Goal: Task Accomplishment & Management: Use online tool/utility

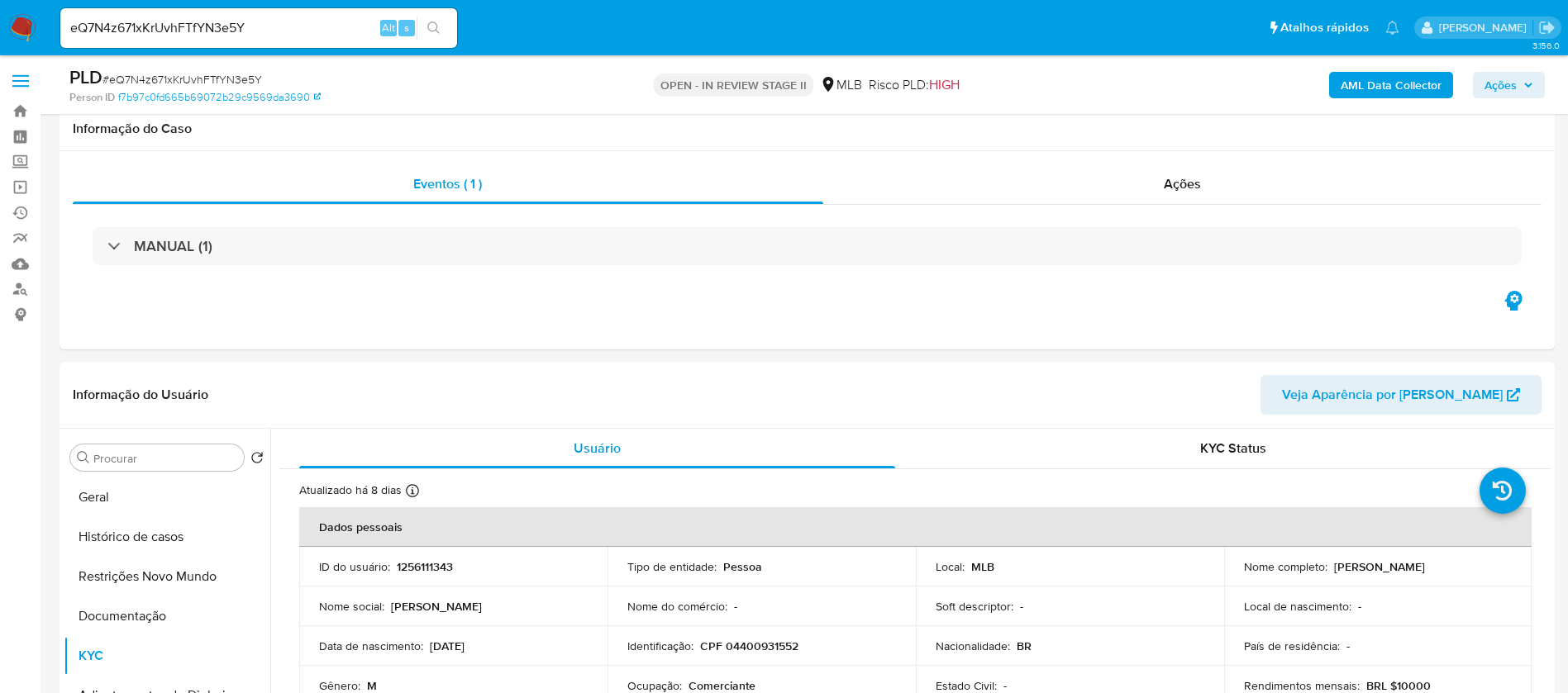
select select "10"
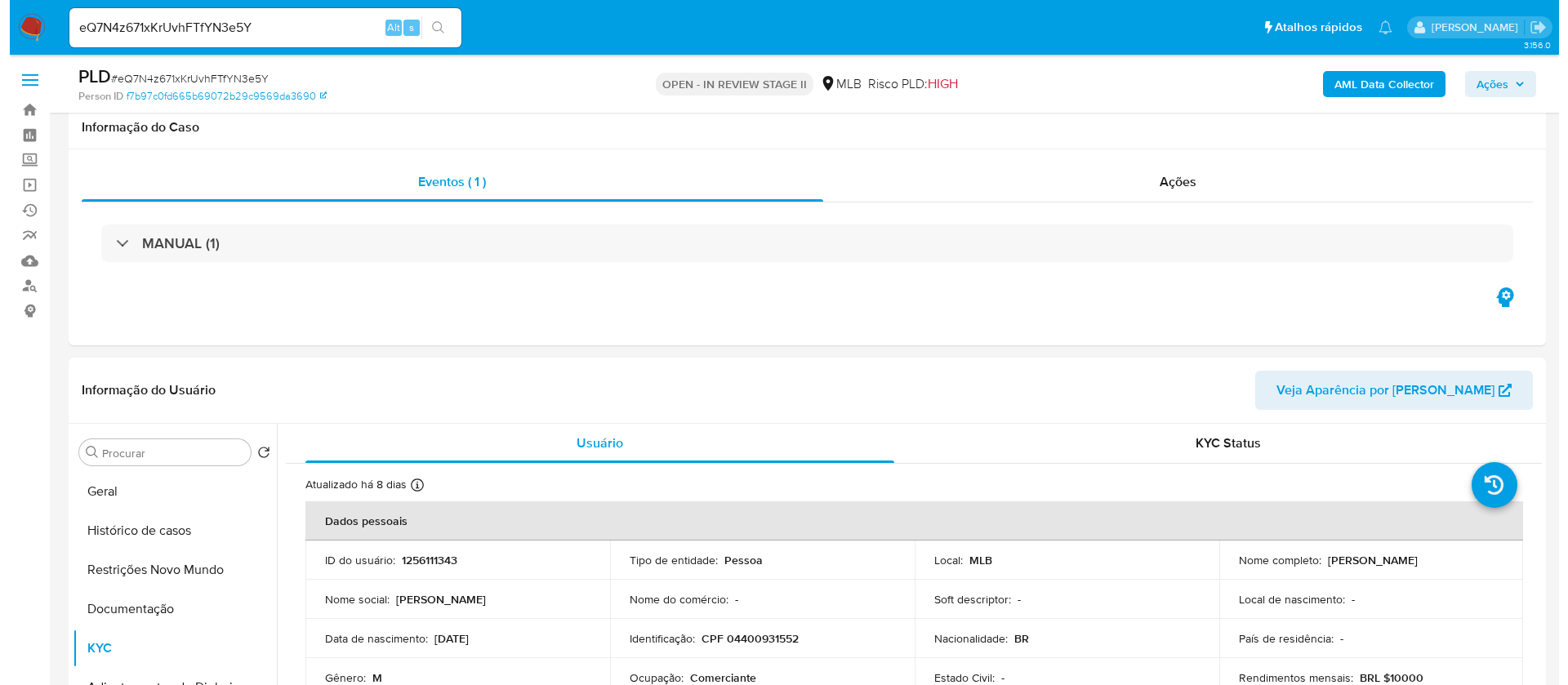
scroll to position [245, 0]
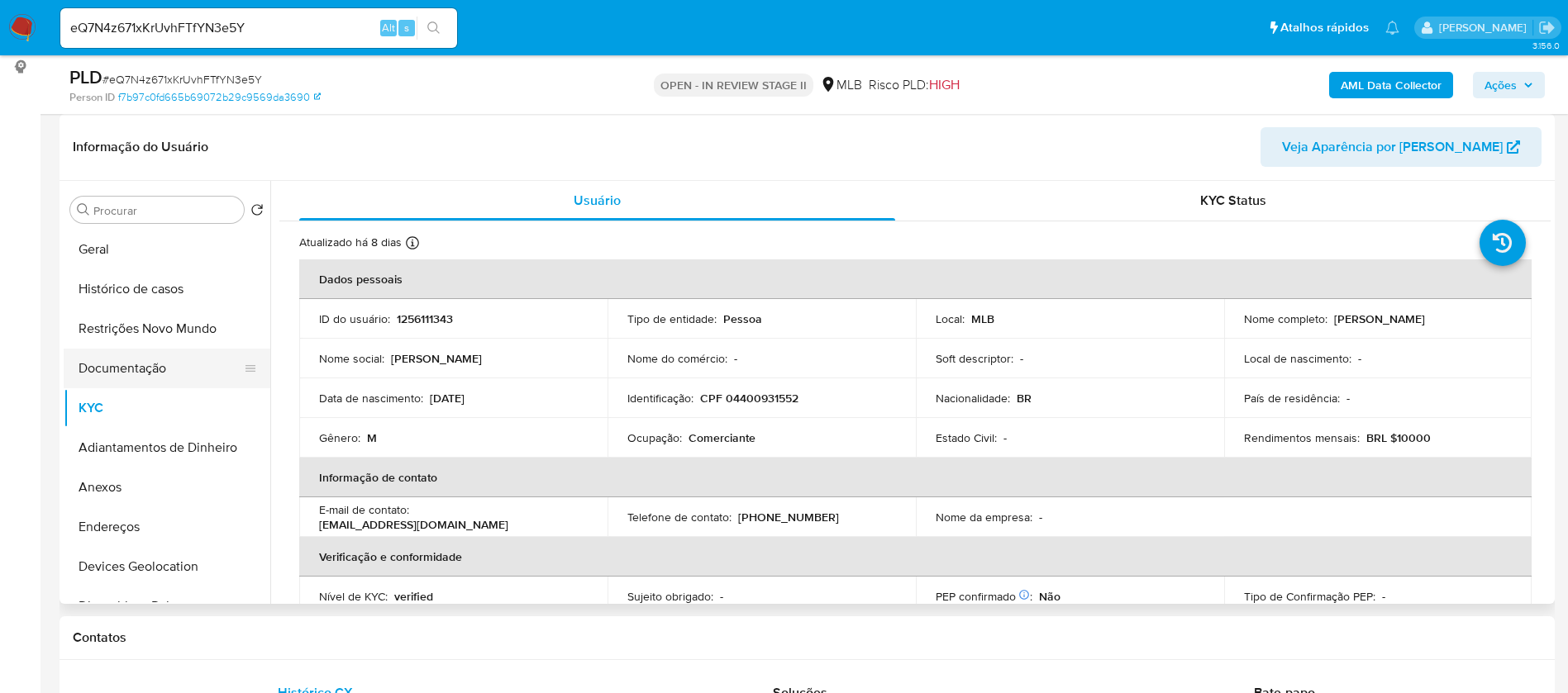
click at [131, 375] on button "Documentação" at bounding box center [160, 368] width 193 height 40
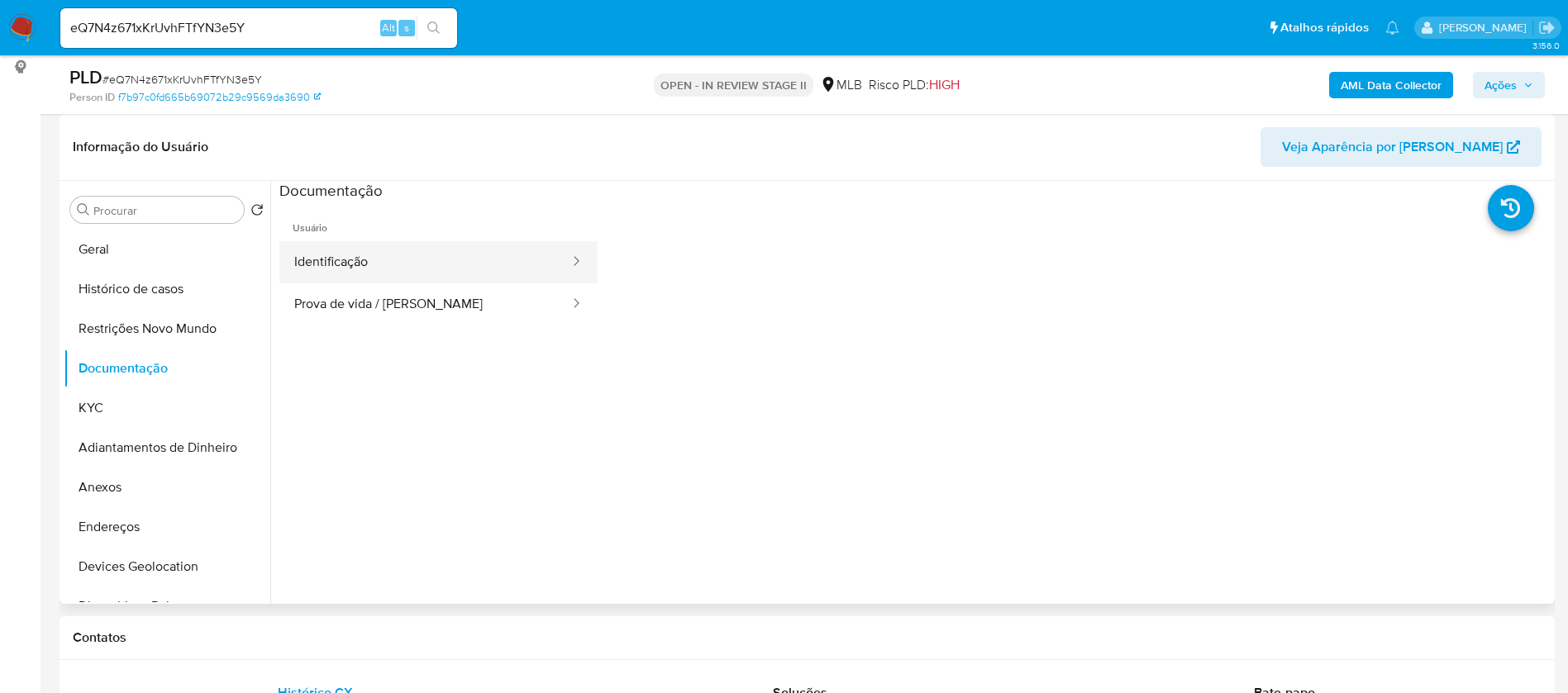
click at [402, 256] on button "Identificação" at bounding box center [425, 261] width 292 height 42
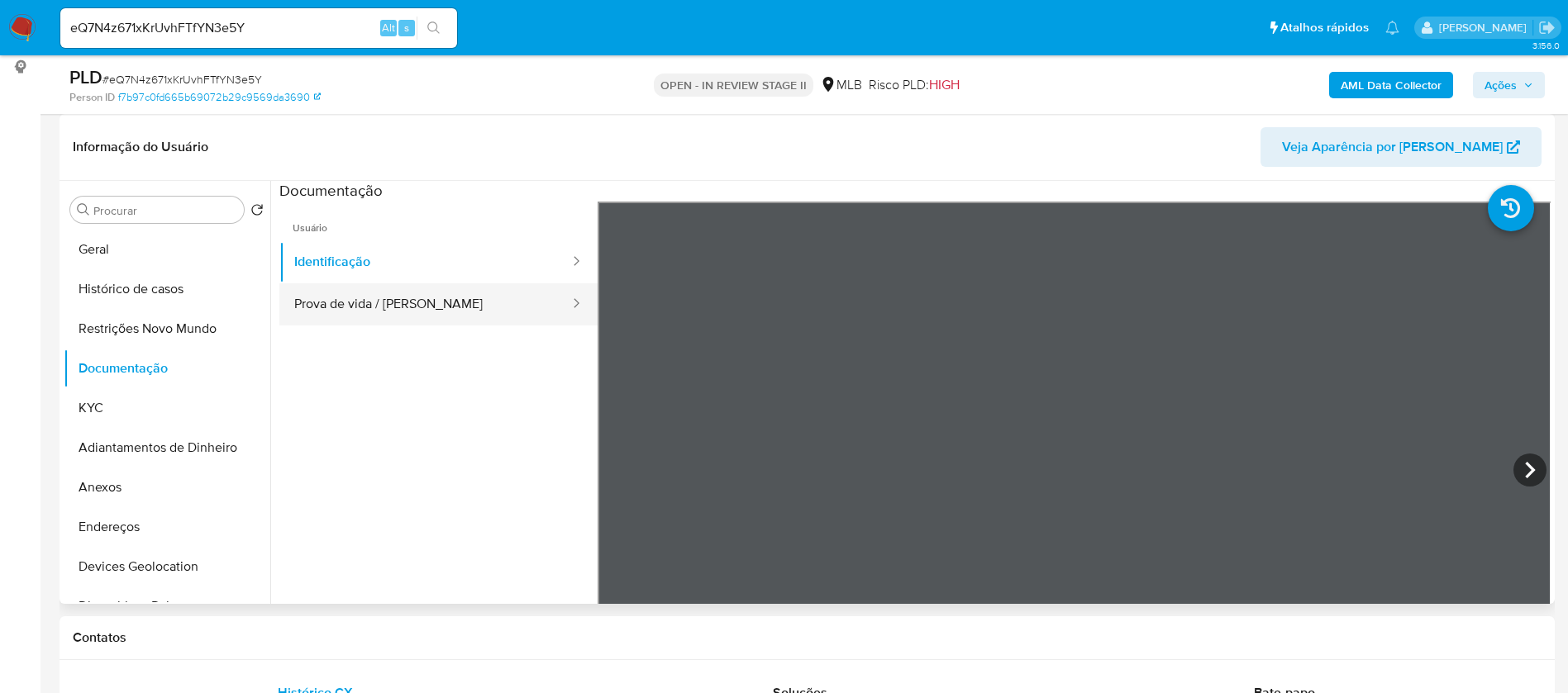
click at [438, 303] on button "Prova de vida / Selfie" at bounding box center [425, 303] width 292 height 42
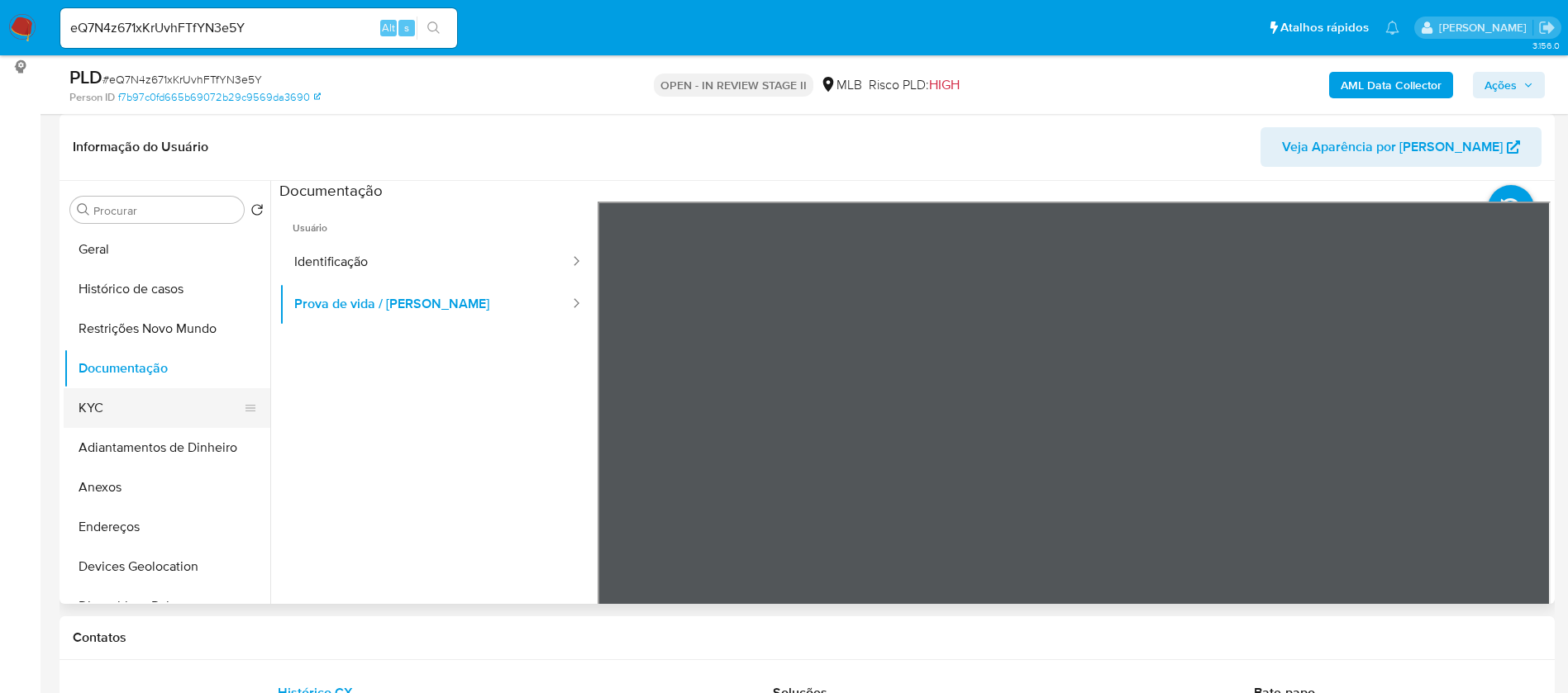
click at [134, 401] on button "KYC" at bounding box center [160, 408] width 193 height 40
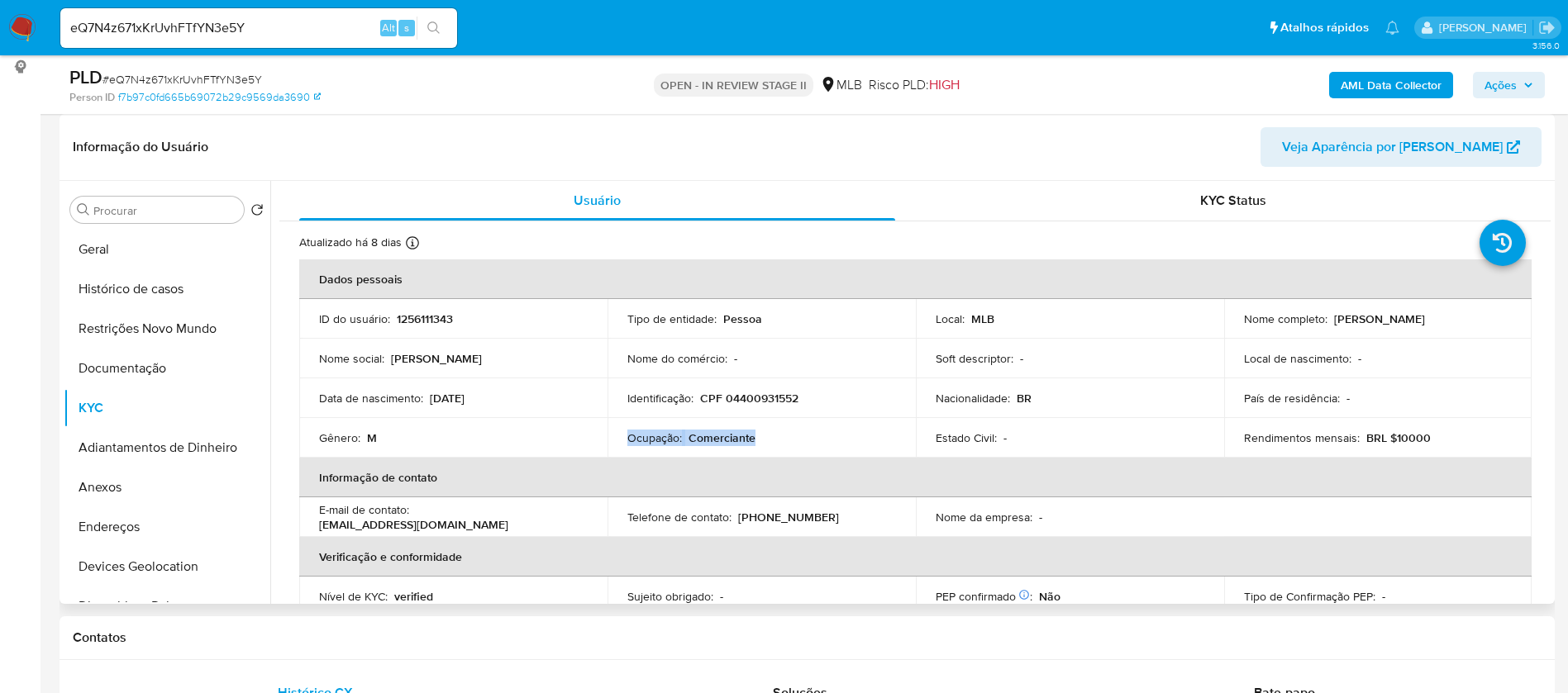
drag, startPoint x: 764, startPoint y: 440, endPoint x: 628, endPoint y: 436, distance: 136.1
click at [628, 436] on div "Ocupação : Comerciante" at bounding box center [762, 438] width 268 height 15
copy div "Ocupação : Comerciante"
click at [1387, 91] on b "AML Data Collector" at bounding box center [1391, 84] width 101 height 26
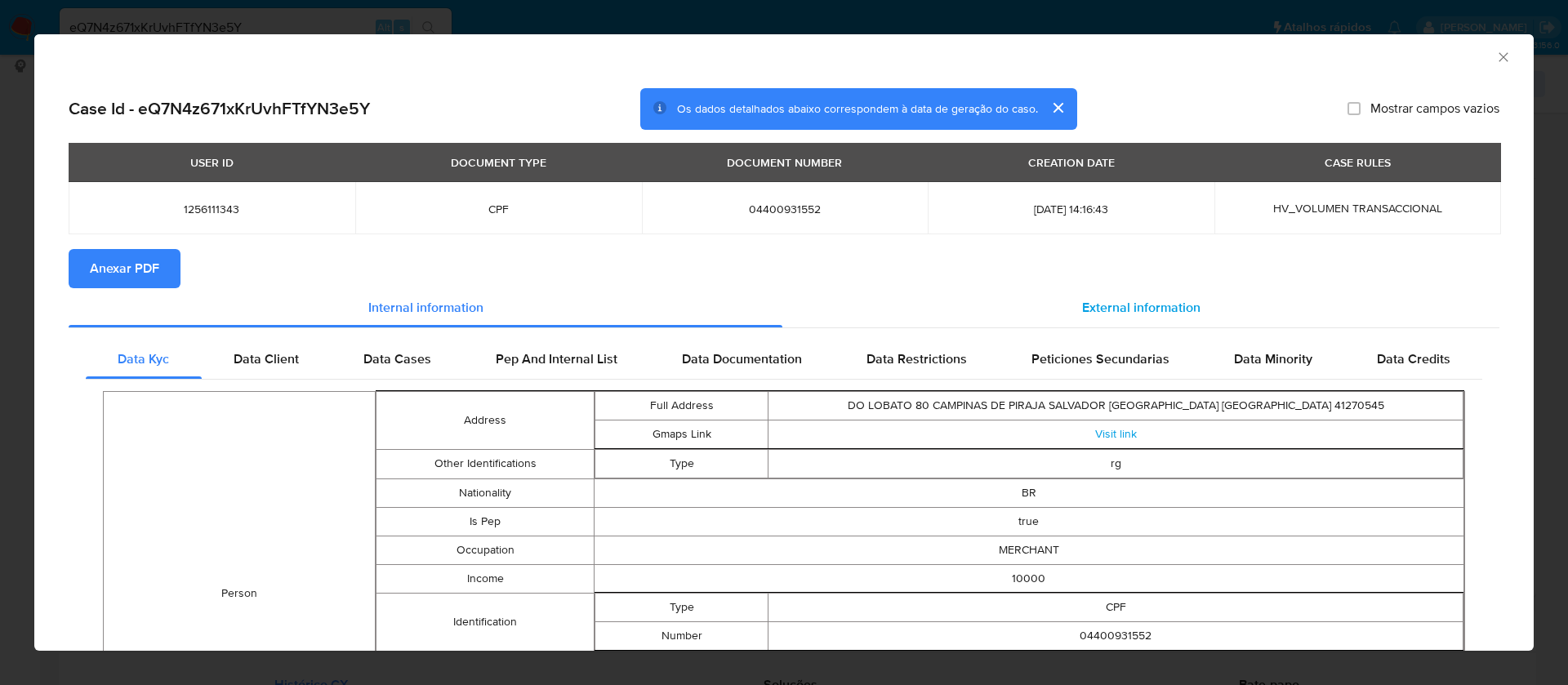
click at [1138, 305] on span "External information" at bounding box center [1141, 307] width 118 height 18
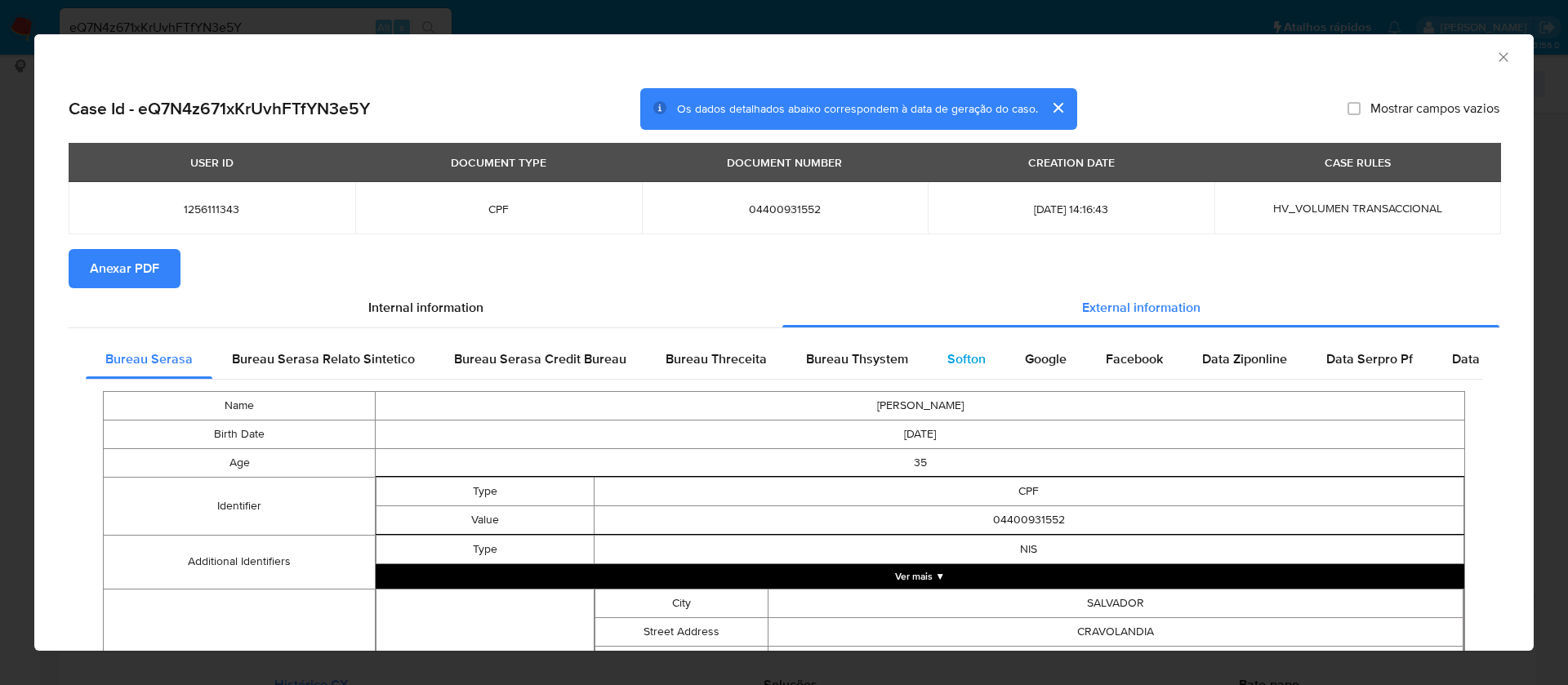
click at [972, 353] on span "Softon" at bounding box center [967, 358] width 39 height 18
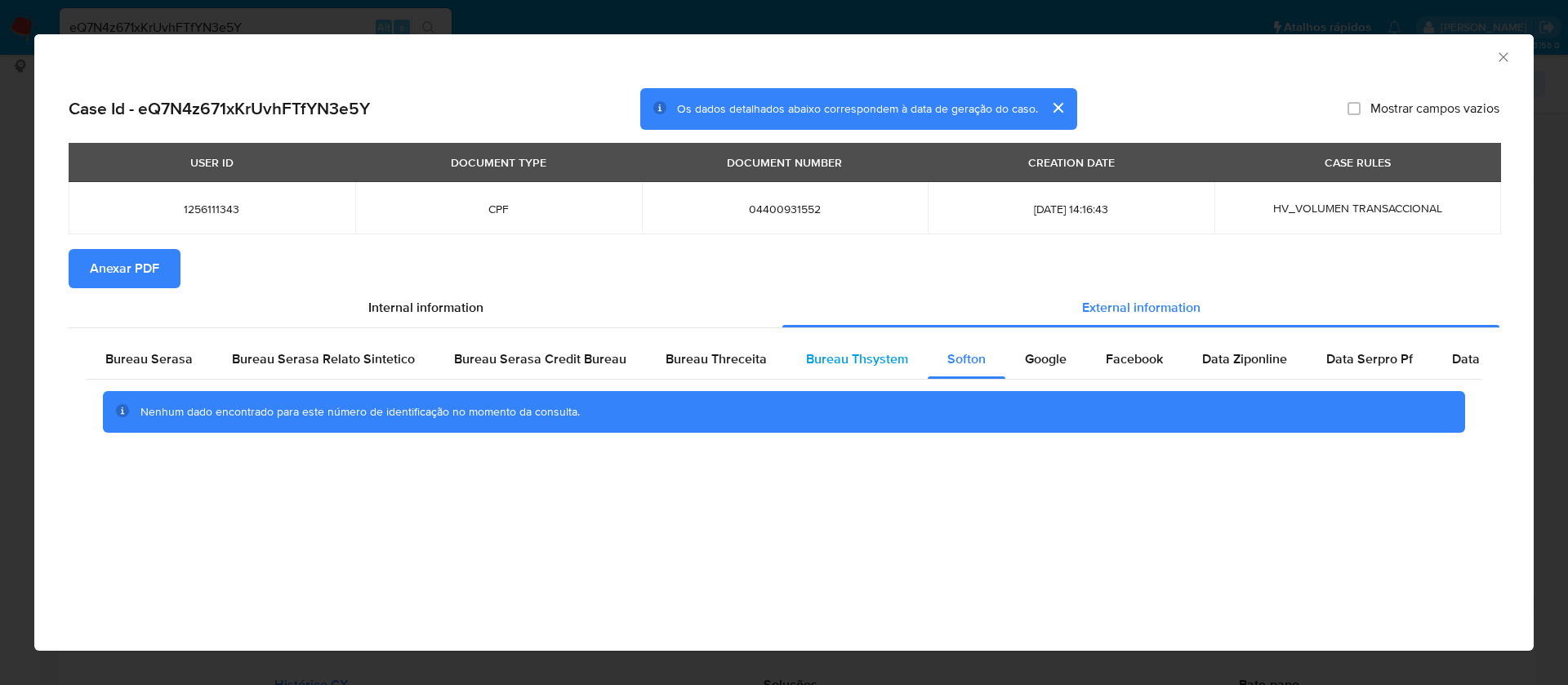
click at [826, 361] on span "Bureau Thsystem" at bounding box center [857, 358] width 102 height 18
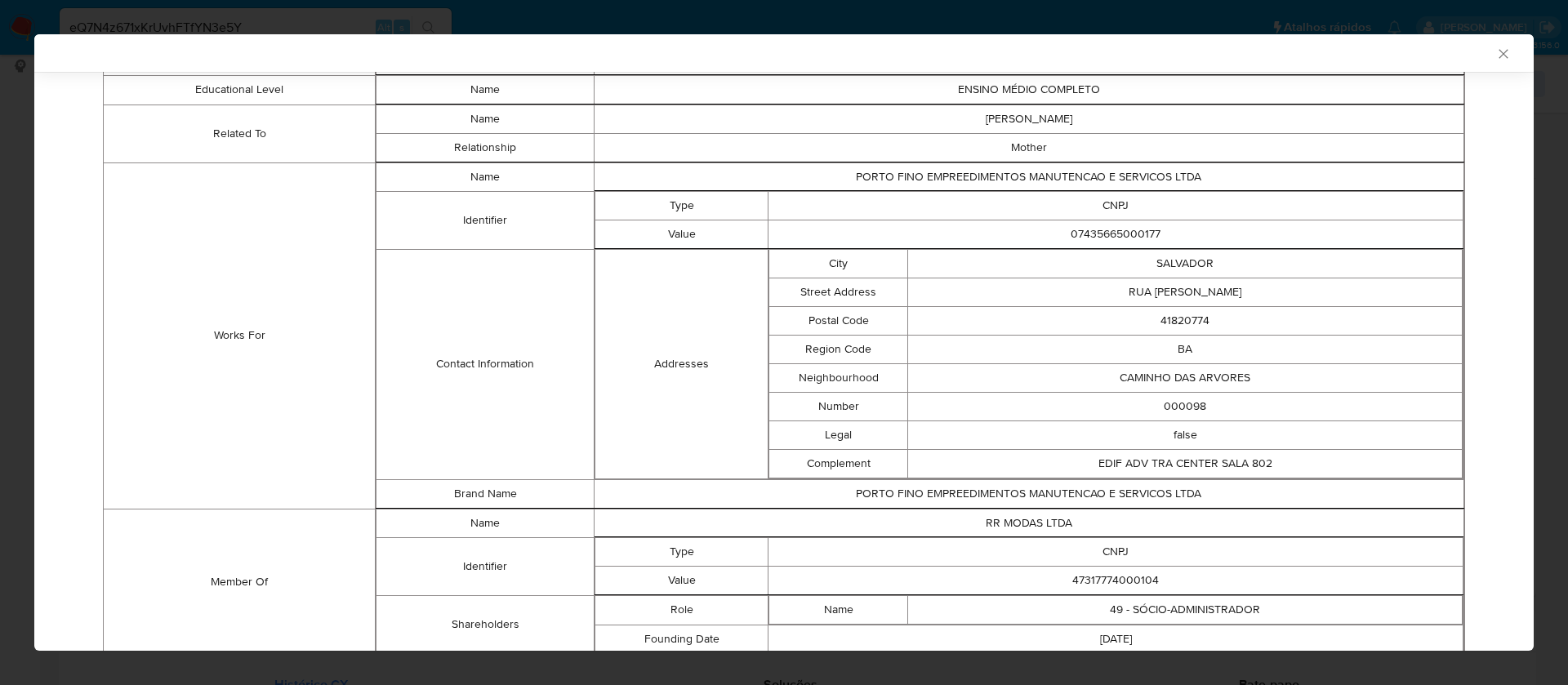
scroll to position [745, 0]
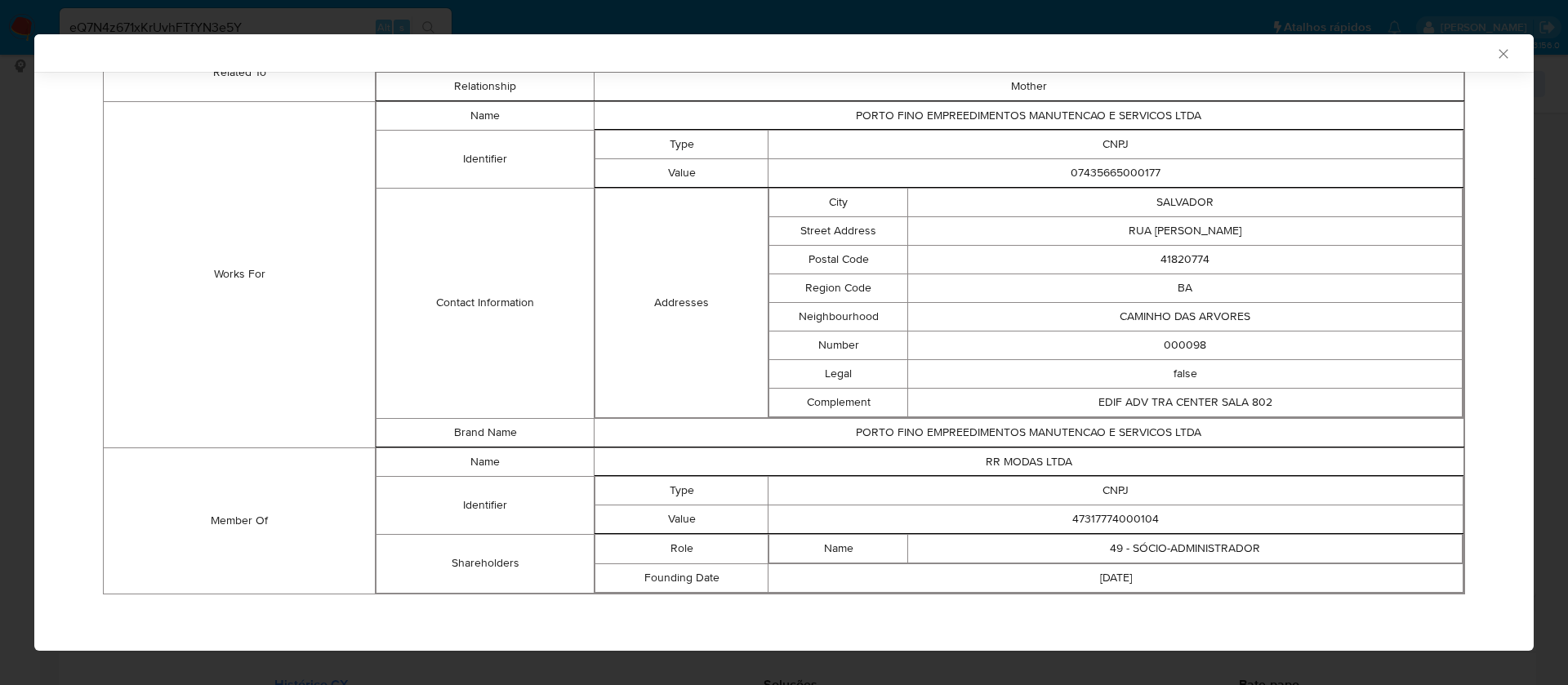
click at [1121, 519] on td "47317774000104" at bounding box center [1116, 520] width 695 height 29
copy td "47317774000104"
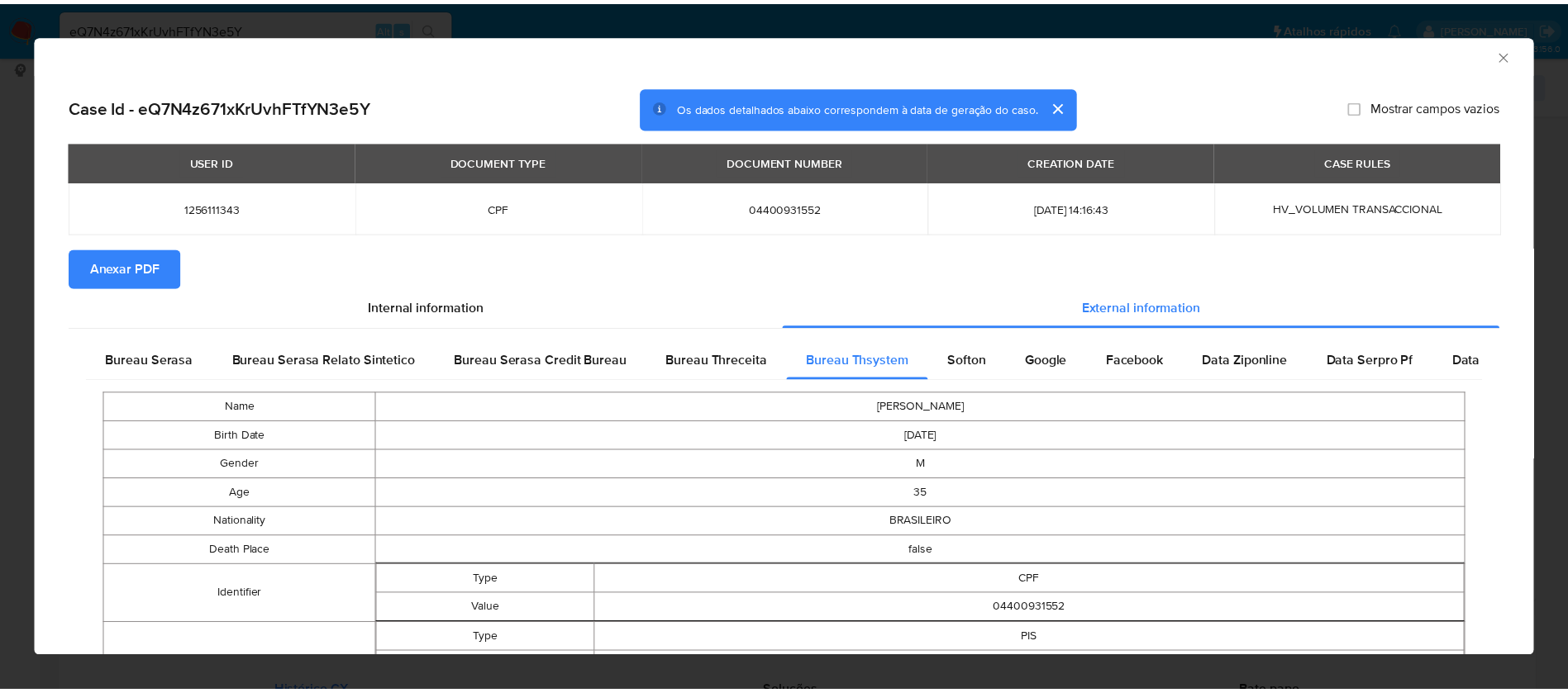
scroll to position [0, 0]
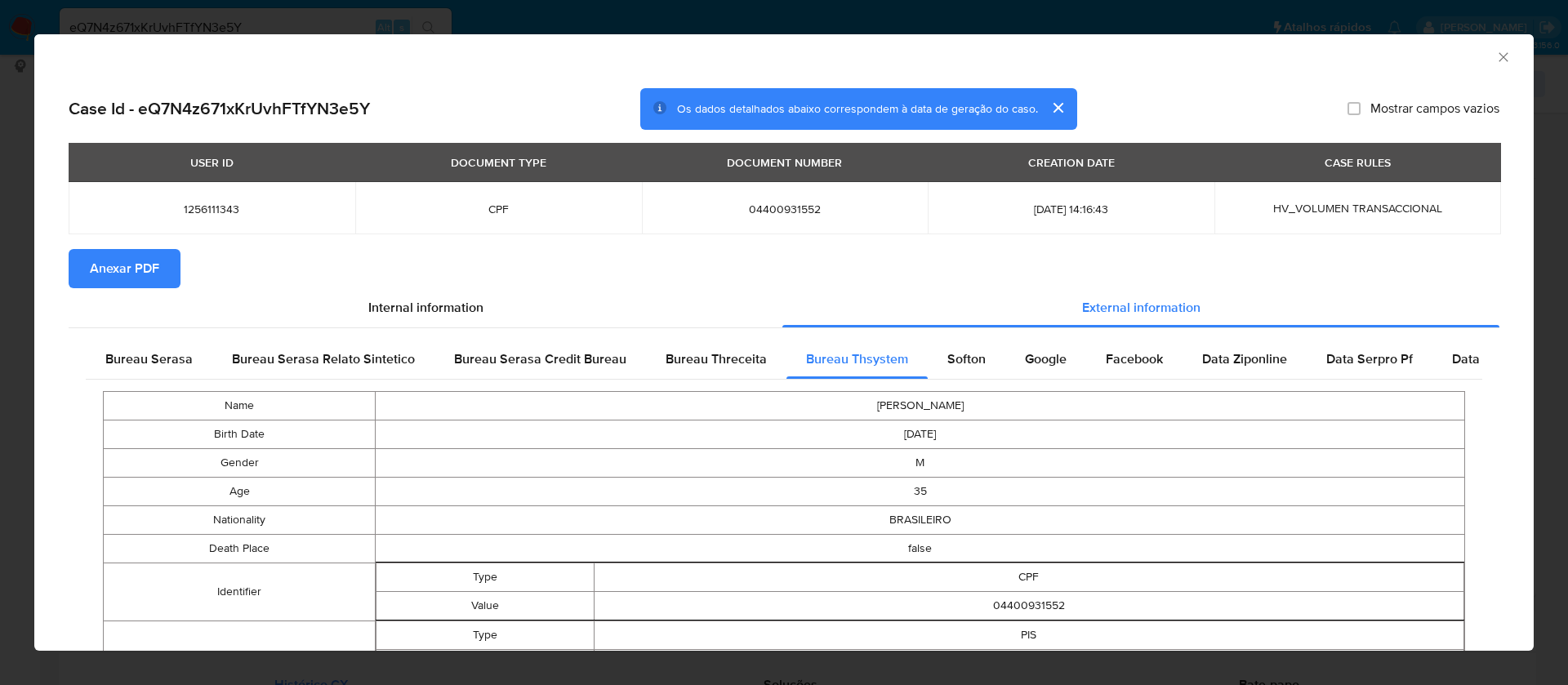
click at [153, 262] on span "Anexar PDF" at bounding box center [125, 268] width 70 height 36
click at [1495, 59] on icon "Fechar a janela" at bounding box center [1503, 57] width 16 height 16
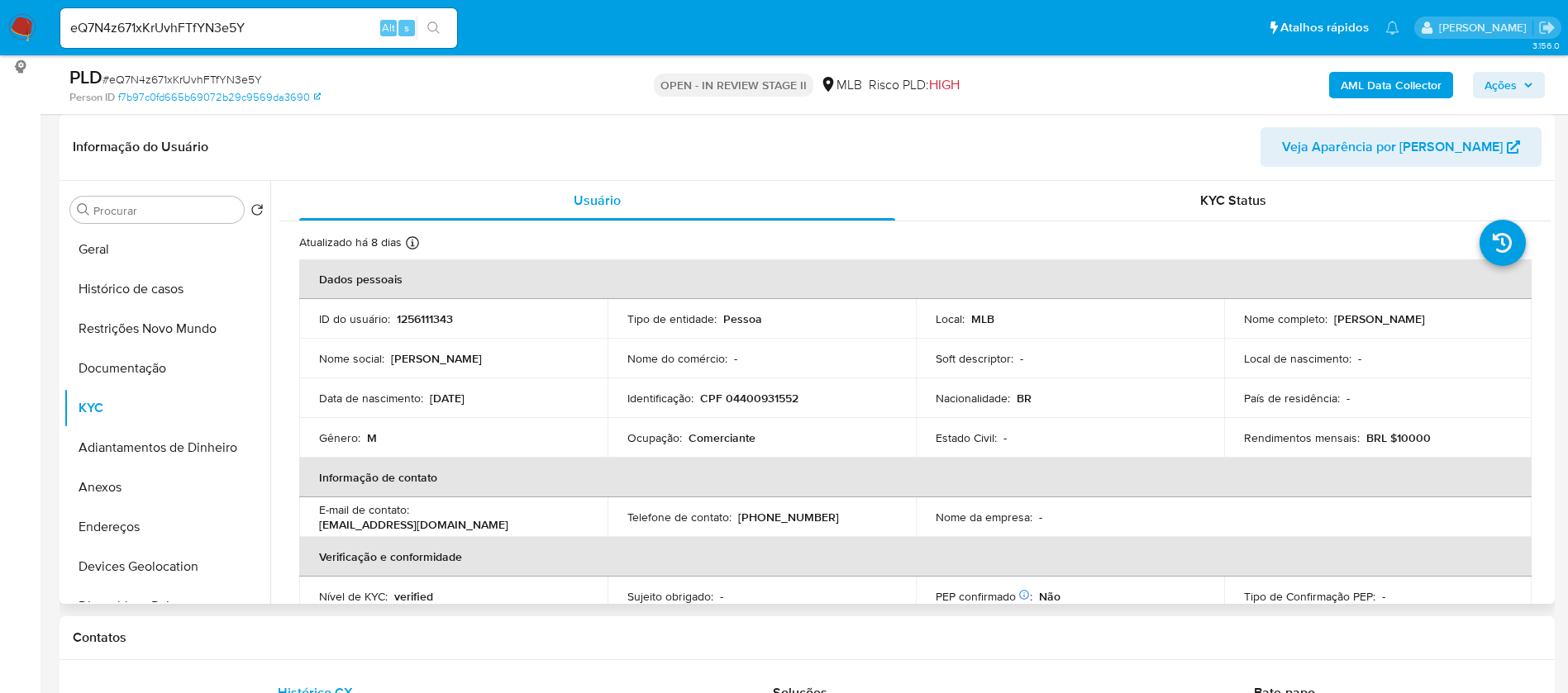
click at [1425, 320] on p "Diego Reis Rodrigues" at bounding box center [1379, 318] width 91 height 15
click at [1444, 321] on div "Nome completo : Diego Reis Rodrigues" at bounding box center [1378, 318] width 268 height 15
drag, startPoint x: 1440, startPoint y: 321, endPoint x: 1330, endPoint y: 315, distance: 110.2
click at [1330, 315] on div "Nome completo : Diego Reis Rodrigues" at bounding box center [1378, 318] width 268 height 15
copy p "Diego Reis Rodrigues"
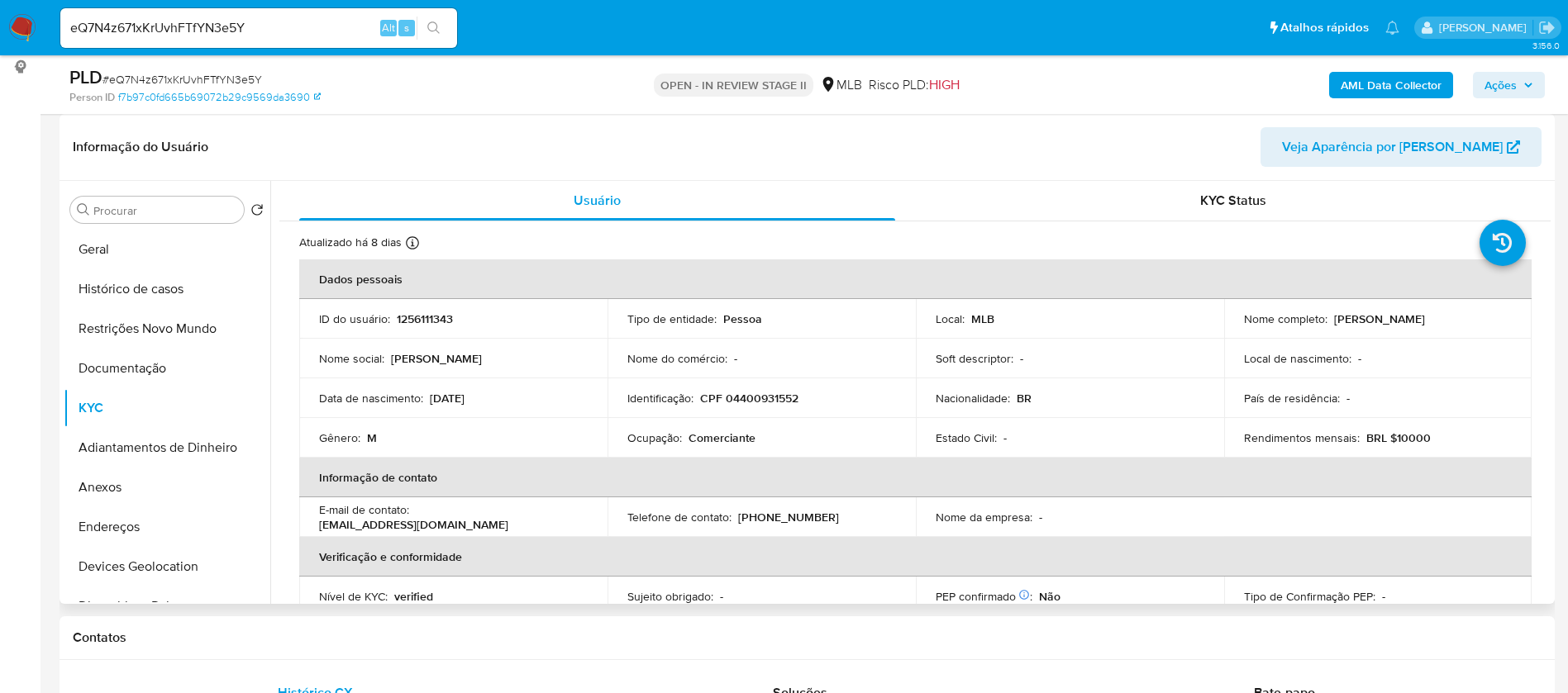
click at [760, 402] on p "CPF 04400931552" at bounding box center [749, 397] width 98 height 15
copy p "04400931552"
click at [400, 313] on p "1256111343" at bounding box center [424, 318] width 56 height 15
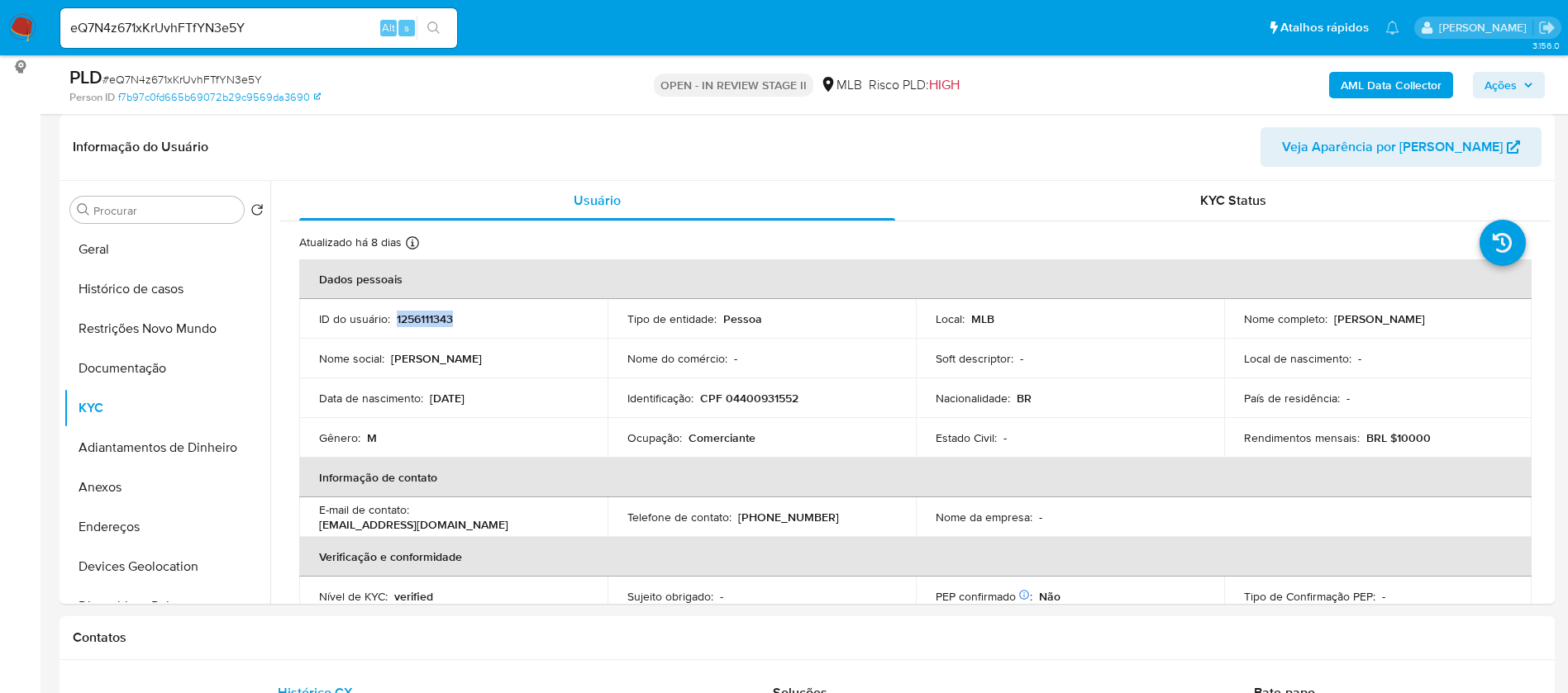
copy p "1256111343"
click at [135, 234] on button "Geral" at bounding box center [160, 250] width 193 height 40
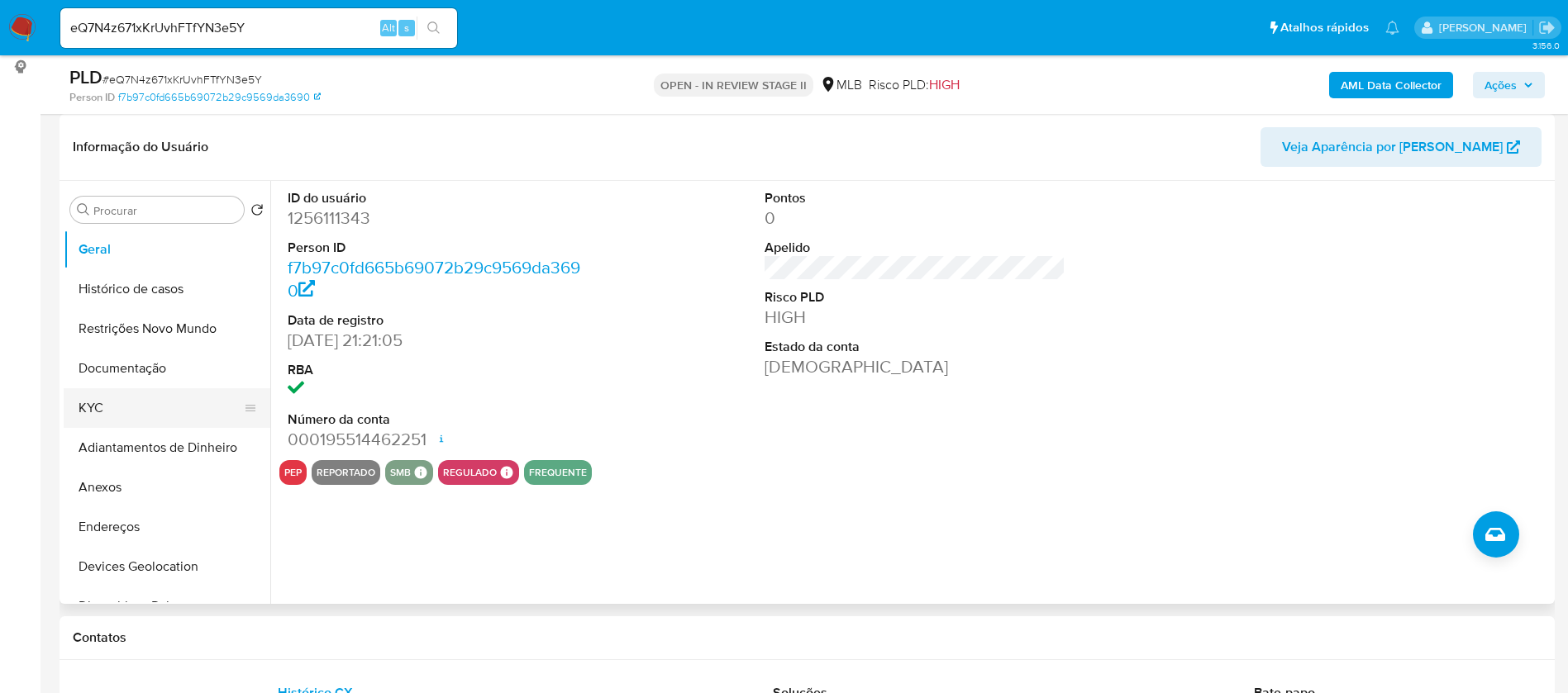
click at [146, 417] on button "KYC" at bounding box center [160, 408] width 193 height 40
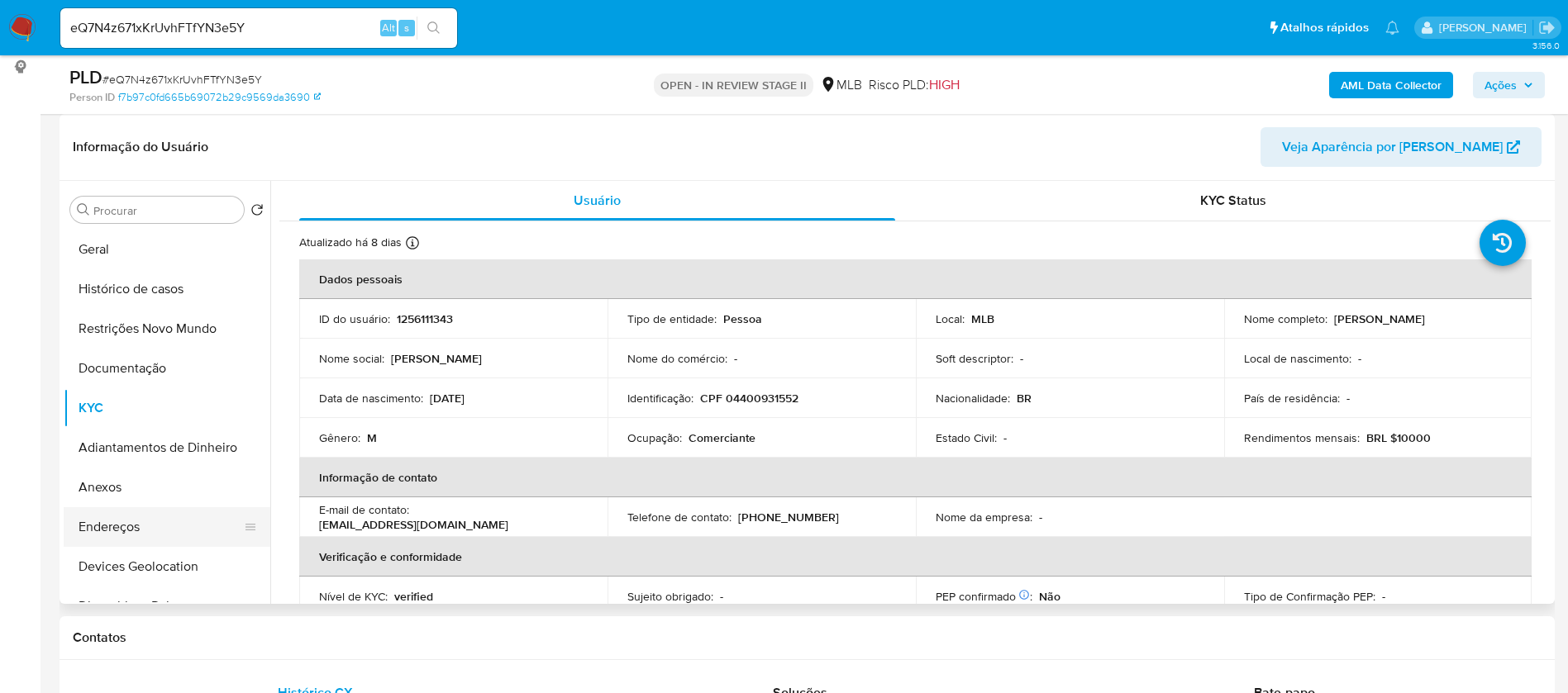
click at [172, 522] on button "Endereços" at bounding box center [160, 527] width 193 height 40
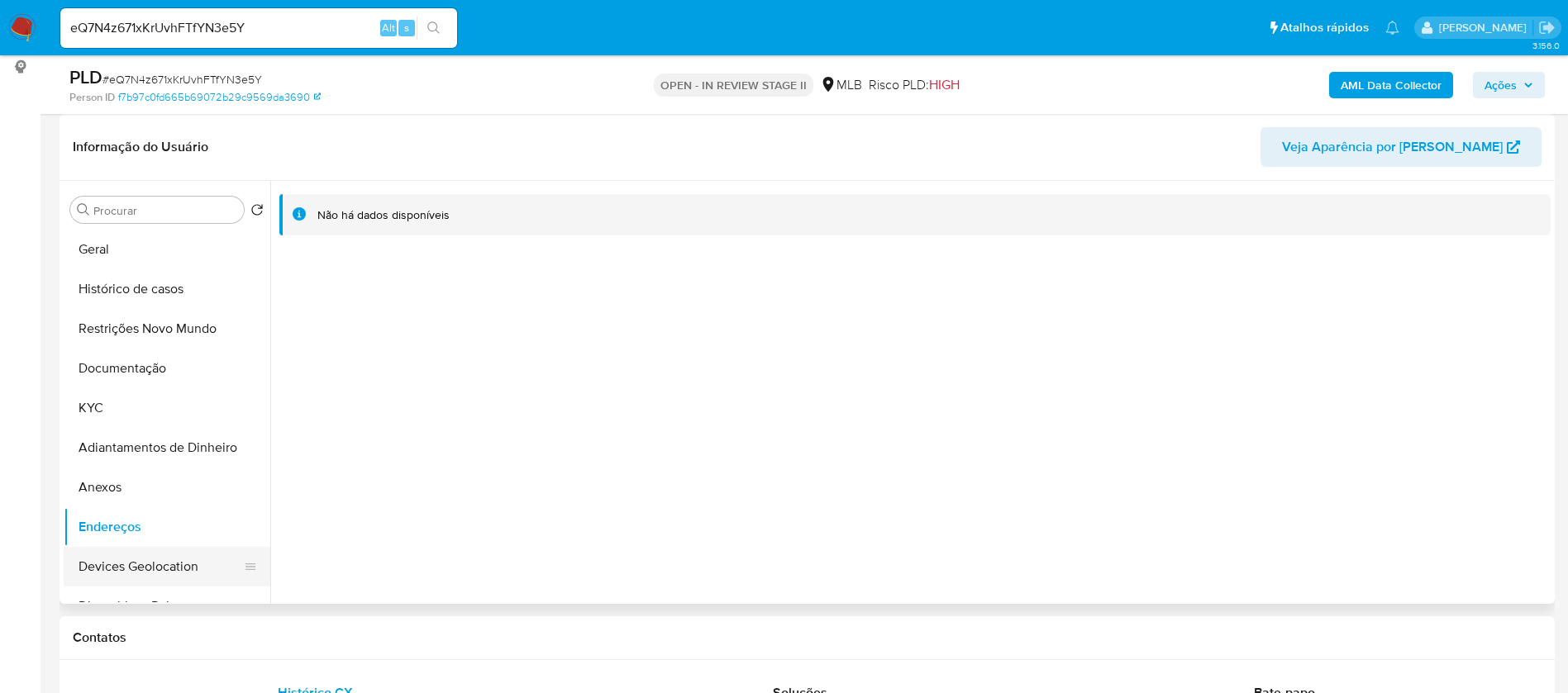
click at [151, 570] on button "Devices Geolocation" at bounding box center [160, 567] width 193 height 40
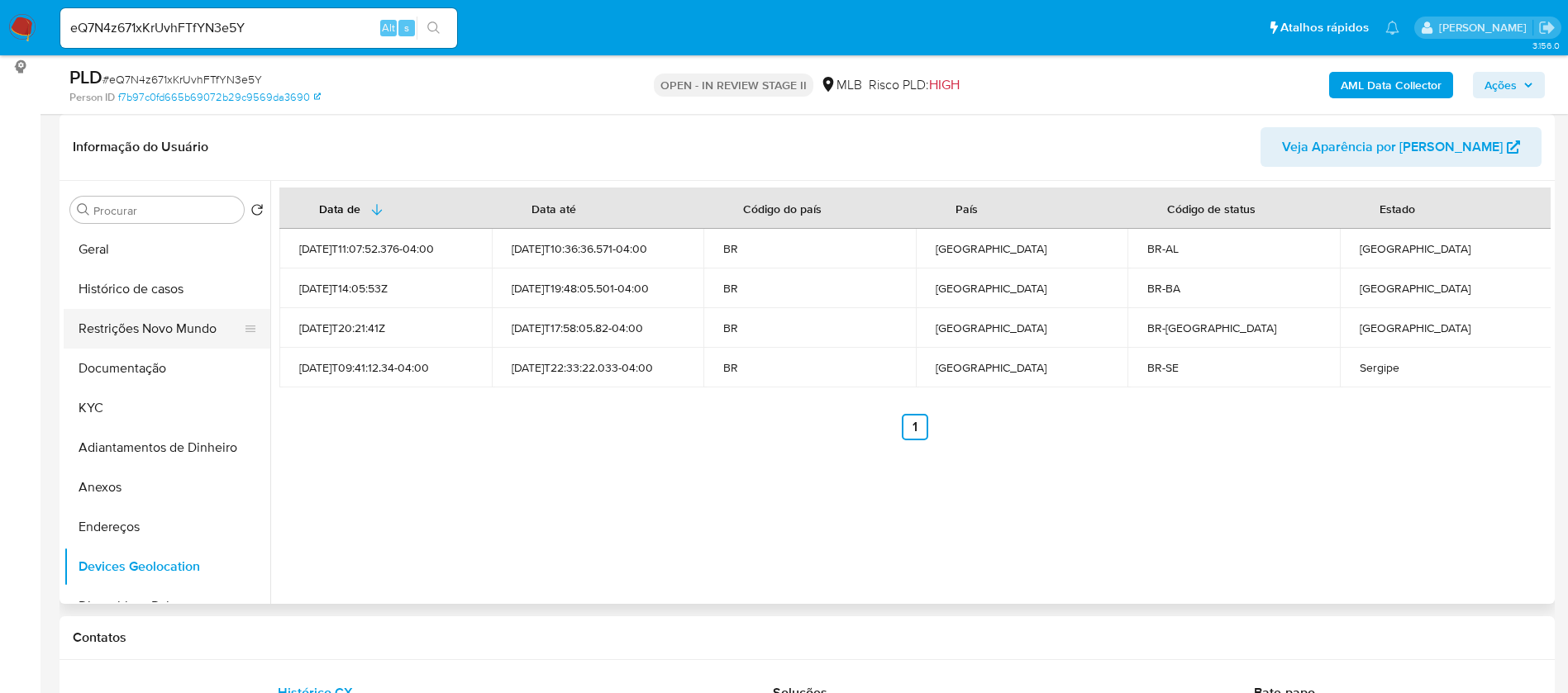
click at [156, 328] on button "Restrições Novo Mundo" at bounding box center [160, 329] width 193 height 40
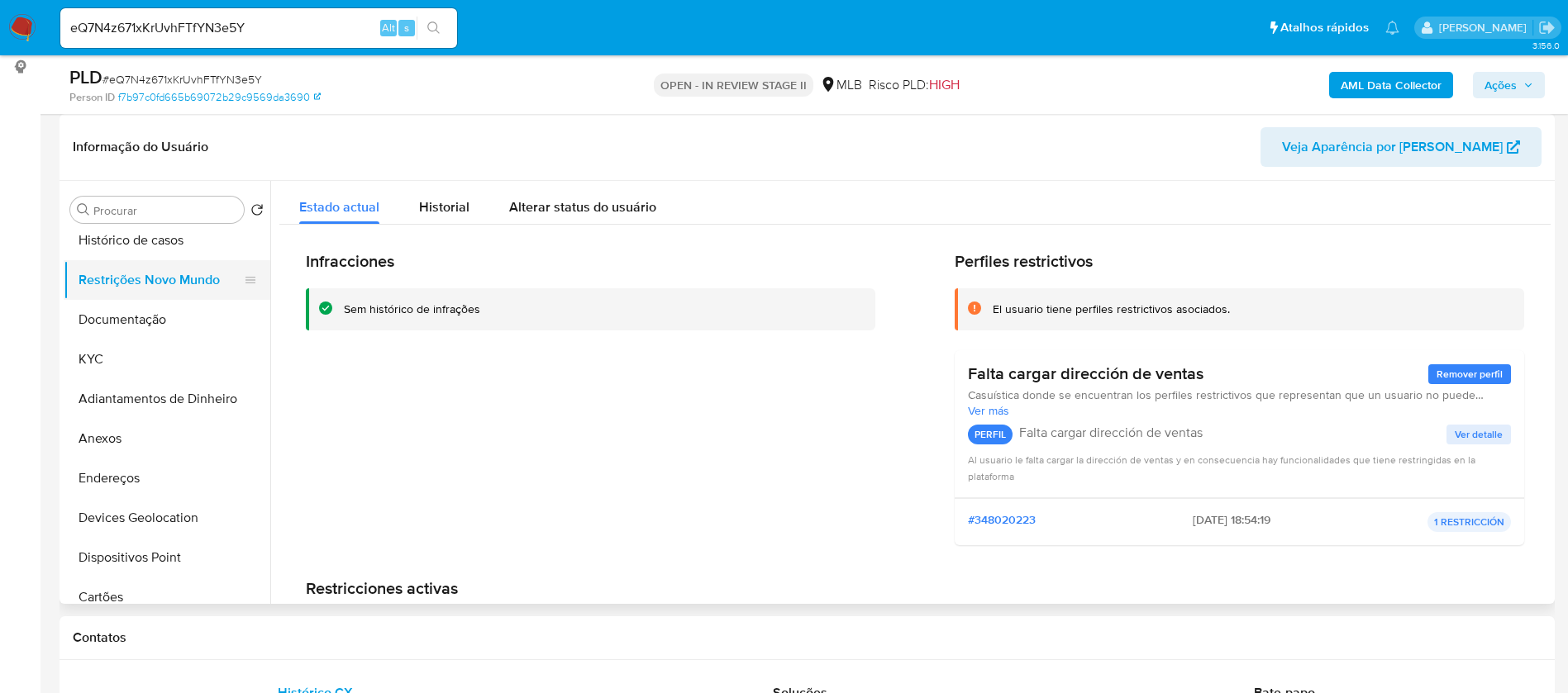
scroll to position [124, 0]
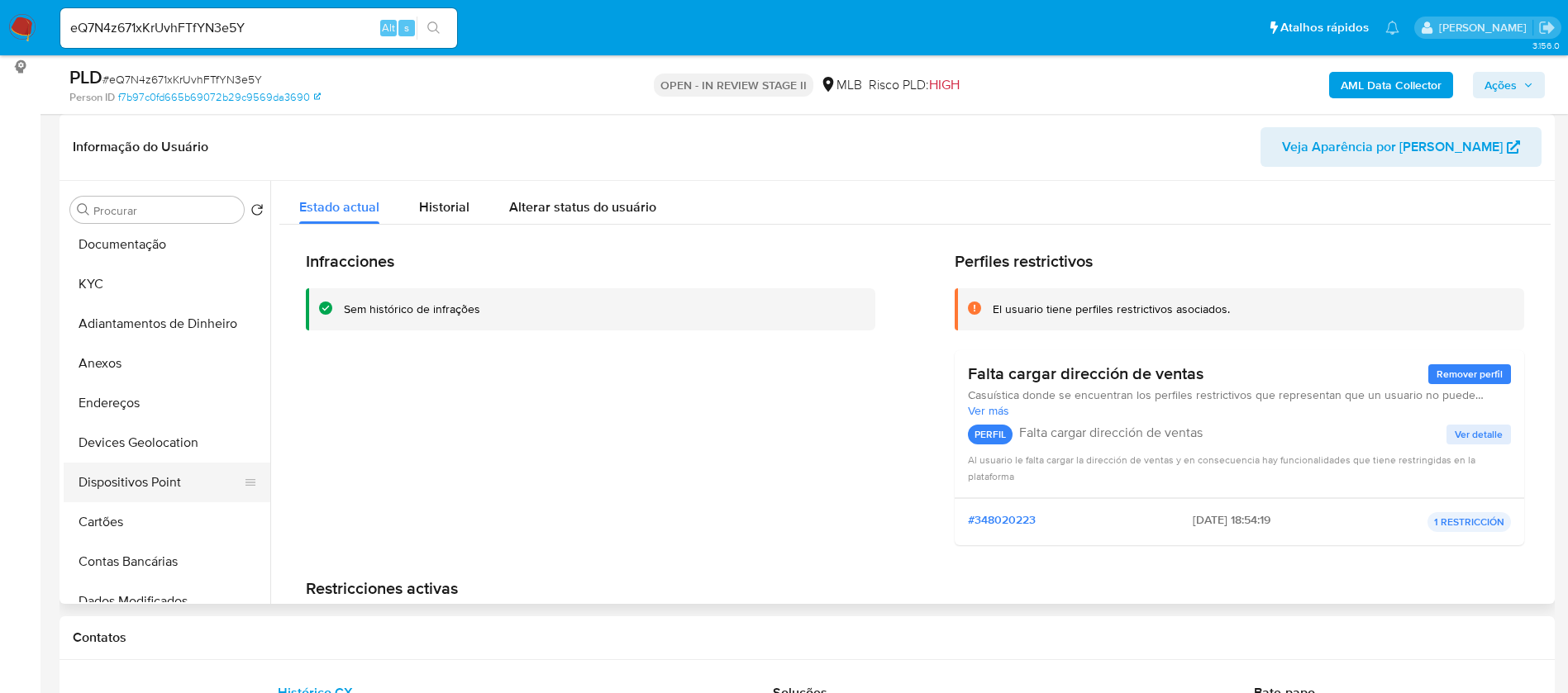
click at [157, 490] on button "Dispositivos Point" at bounding box center [160, 483] width 193 height 40
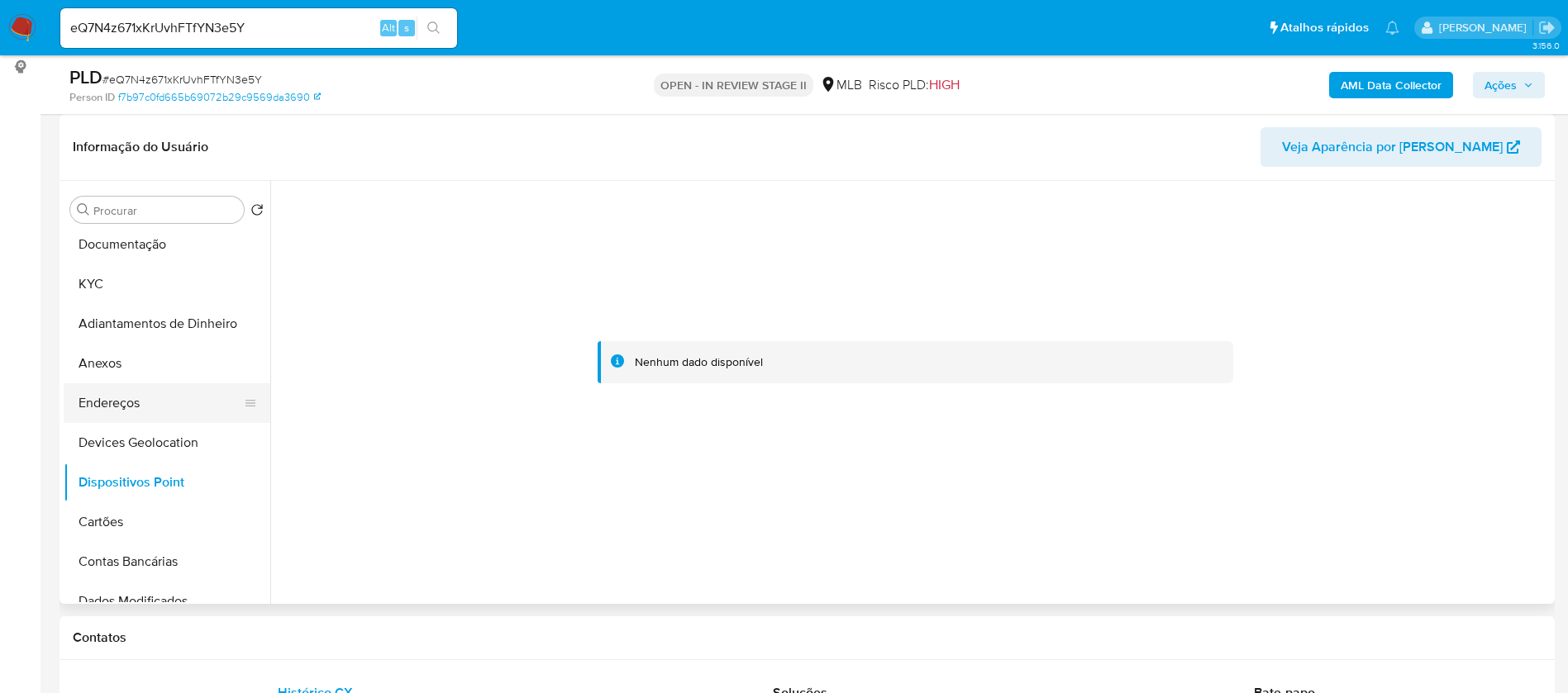
click at [149, 401] on button "Endereços" at bounding box center [160, 403] width 193 height 40
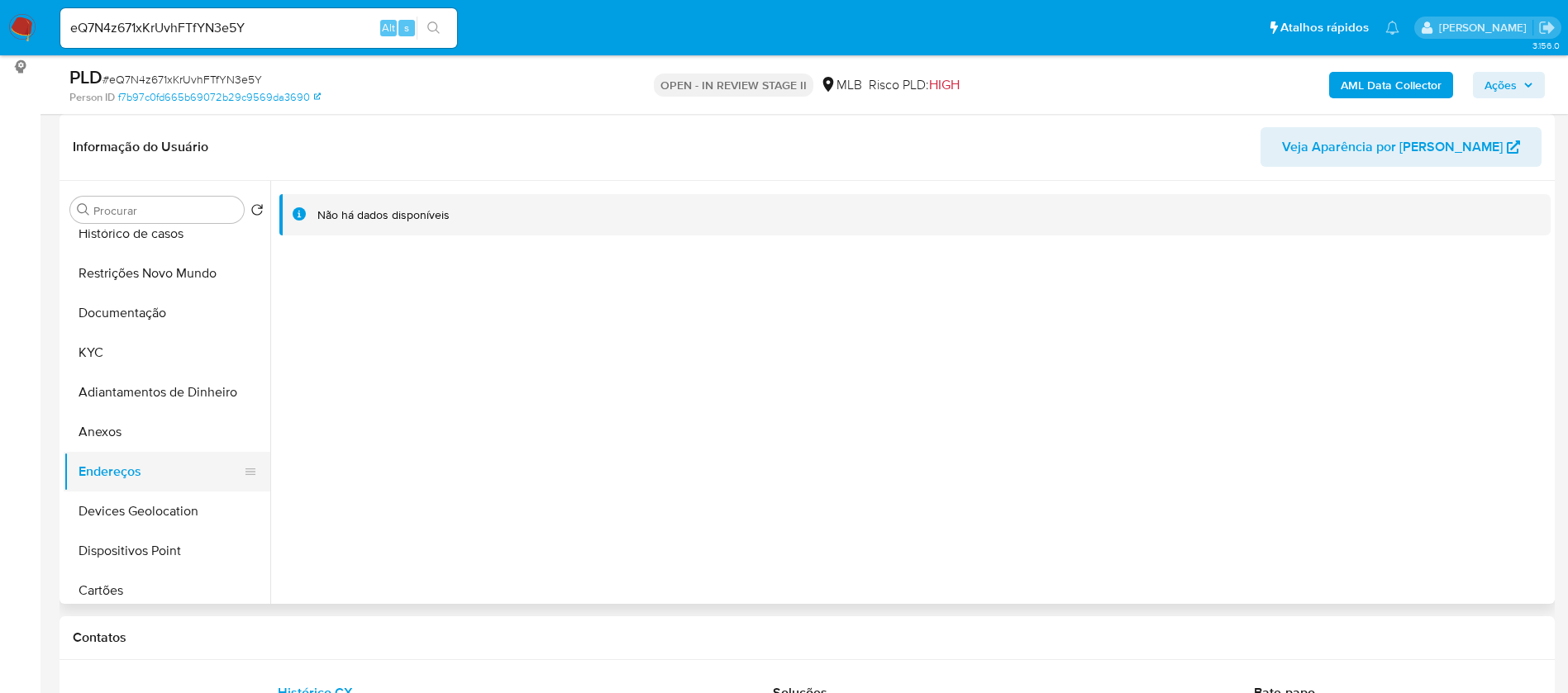
scroll to position [0, 0]
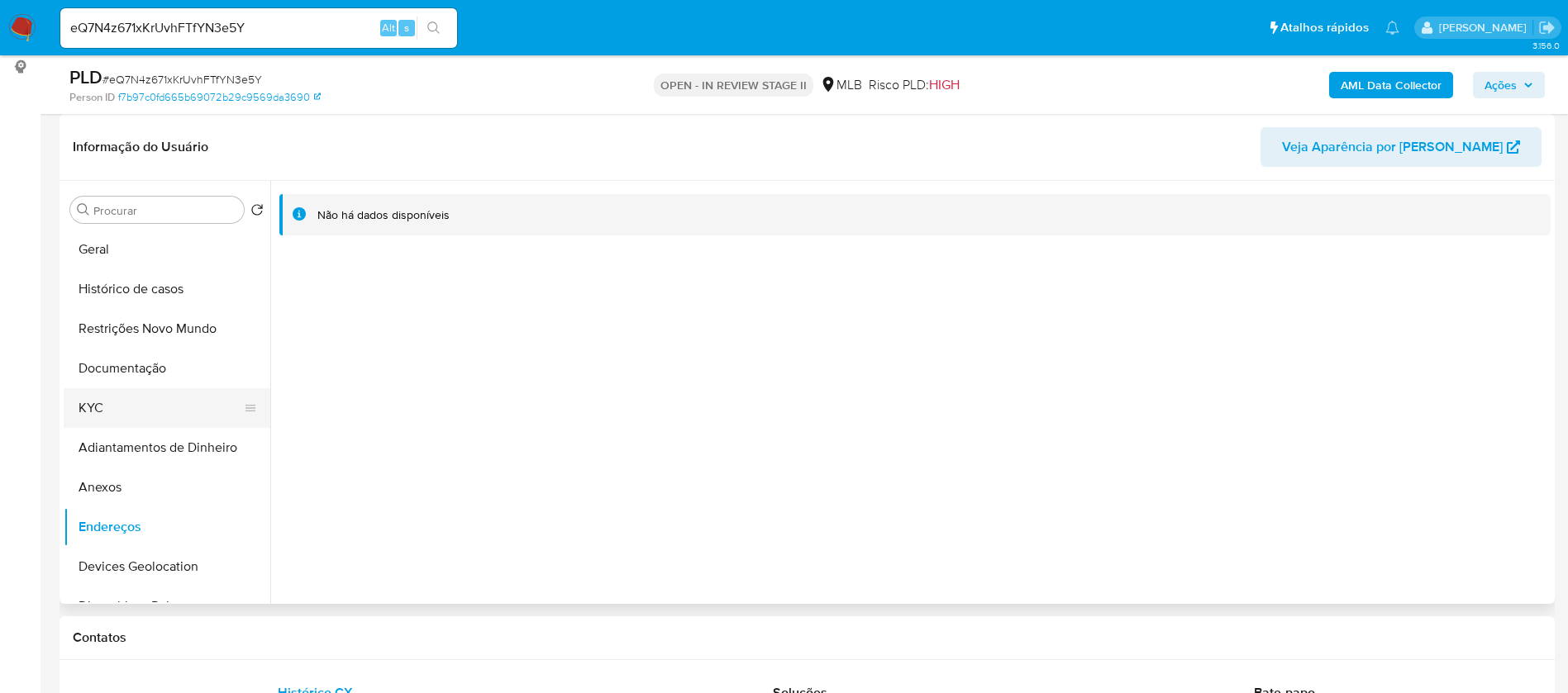
click at [167, 410] on button "KYC" at bounding box center [160, 408] width 193 height 40
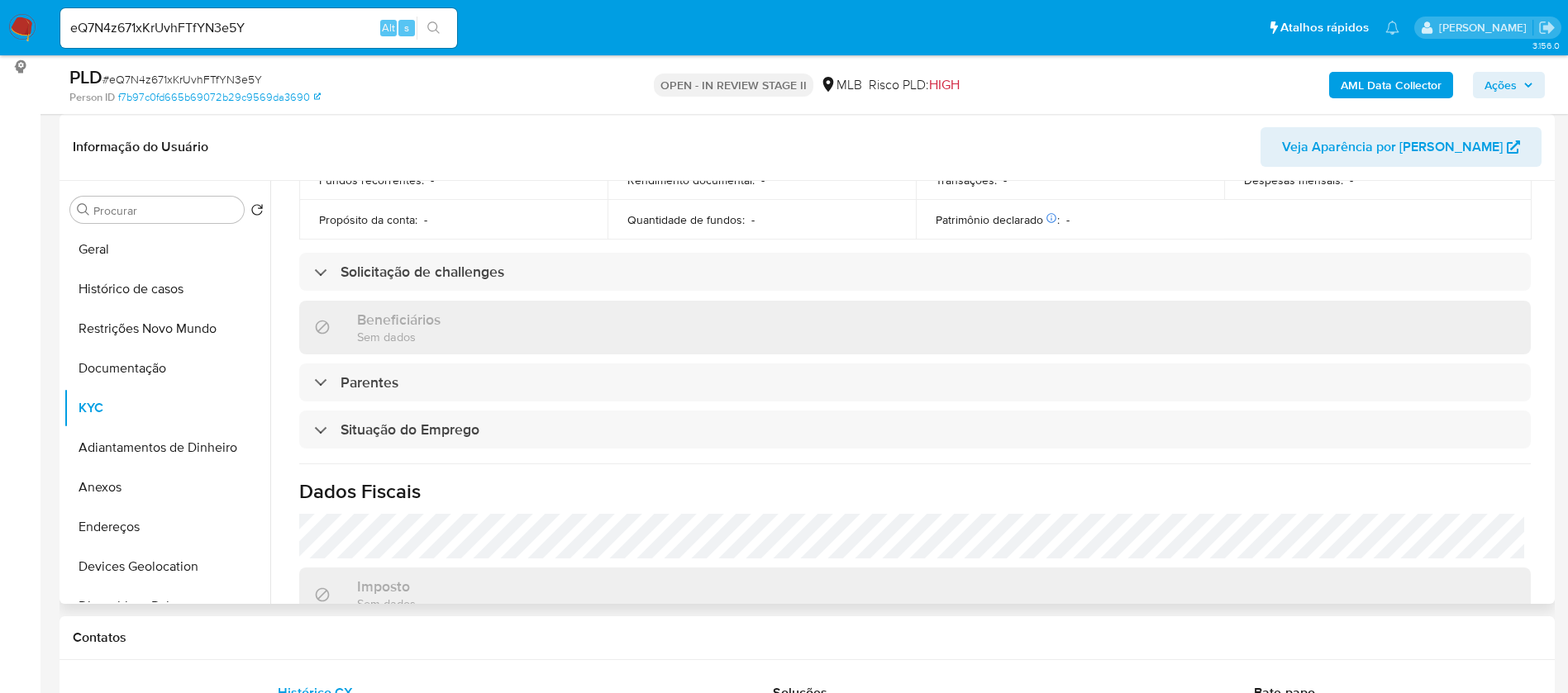
scroll to position [688, 0]
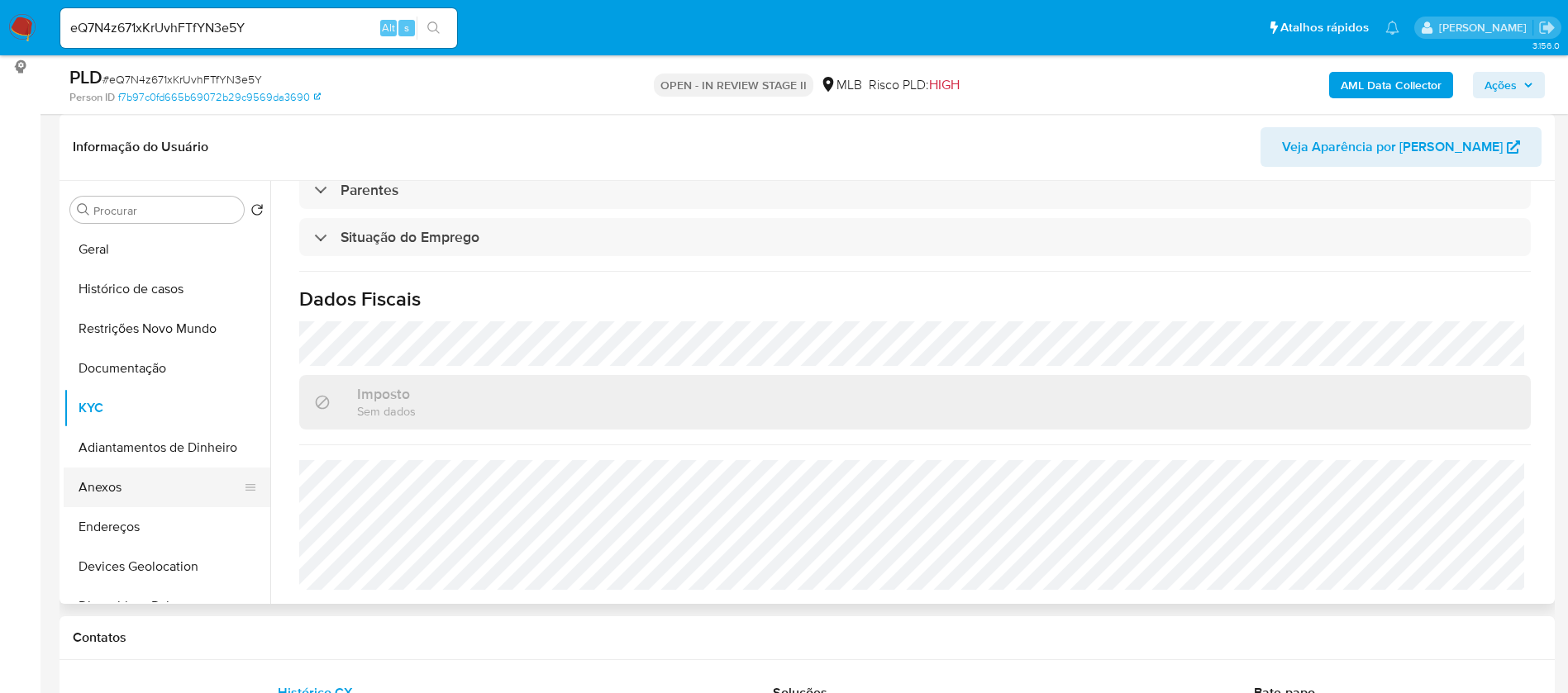
click at [109, 481] on button "Anexos" at bounding box center [160, 487] width 193 height 40
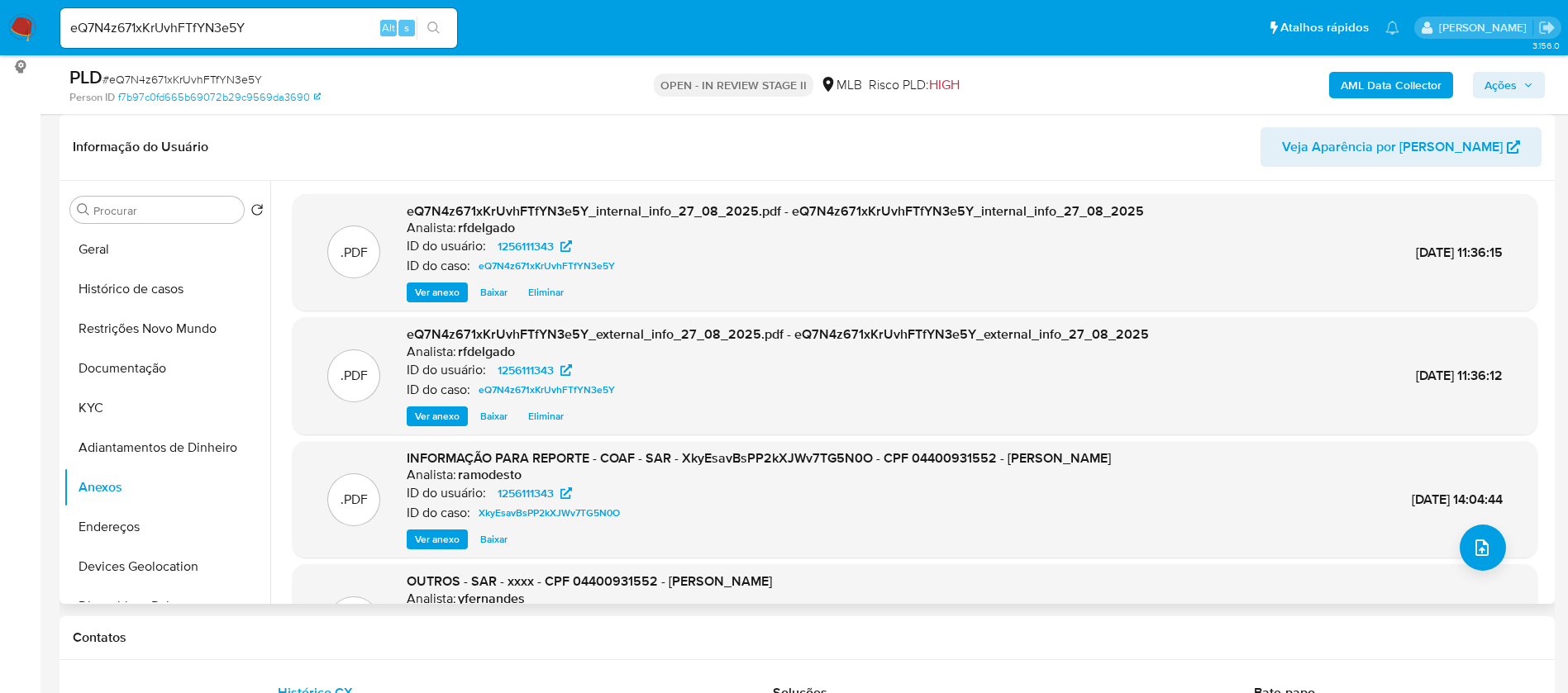
click at [1451, 537] on div ".PDF INFORMAÇÃO PARA REPORTE - COAF - SAR - XkyEsavBsPP2kXJWv7TG5N0O - CPF 0440…" at bounding box center [915, 499] width 1228 height 101
click at [1476, 549] on icon "upload-file" at bounding box center [1483, 547] width 14 height 17
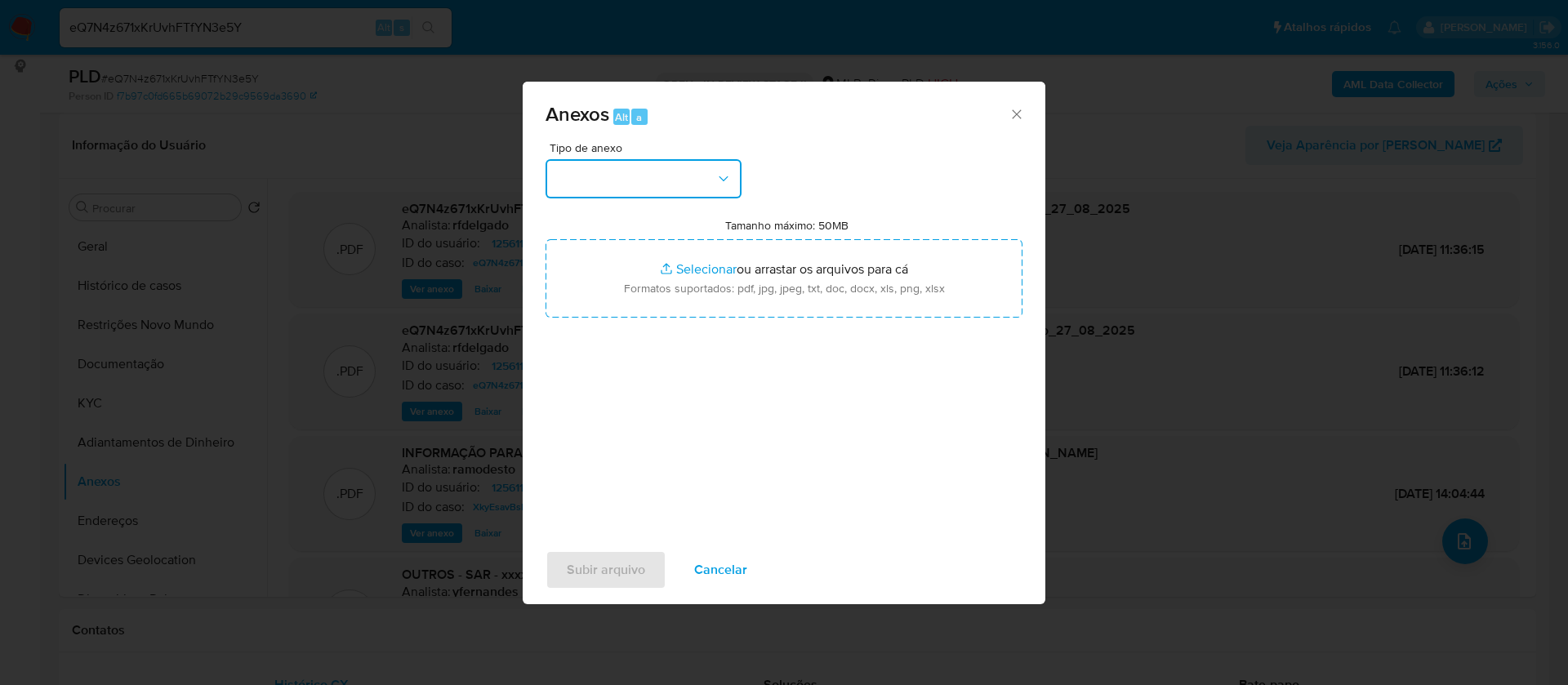
click at [690, 194] on button "button" at bounding box center [644, 179] width 196 height 40
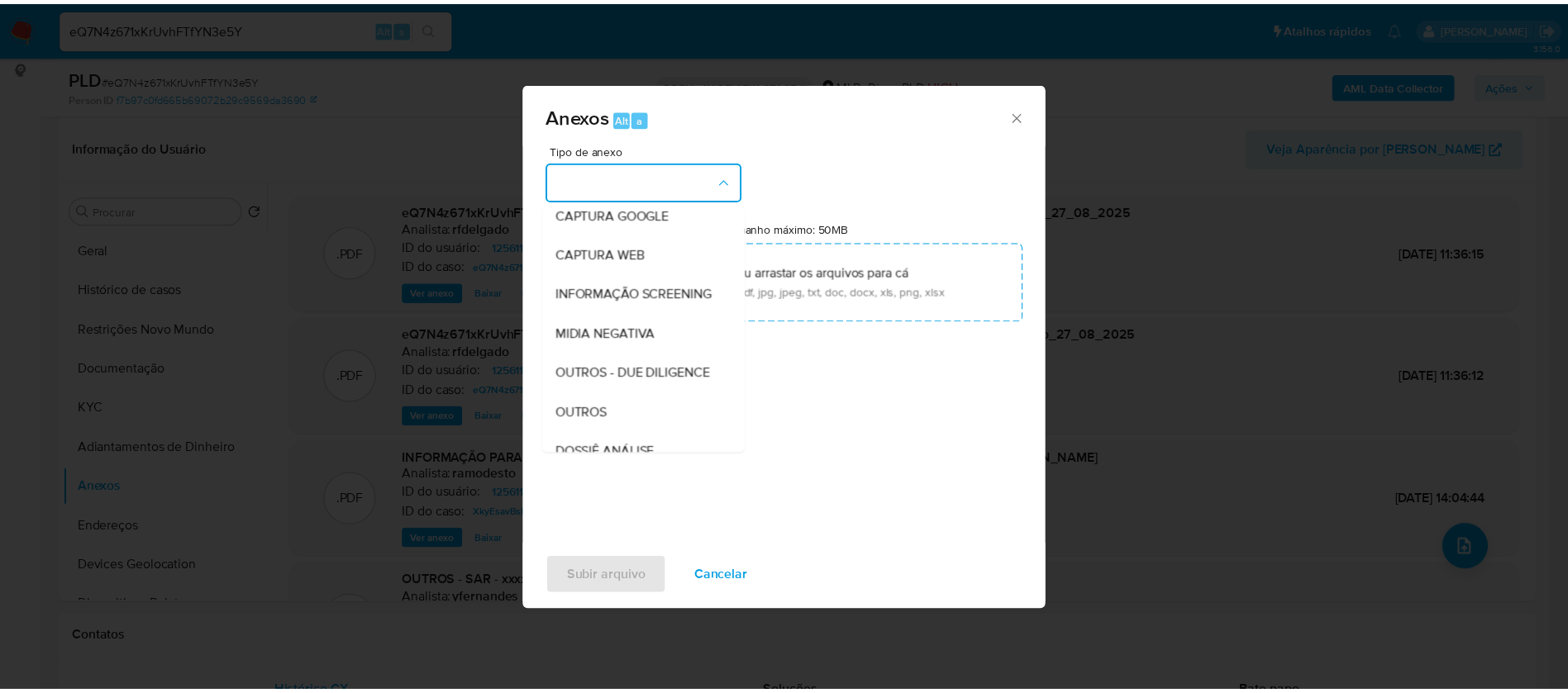
scroll to position [248, 0]
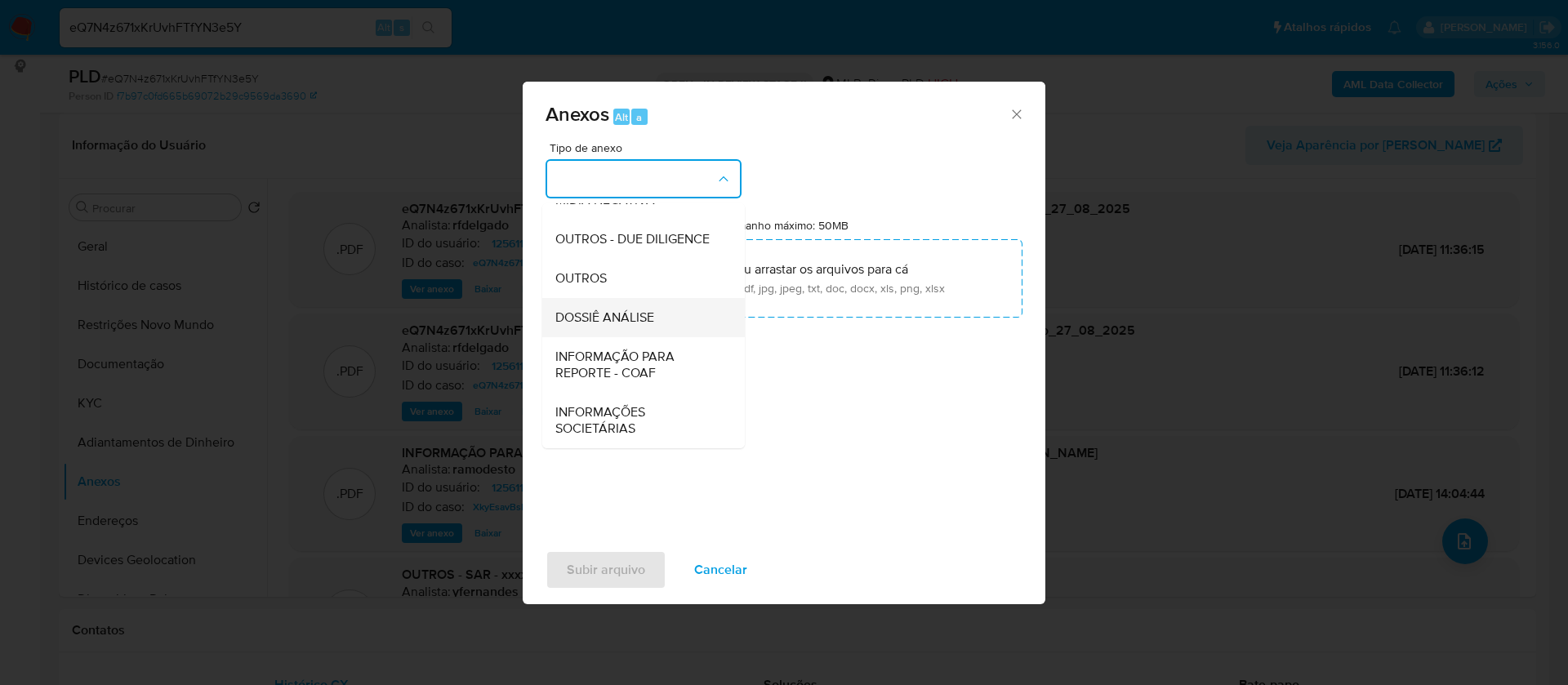
click at [661, 317] on div "DOSSIÊ ANÁLISE" at bounding box center [639, 317] width 166 height 40
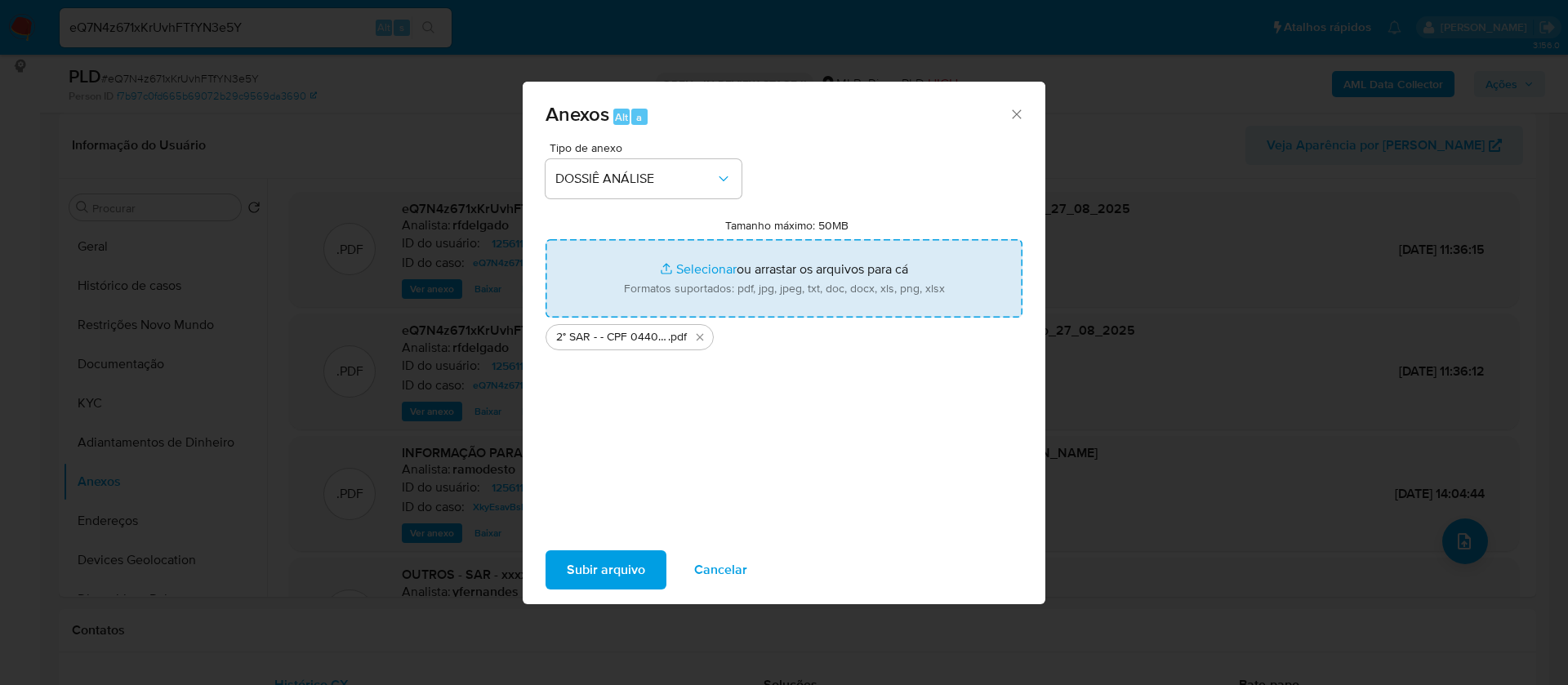
type input "C:\fakepath\Mulan 1256111343_2025_08_26_17_09_17.xlsx"
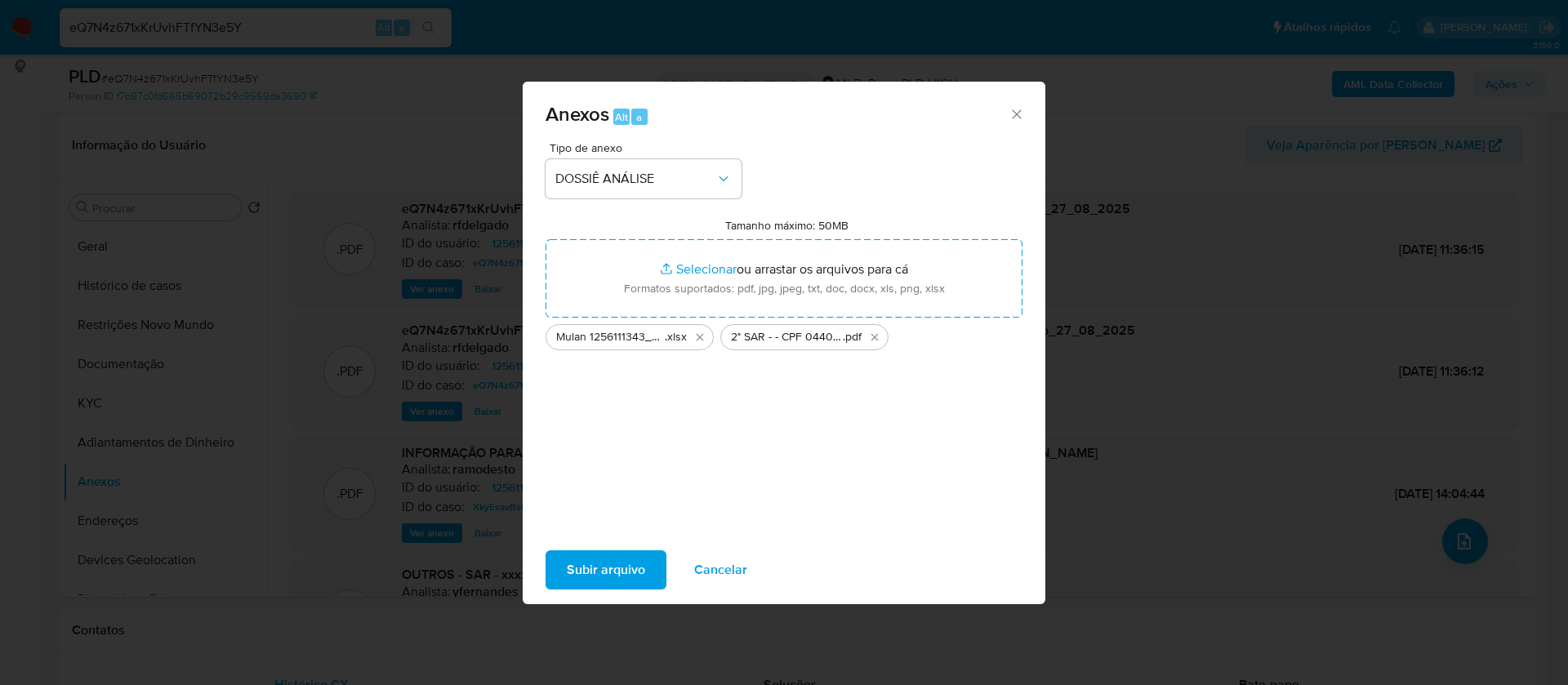
click at [558, 575] on button "Subir arquivo" at bounding box center [606, 570] width 121 height 40
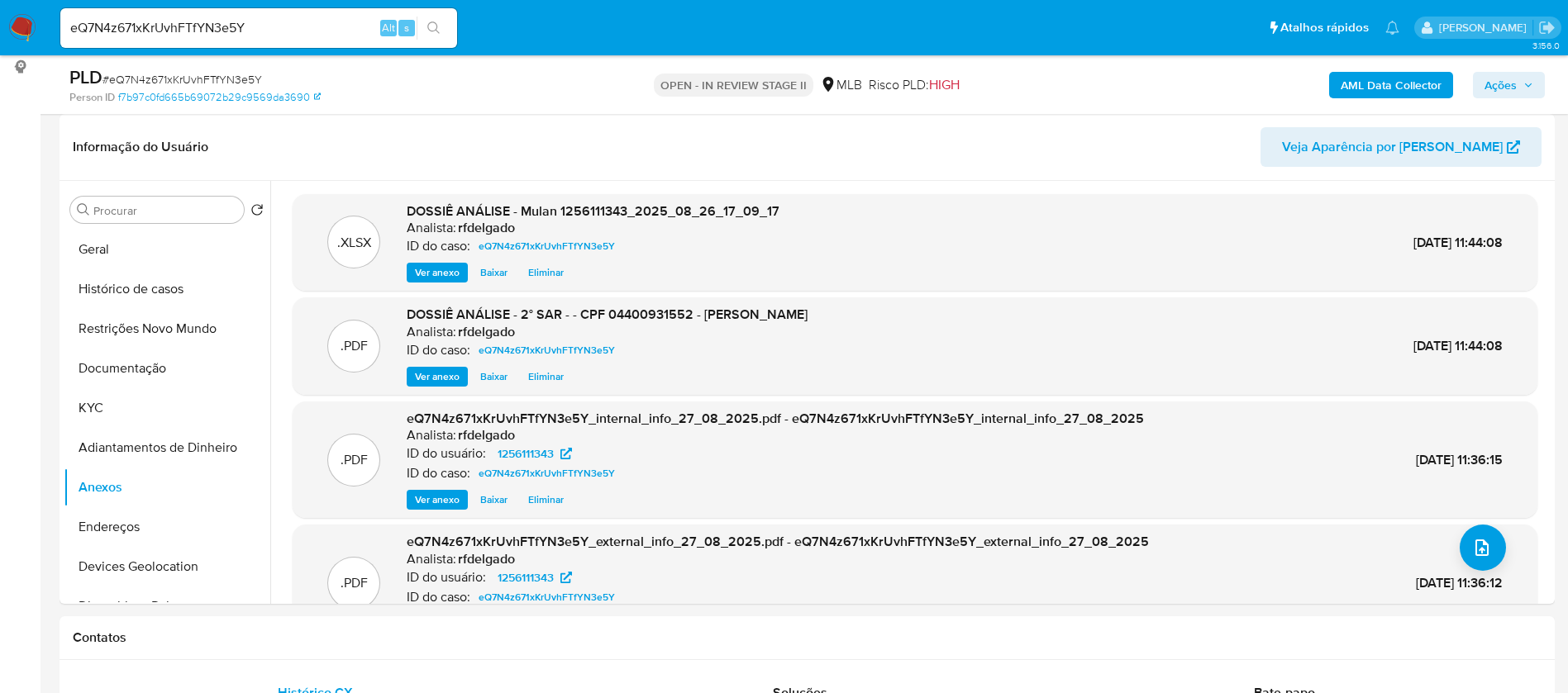
click at [1535, 91] on button "Ações" at bounding box center [1508, 84] width 71 height 26
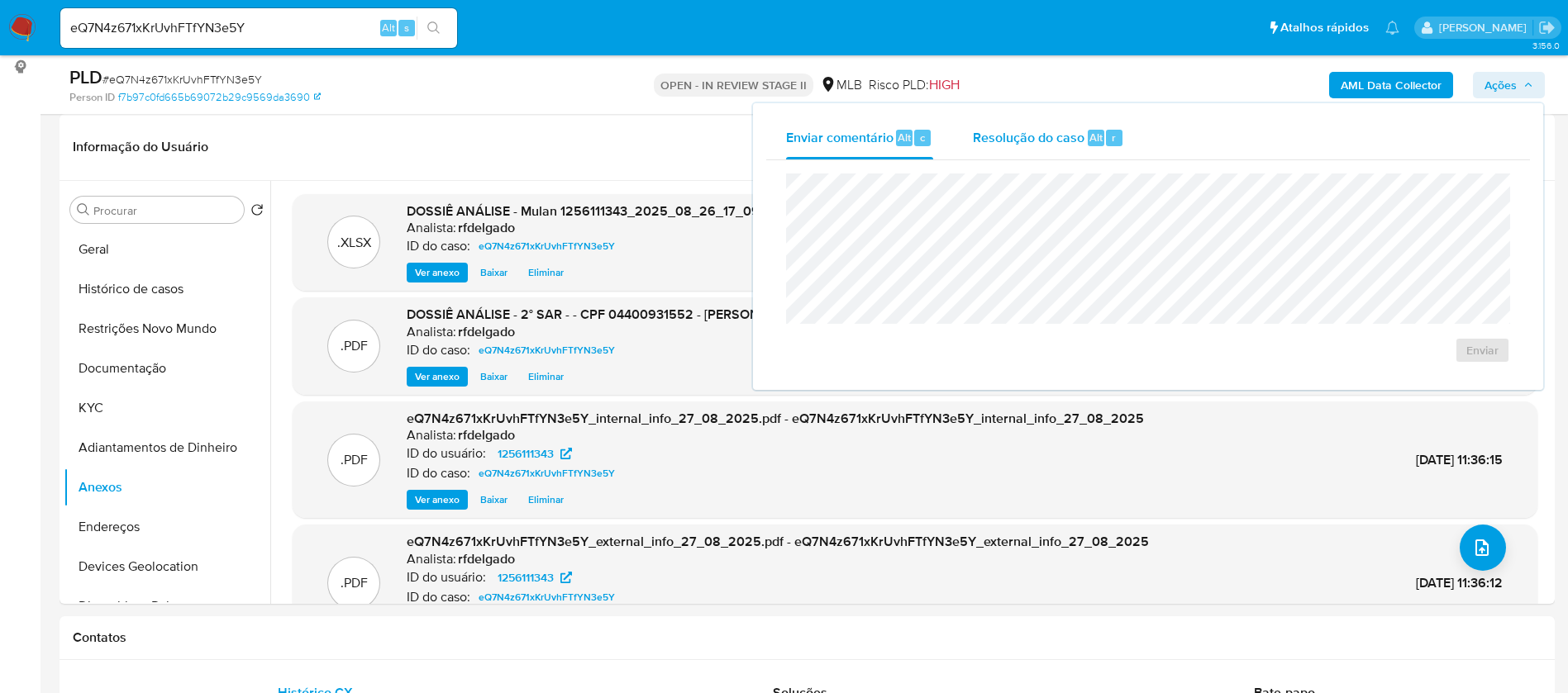
click at [1020, 131] on span "Resolução do caso" at bounding box center [1028, 136] width 112 height 19
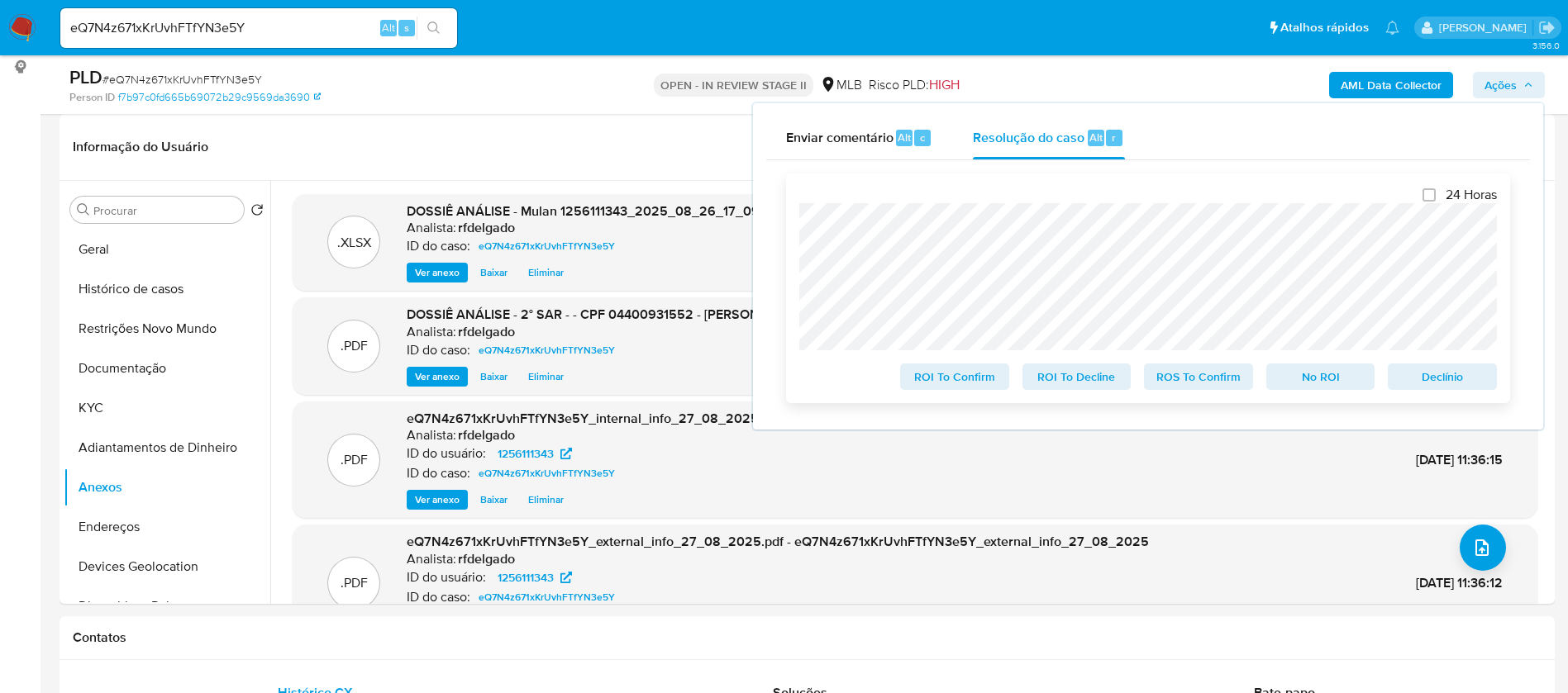
click at [1433, 377] on span "Declínio" at bounding box center [1443, 377] width 86 height 23
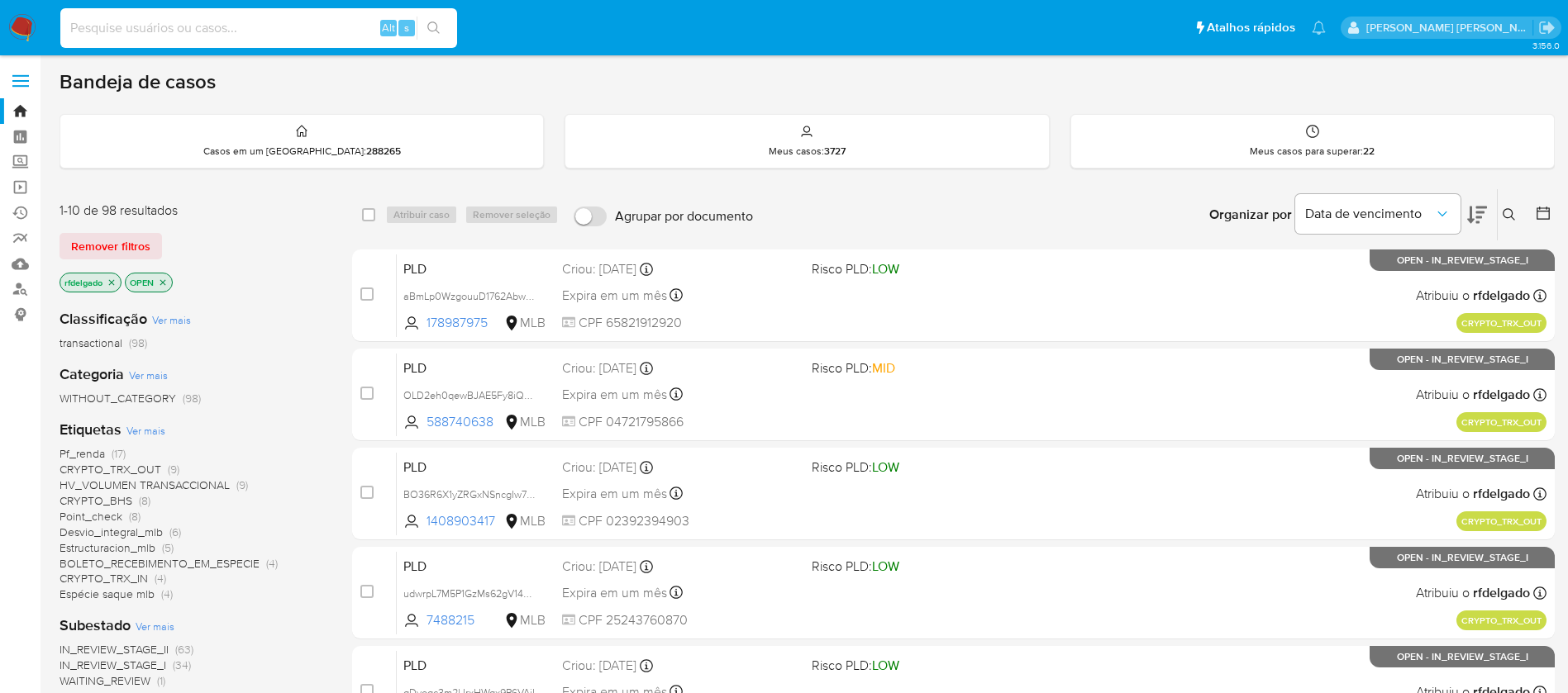
click at [130, 35] on input at bounding box center [259, 28] width 397 height 22
paste input "443429157"
type input "443429157"
click at [445, 23] on button "search-icon" at bounding box center [433, 28] width 34 height 23
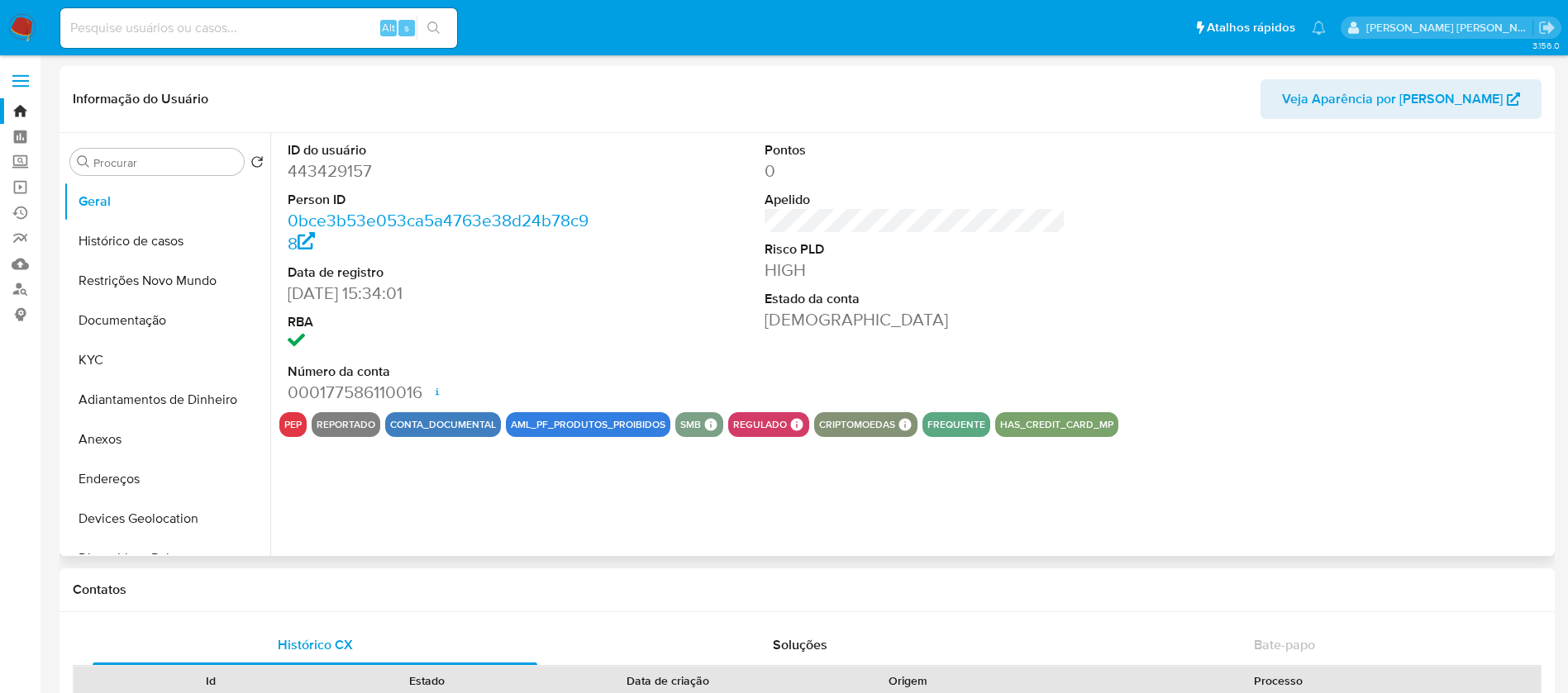
select select "10"
click at [141, 439] on button "Anexos" at bounding box center [160, 439] width 193 height 40
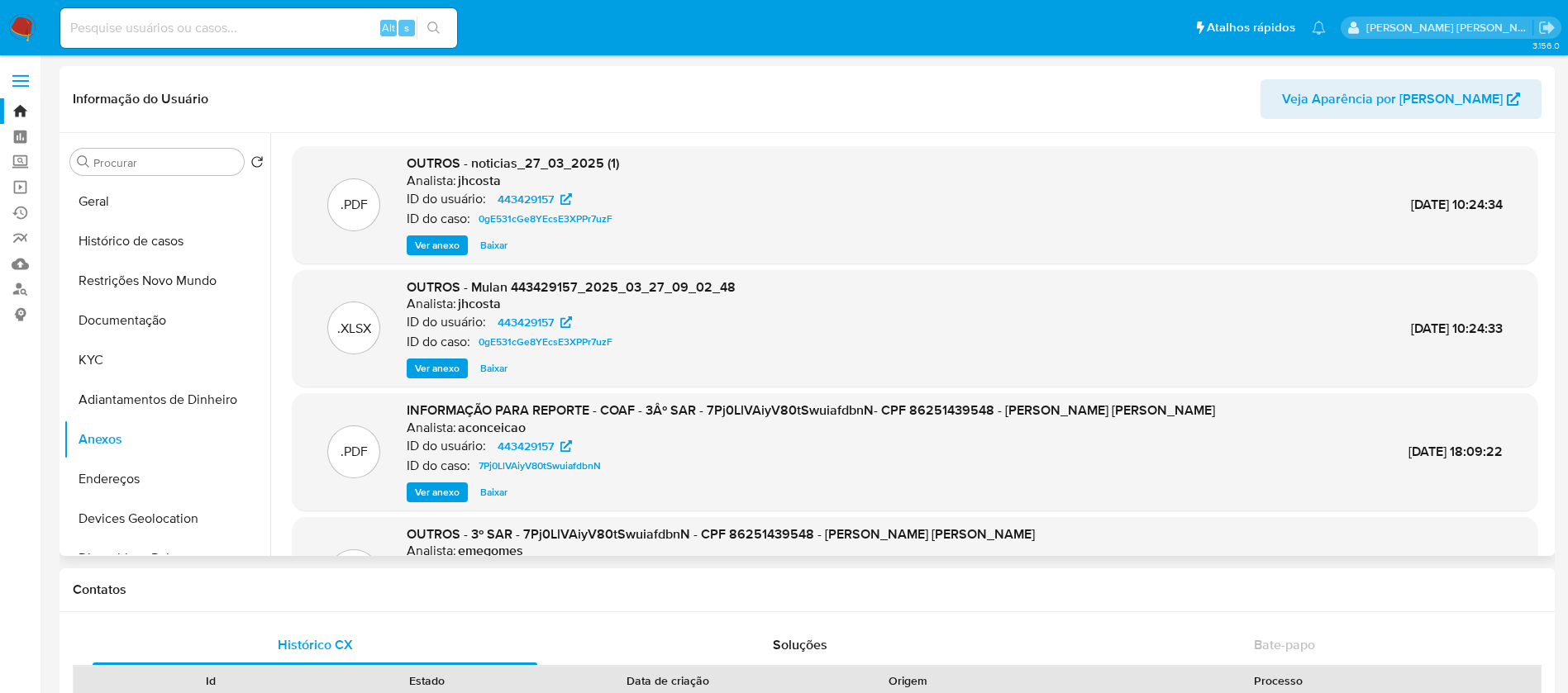
click at [432, 497] on span "Ver anexo" at bounding box center [438, 492] width 45 height 17
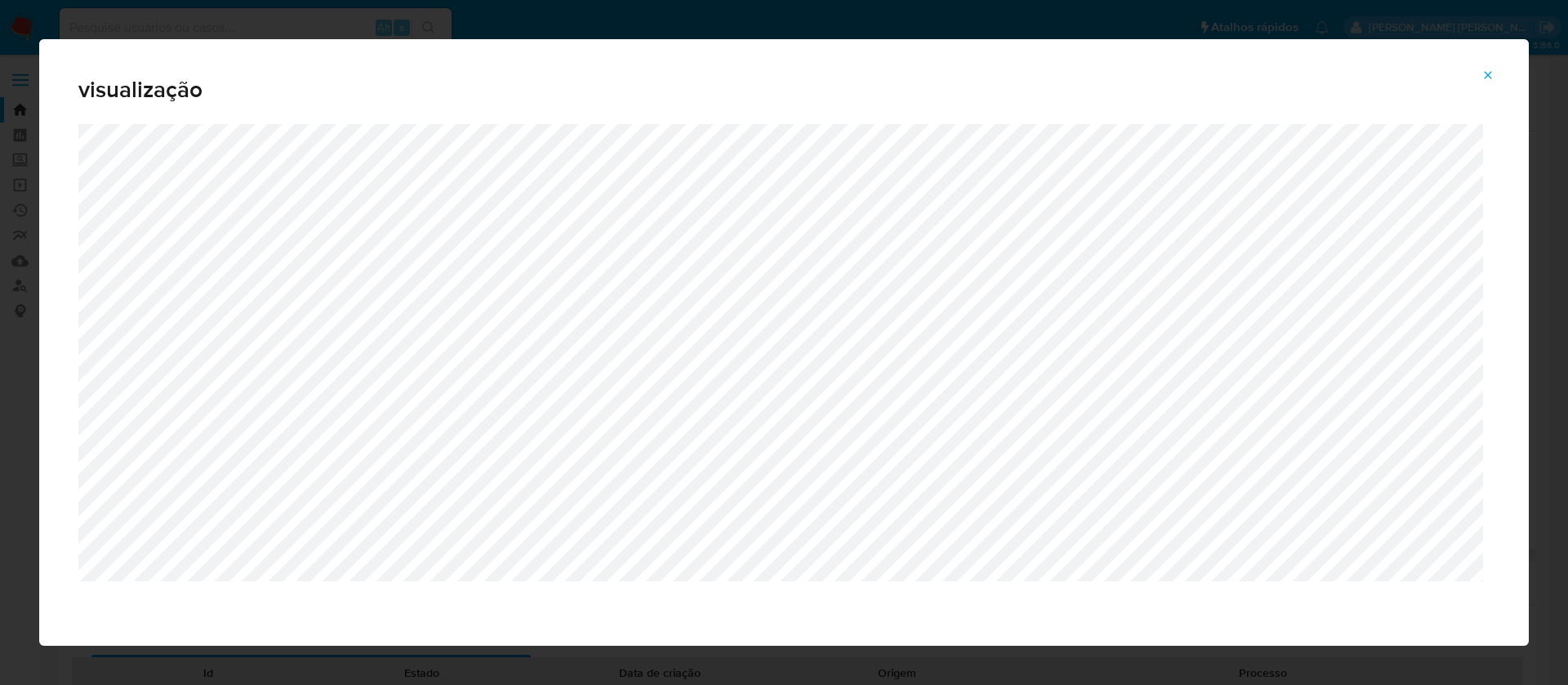
click at [1482, 75] on icon "Attachment preview" at bounding box center [1489, 75] width 14 height 14
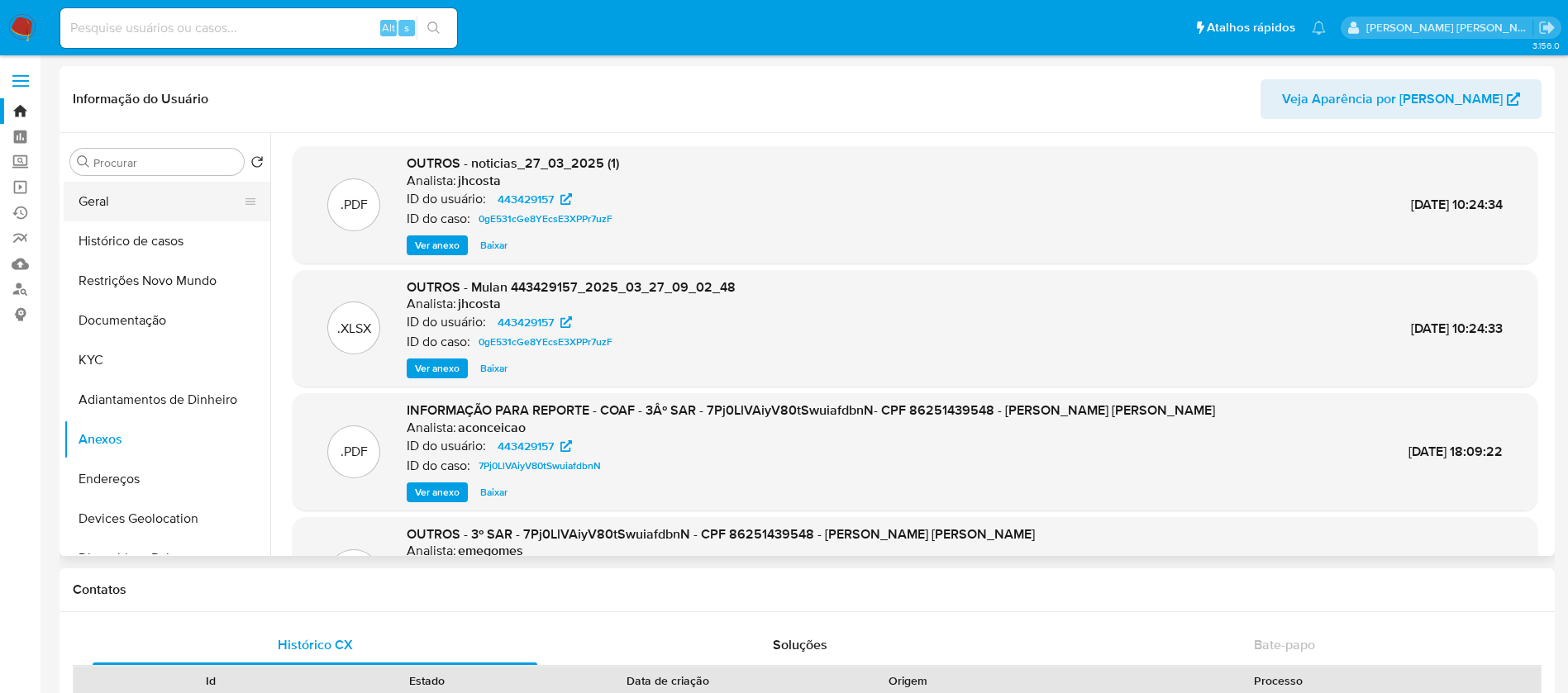
click at [138, 213] on button "Geral" at bounding box center [160, 202] width 193 height 40
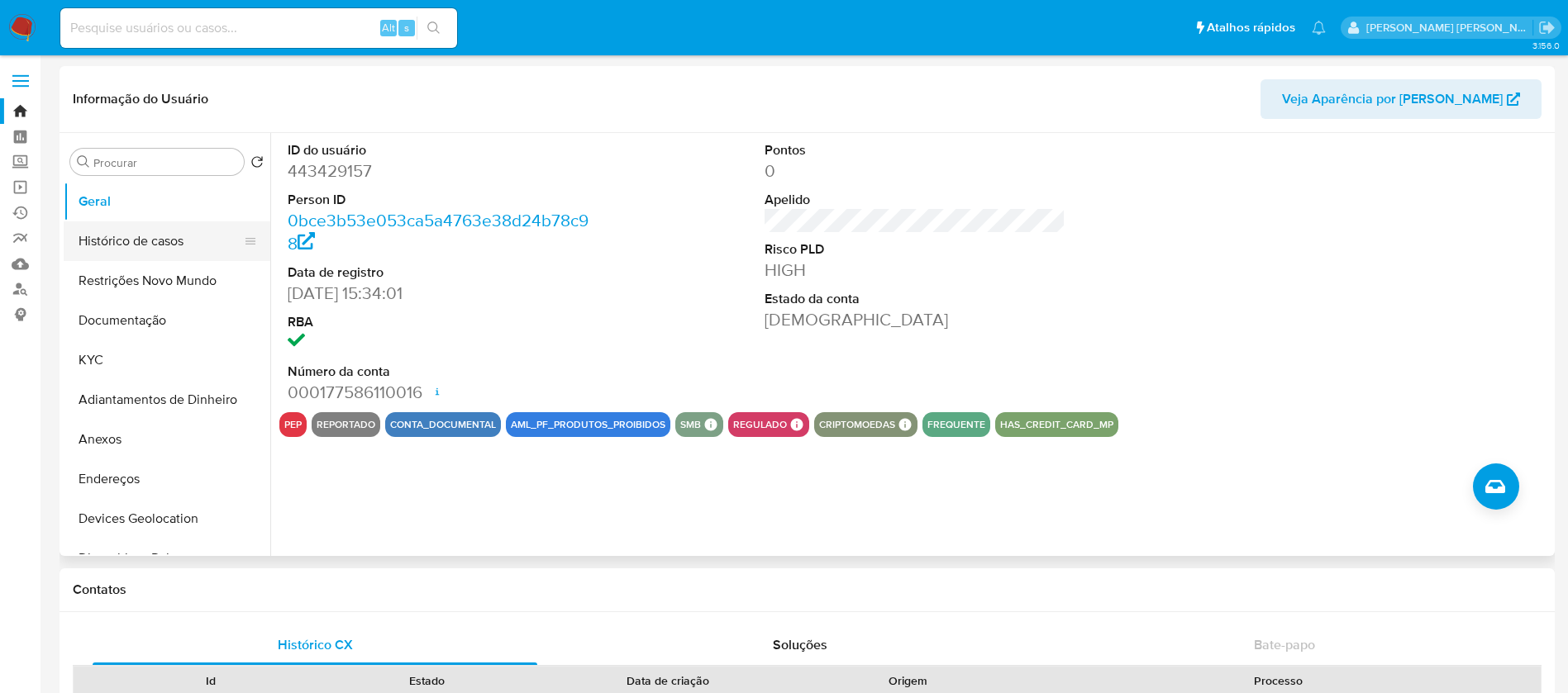
click at [170, 247] on button "Histórico de casos" at bounding box center [160, 241] width 193 height 40
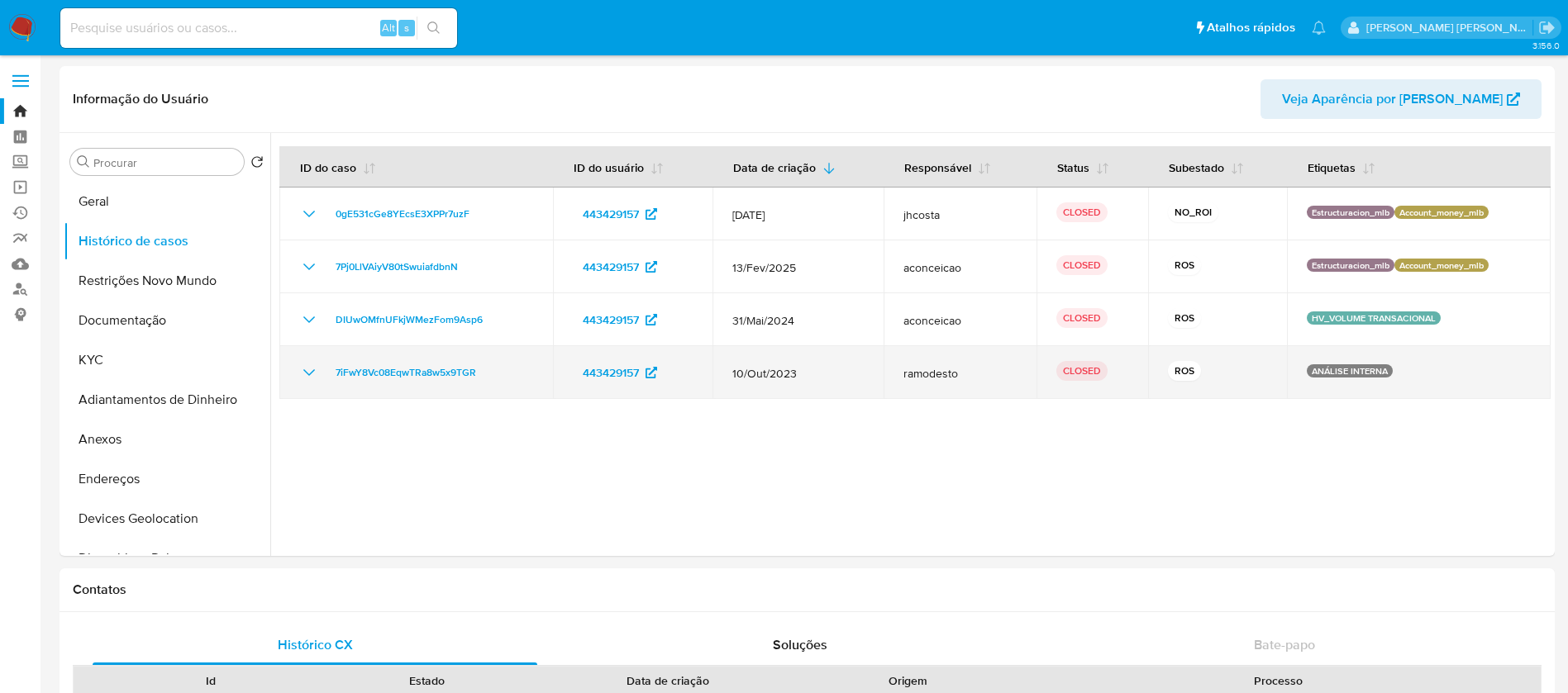
drag, startPoint x: 799, startPoint y: 375, endPoint x: 724, endPoint y: 373, distance: 75.0
click at [724, 373] on td "10/Out/2023" at bounding box center [798, 373] width 171 height 53
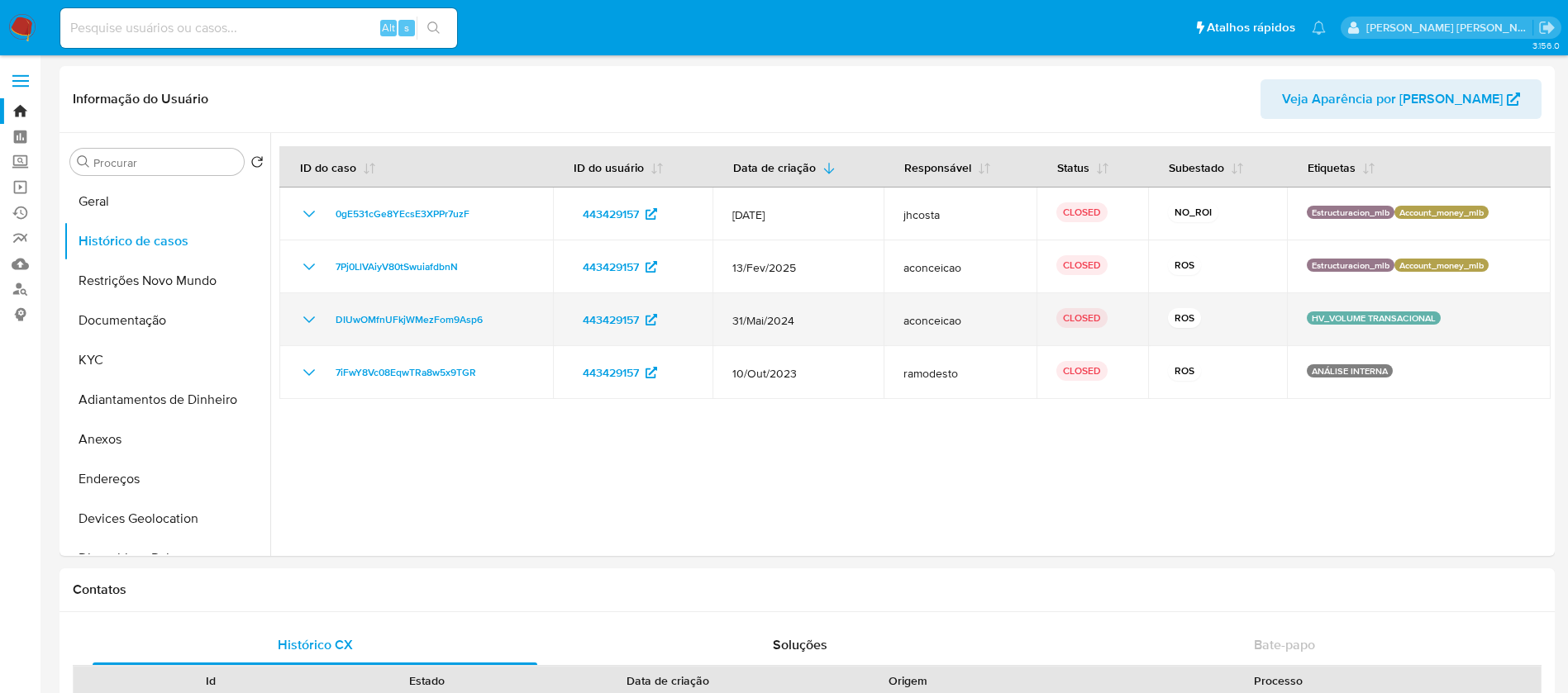
drag, startPoint x: 786, startPoint y: 318, endPoint x: 727, endPoint y: 317, distance: 59.0
click at [727, 317] on td "31/Mai/2024" at bounding box center [798, 320] width 171 height 53
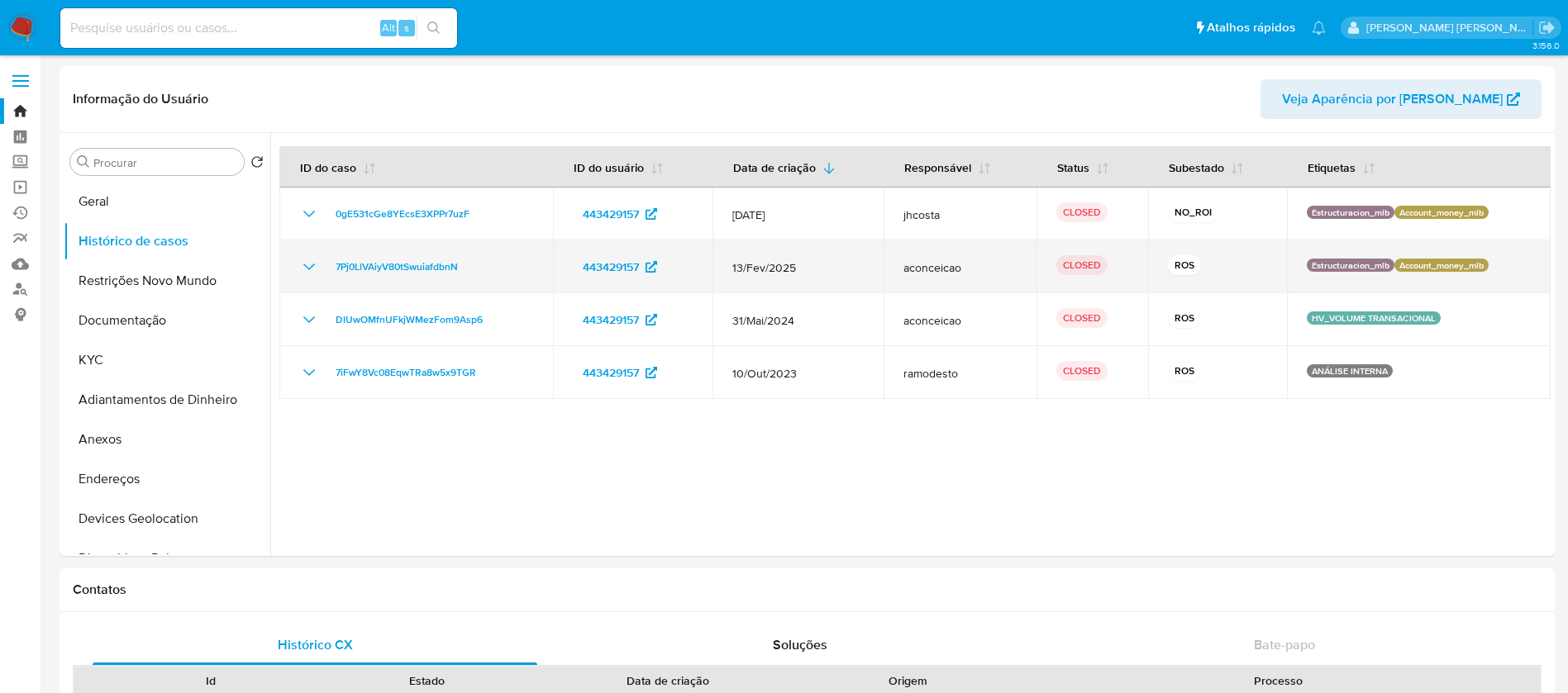
drag, startPoint x: 797, startPoint y: 268, endPoint x: 729, endPoint y: 267, distance: 68.0
click at [729, 267] on td "13/Fev/2025" at bounding box center [798, 267] width 171 height 53
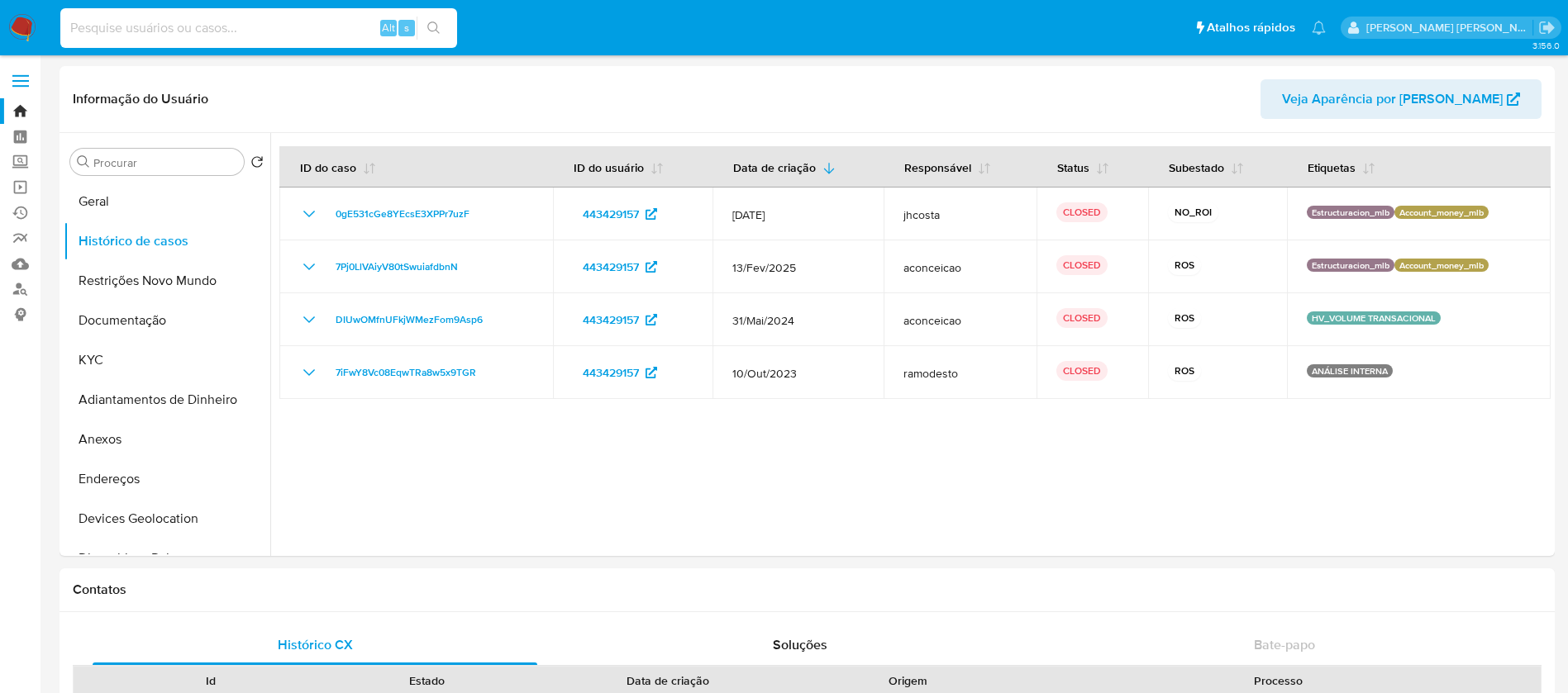
click at [255, 26] on input at bounding box center [259, 28] width 397 height 22
paste input "804691593"
type input "804691593"
click at [435, 27] on icon "search-icon" at bounding box center [434, 28] width 14 height 14
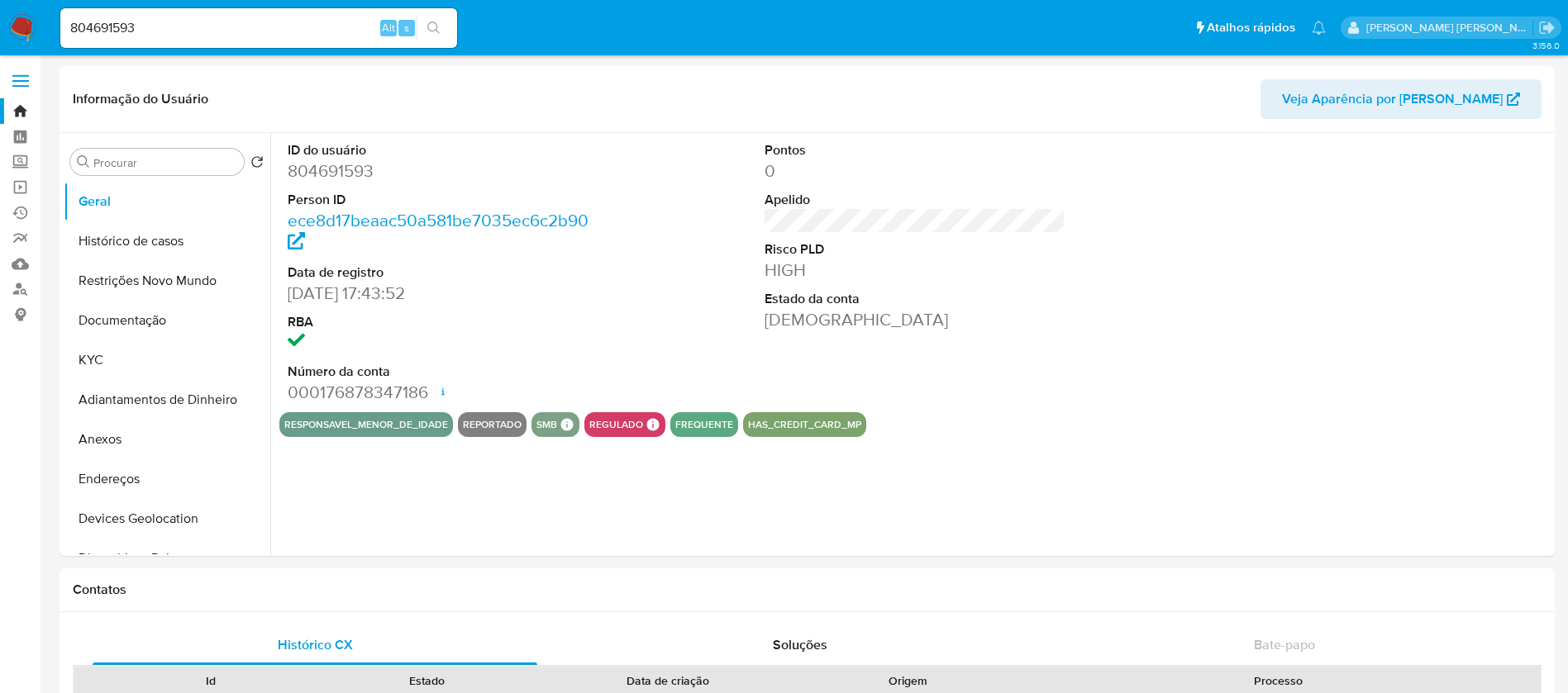
select select "10"
click at [135, 443] on button "Anexos" at bounding box center [160, 439] width 193 height 40
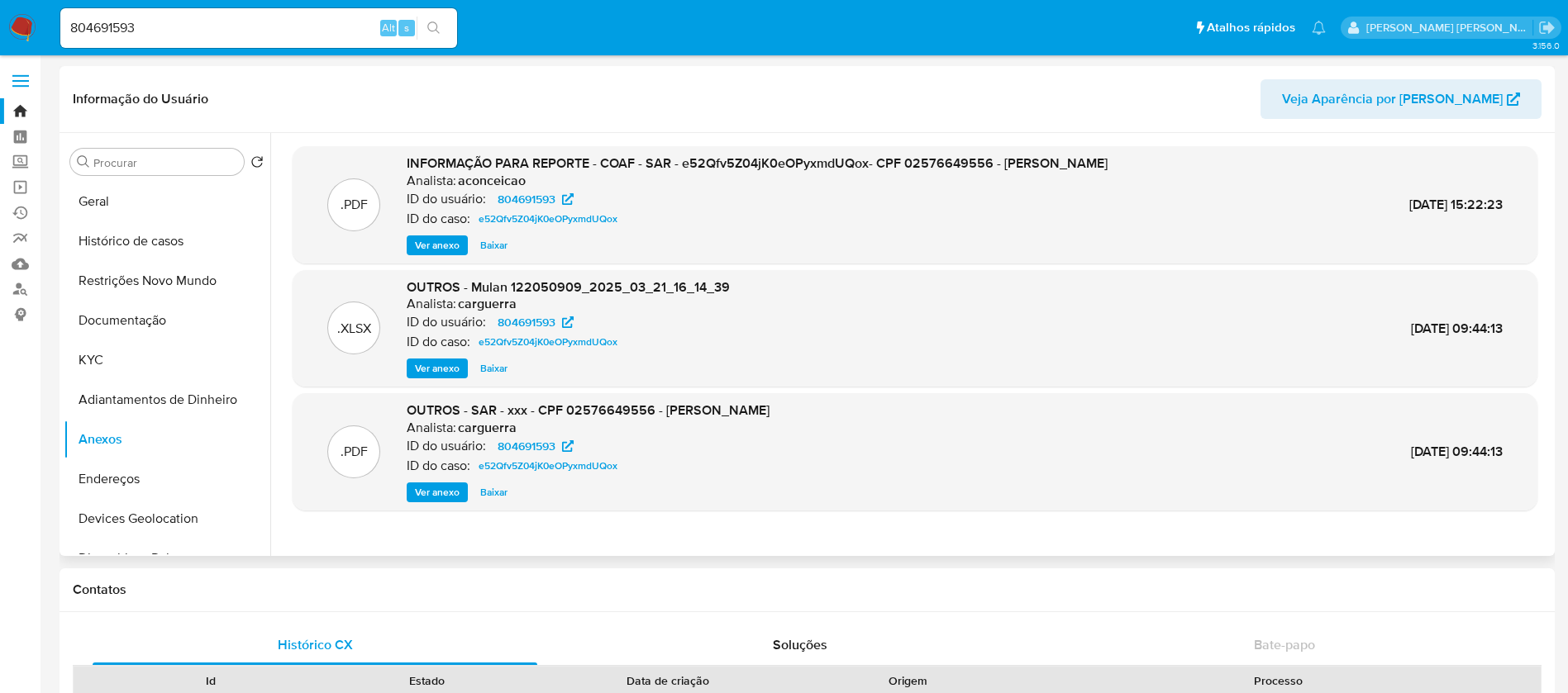
click at [432, 246] on span "Ver anexo" at bounding box center [438, 245] width 45 height 17
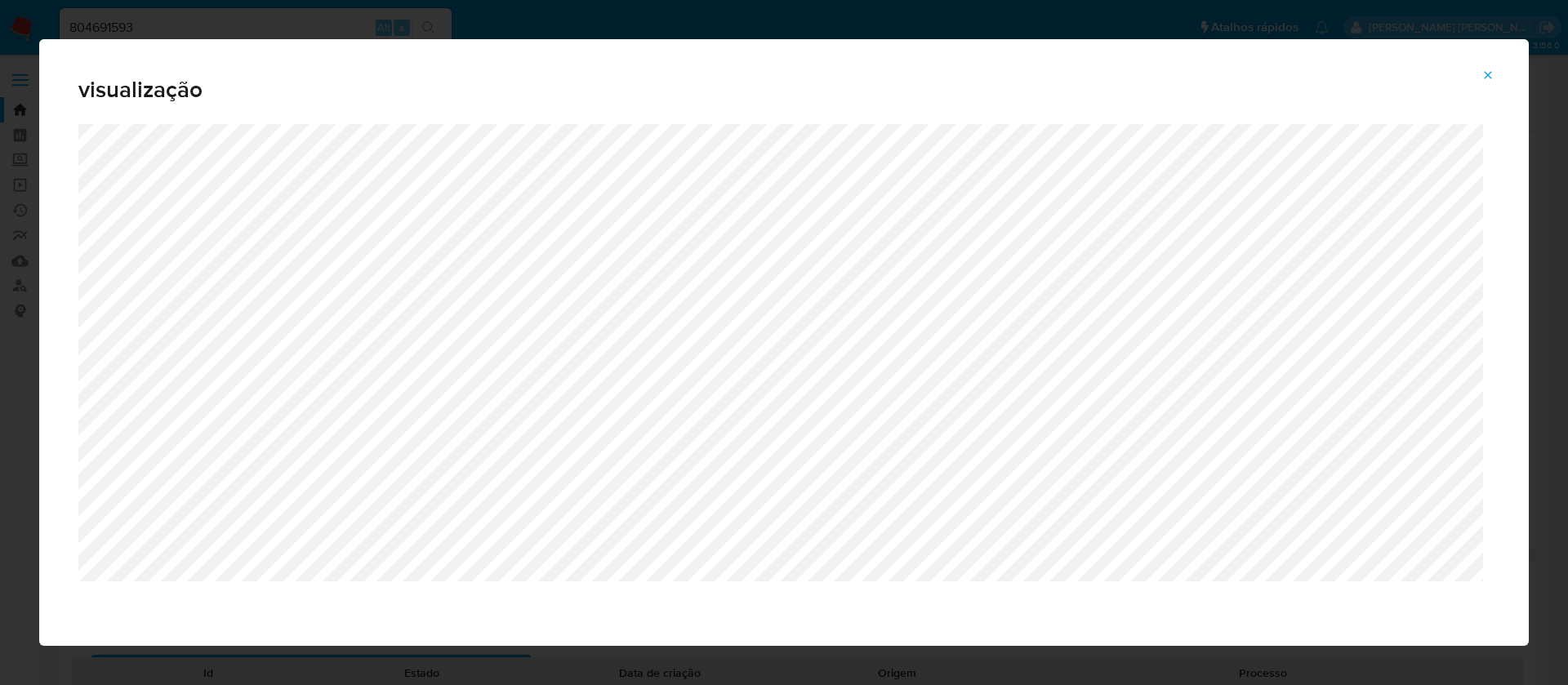
click at [1491, 69] on icon "Attachment preview" at bounding box center [1489, 75] width 14 height 14
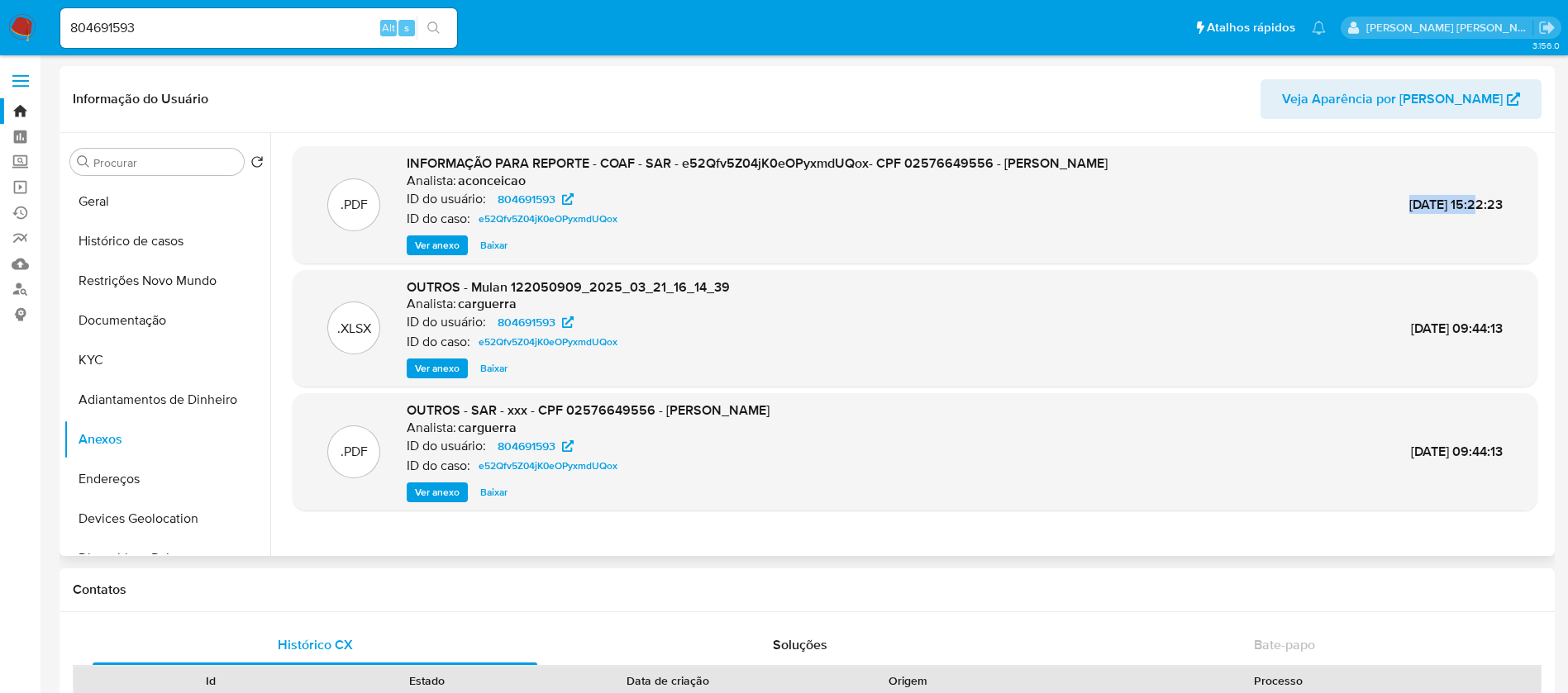
drag, startPoint x: 1362, startPoint y: 204, endPoint x: 1441, endPoint y: 207, distance: 79.1
click at [1441, 207] on div ".PDF INFORMAÇÃO PARA REPORTE - COAF - SAR - e52Qfv5Z04jK0eOPyxmdUQox- CPF 02576…" at bounding box center [915, 205] width 1228 height 101
copy span "27/Mar/2025"
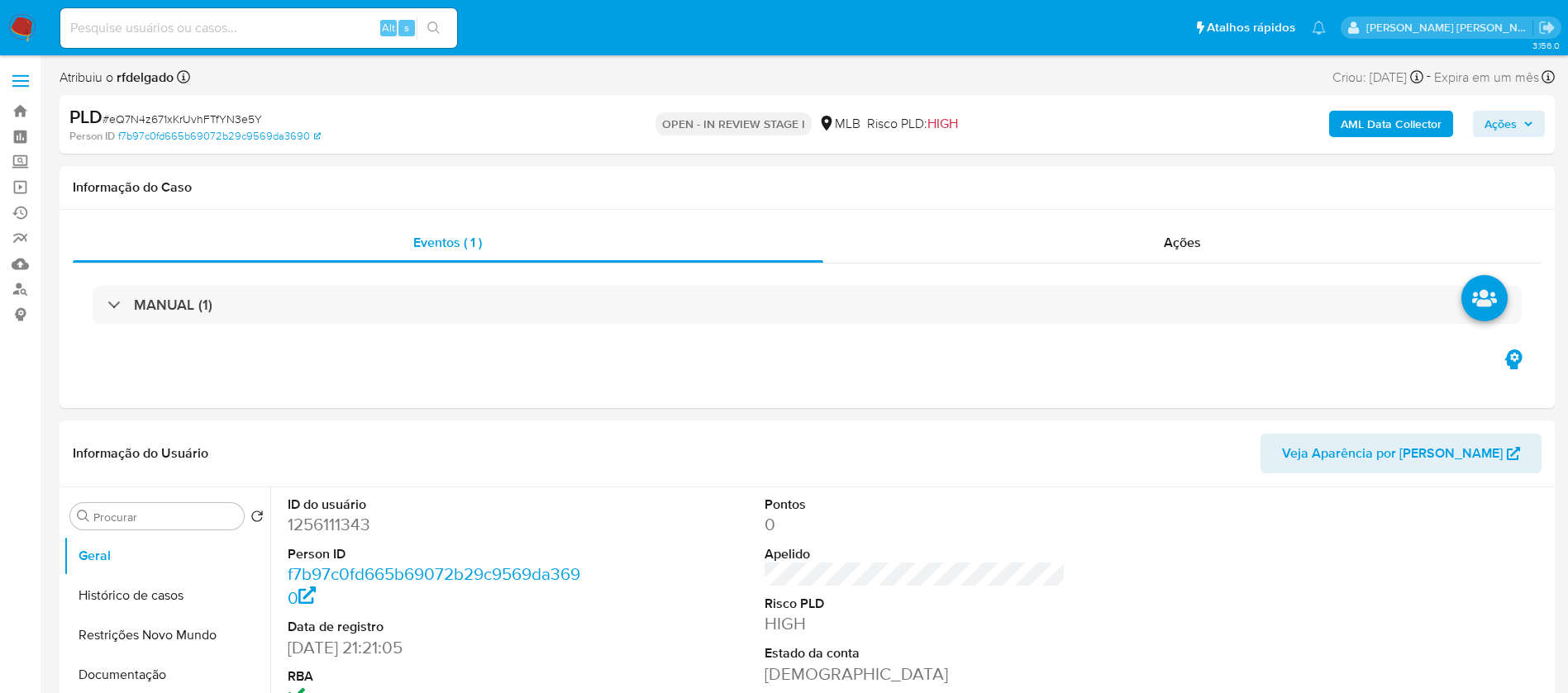
select select "10"
click at [1502, 118] on span "Ações" at bounding box center [1500, 123] width 32 height 26
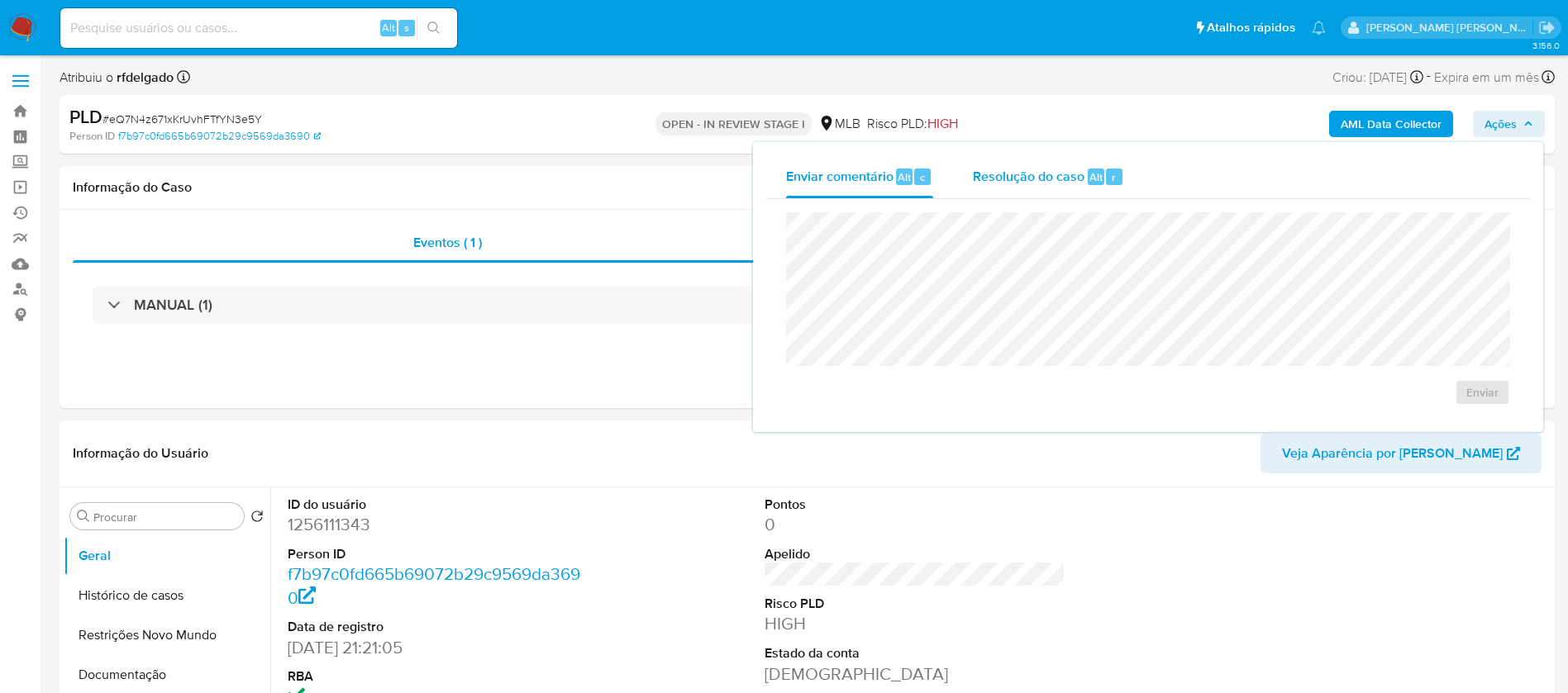
click at [1073, 173] on span "Resolução do caso" at bounding box center [1028, 175] width 112 height 19
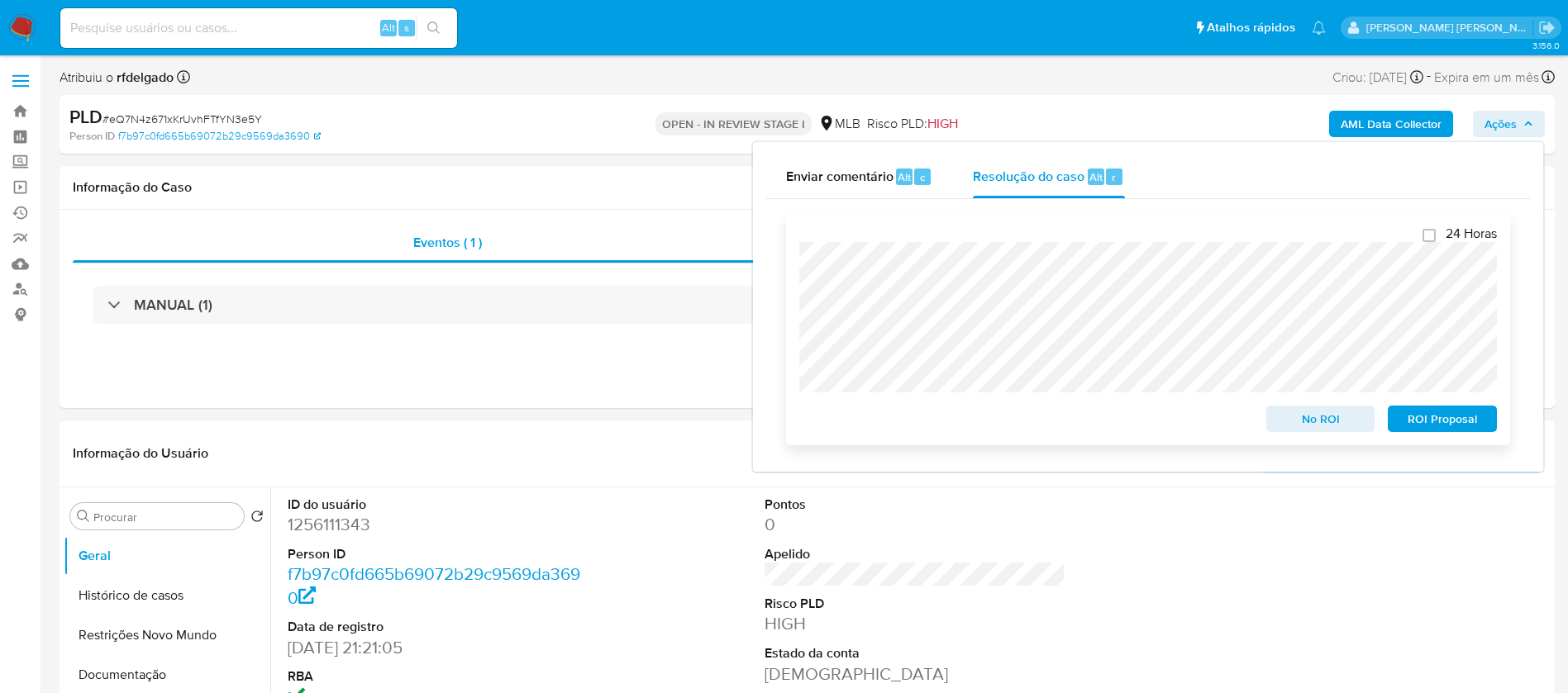
click at [1444, 421] on span "ROI Proposal" at bounding box center [1443, 419] width 86 height 23
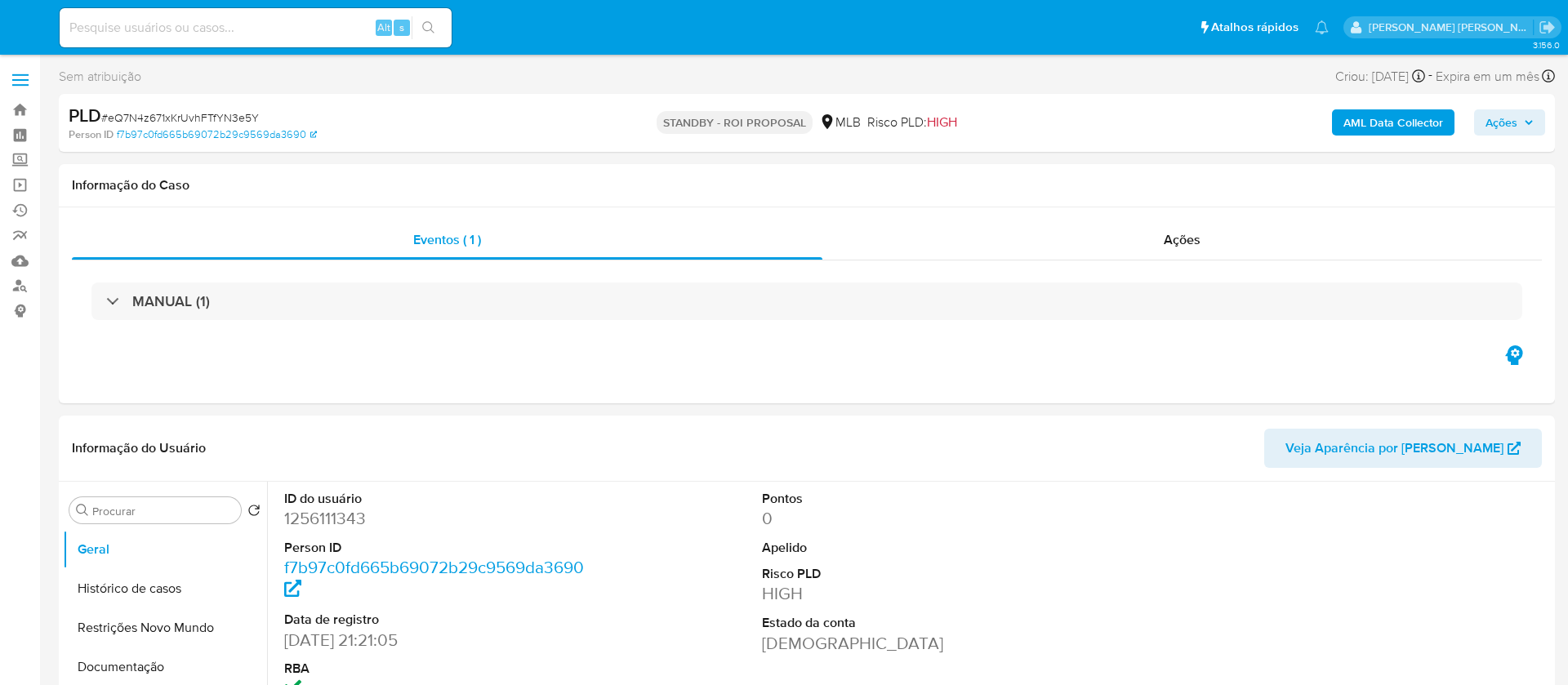
select select "10"
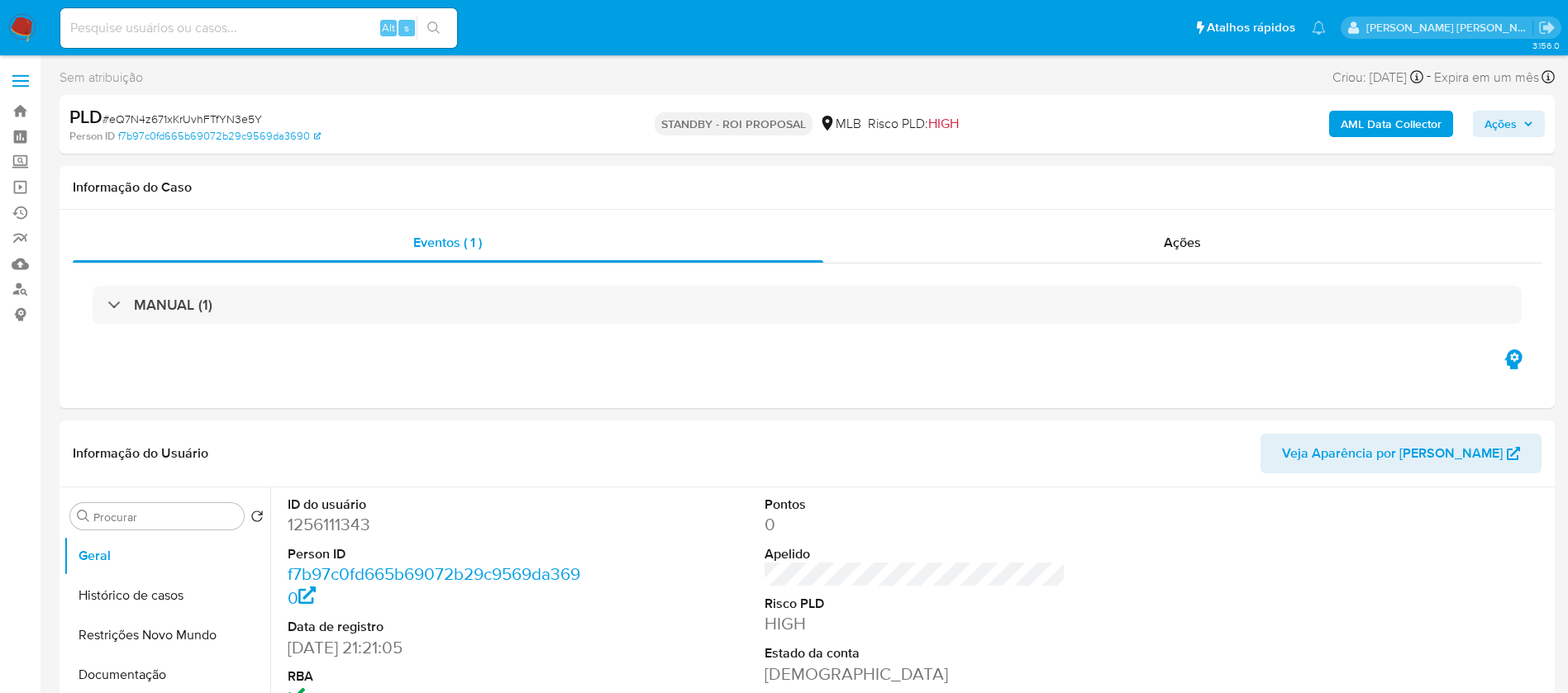
click at [307, 23] on input at bounding box center [259, 28] width 397 height 22
paste input "EgNXTWUZtL5eUtmtVsn6gySu"
type input "EgNXTWUZtL5eUtmtVsn6gySu"
click at [434, 34] on icon "search-icon" at bounding box center [434, 28] width 14 height 14
select select "10"
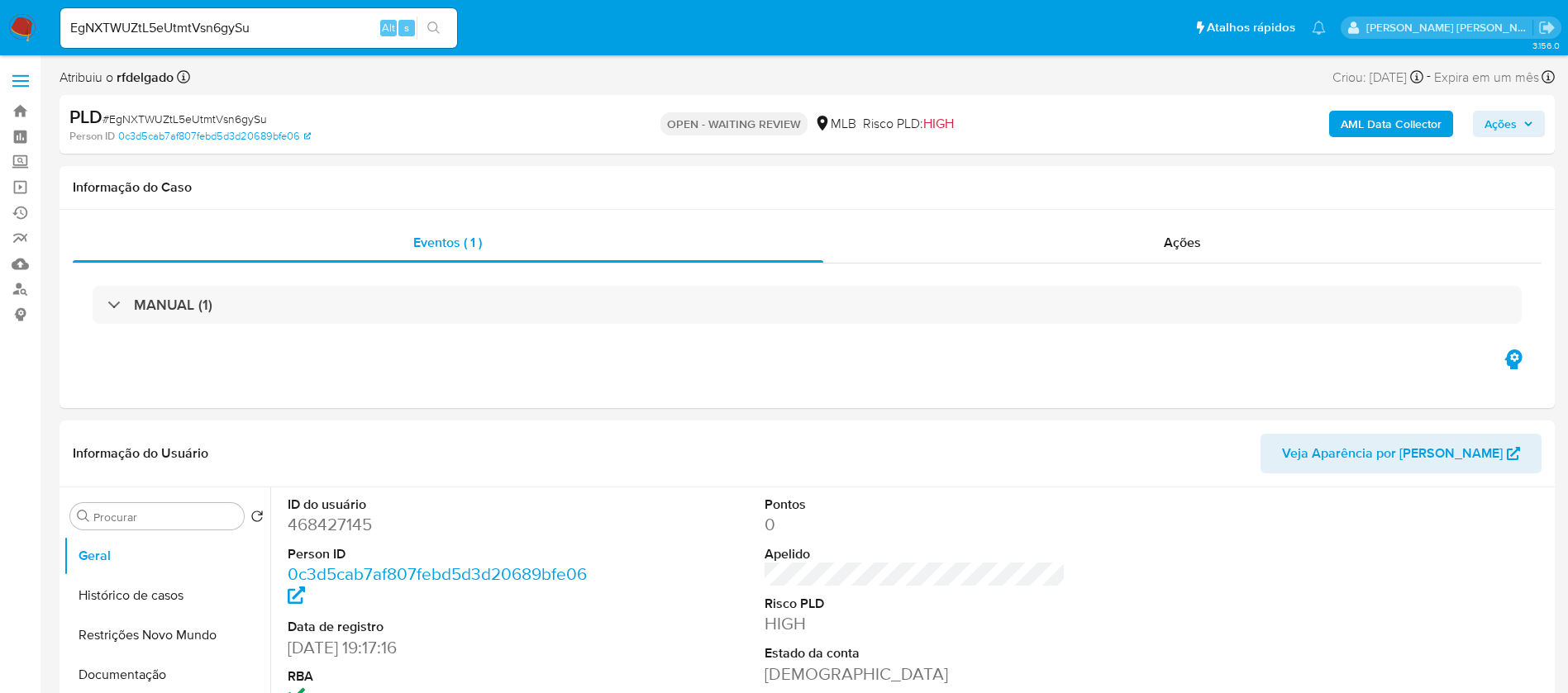
click at [14, 18] on img at bounding box center [22, 27] width 28 height 28
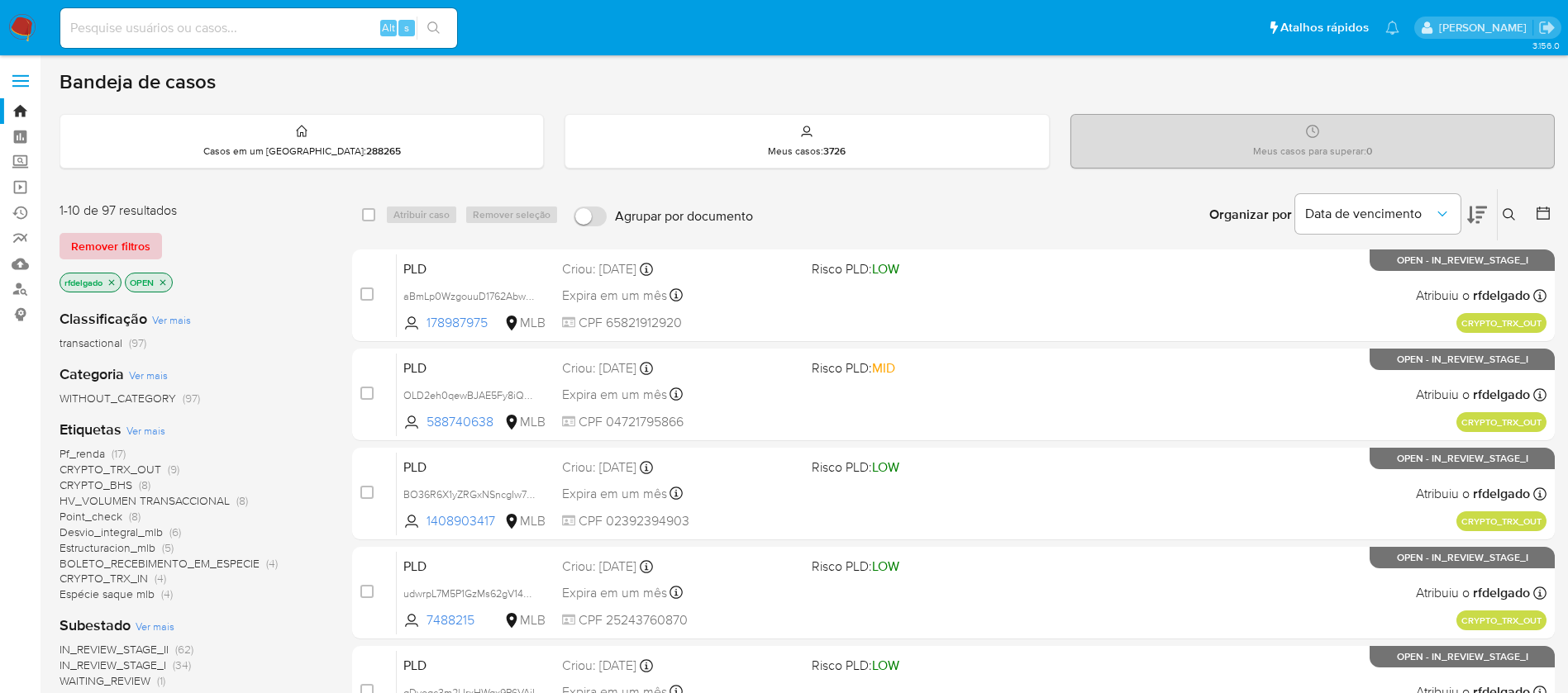
click at [138, 245] on span "Remover filtros" at bounding box center [111, 247] width 79 height 23
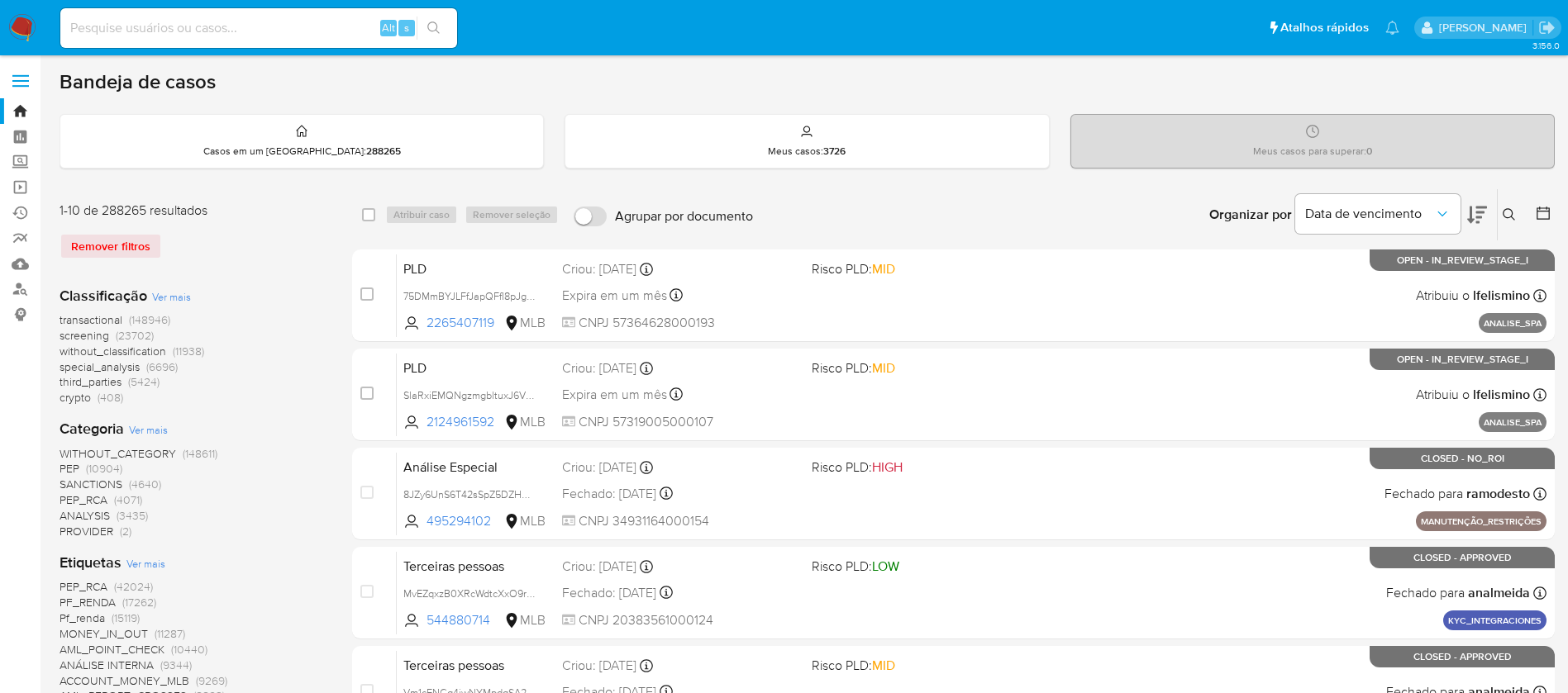
click at [1507, 219] on icon at bounding box center [1509, 215] width 14 height 14
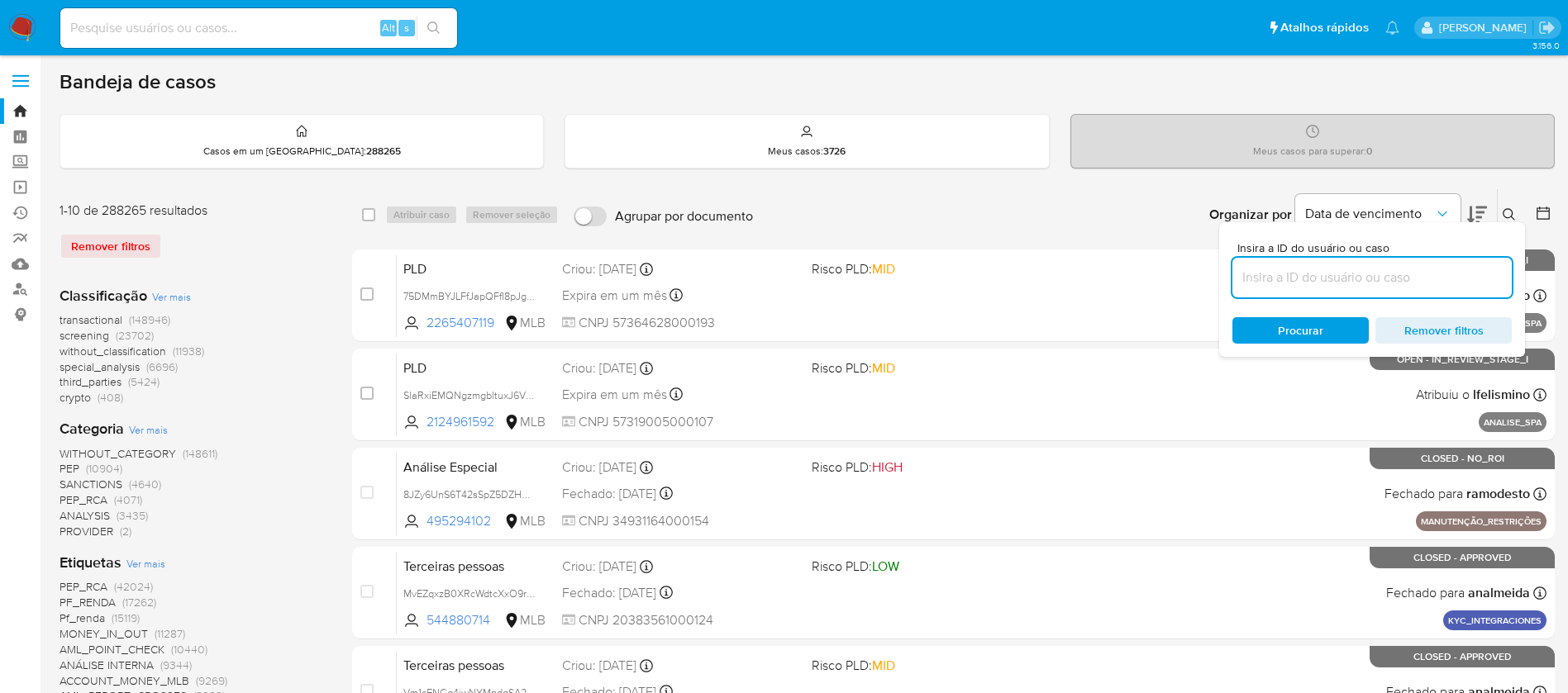
click at [1359, 275] on input at bounding box center [1371, 278] width 279 height 22
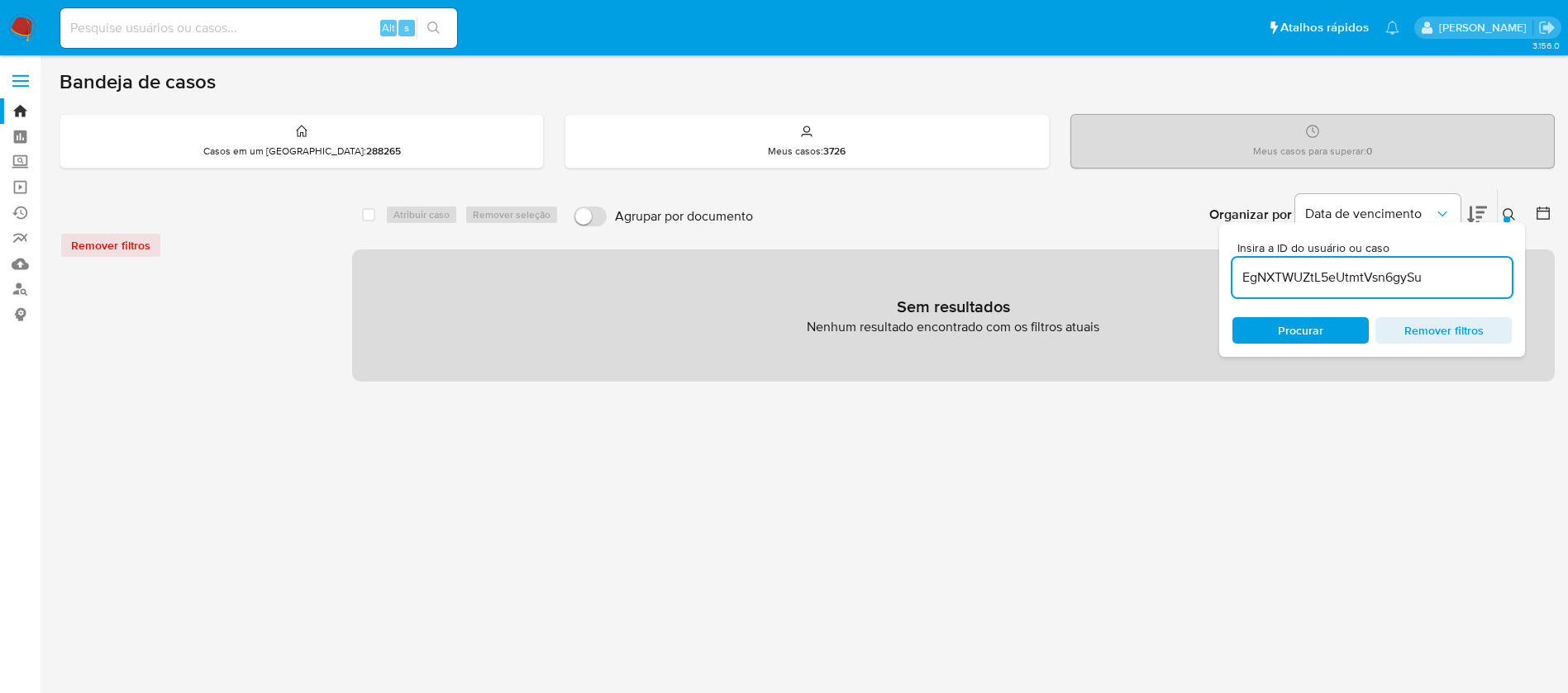
click at [1477, 278] on input "EgNXTWUZtL5eUtmtVsn6gySu" at bounding box center [1371, 278] width 279 height 22
type input "EgNXTWUZtL5eUtmtVsn6gySu"
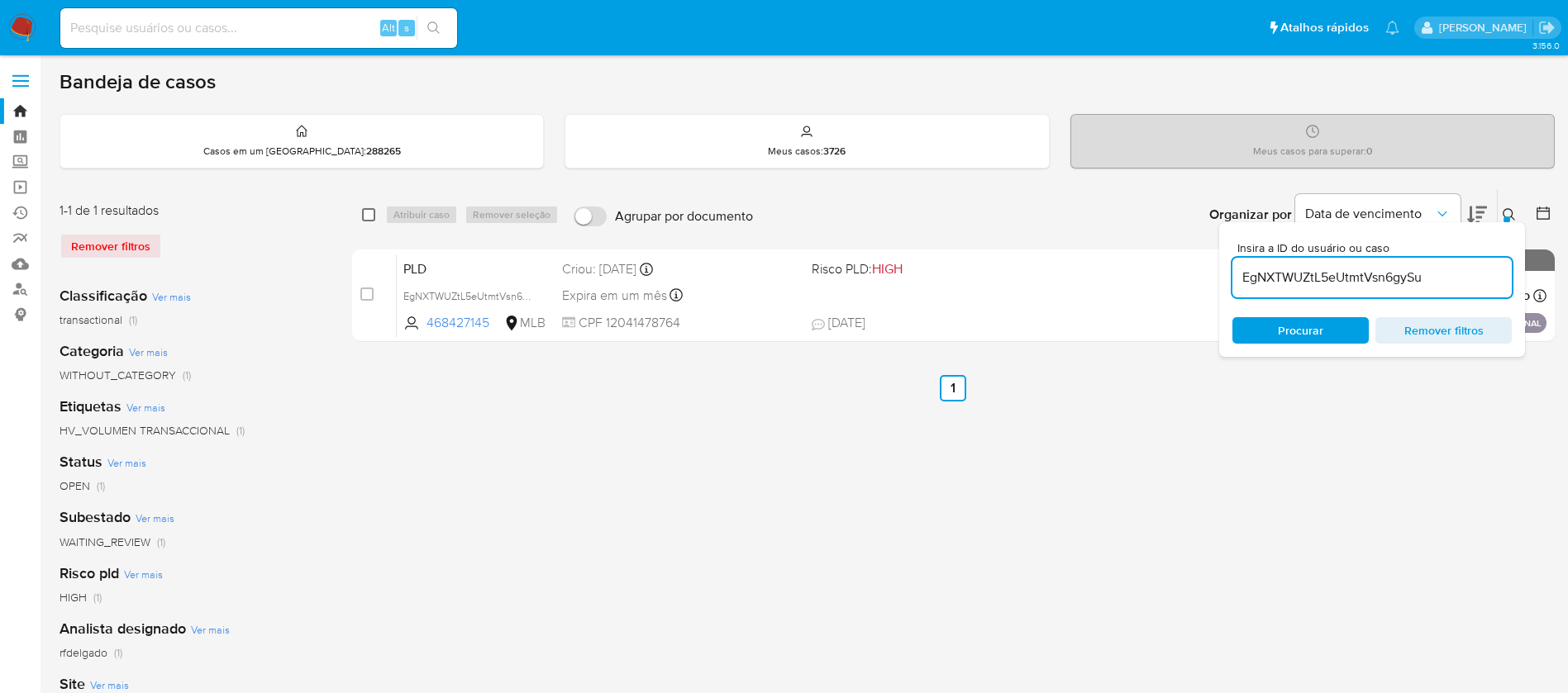
click at [371, 213] on input "checkbox" at bounding box center [369, 215] width 14 height 14
checkbox input "true"
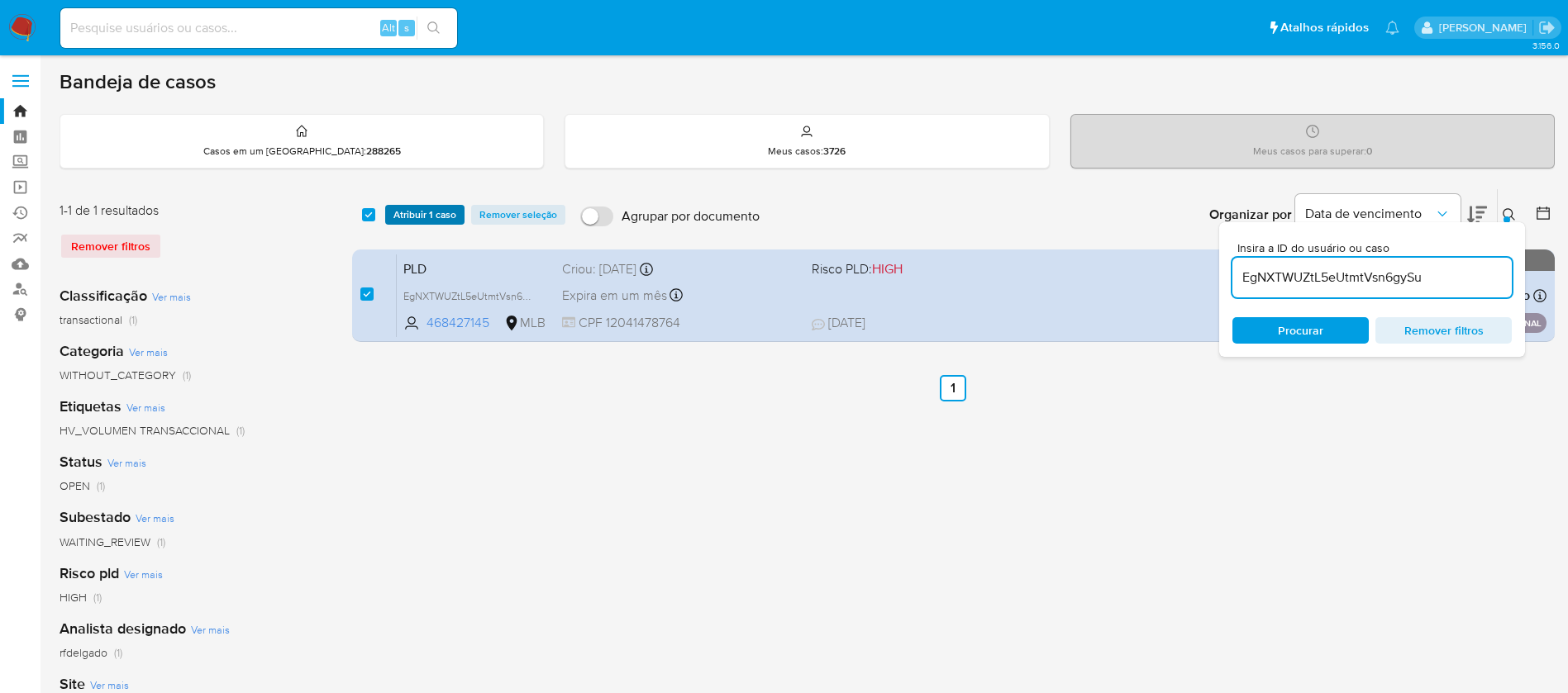
click at [413, 214] on span "Atribuir 1 caso" at bounding box center [425, 214] width 63 height 17
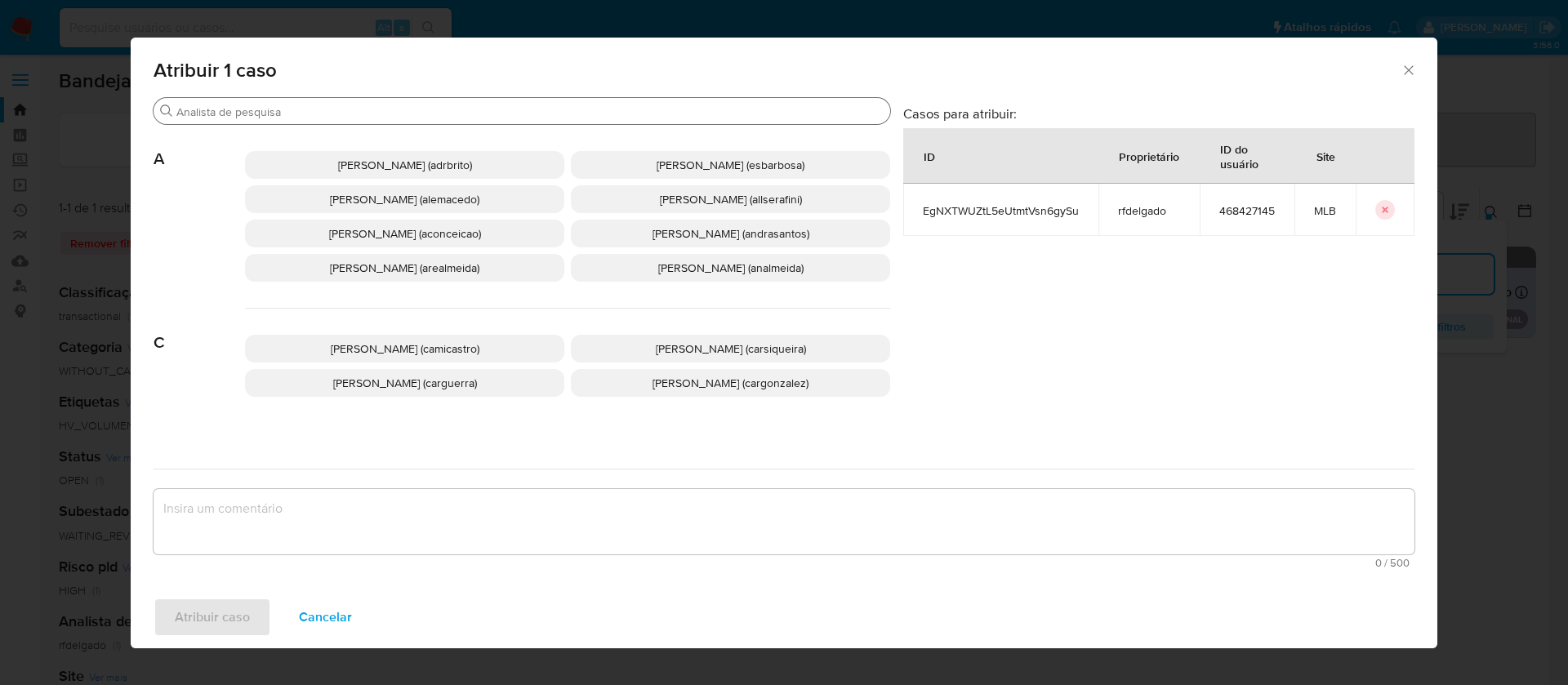
click at [557, 113] on input "Procurar" at bounding box center [529, 111] width 708 height 15
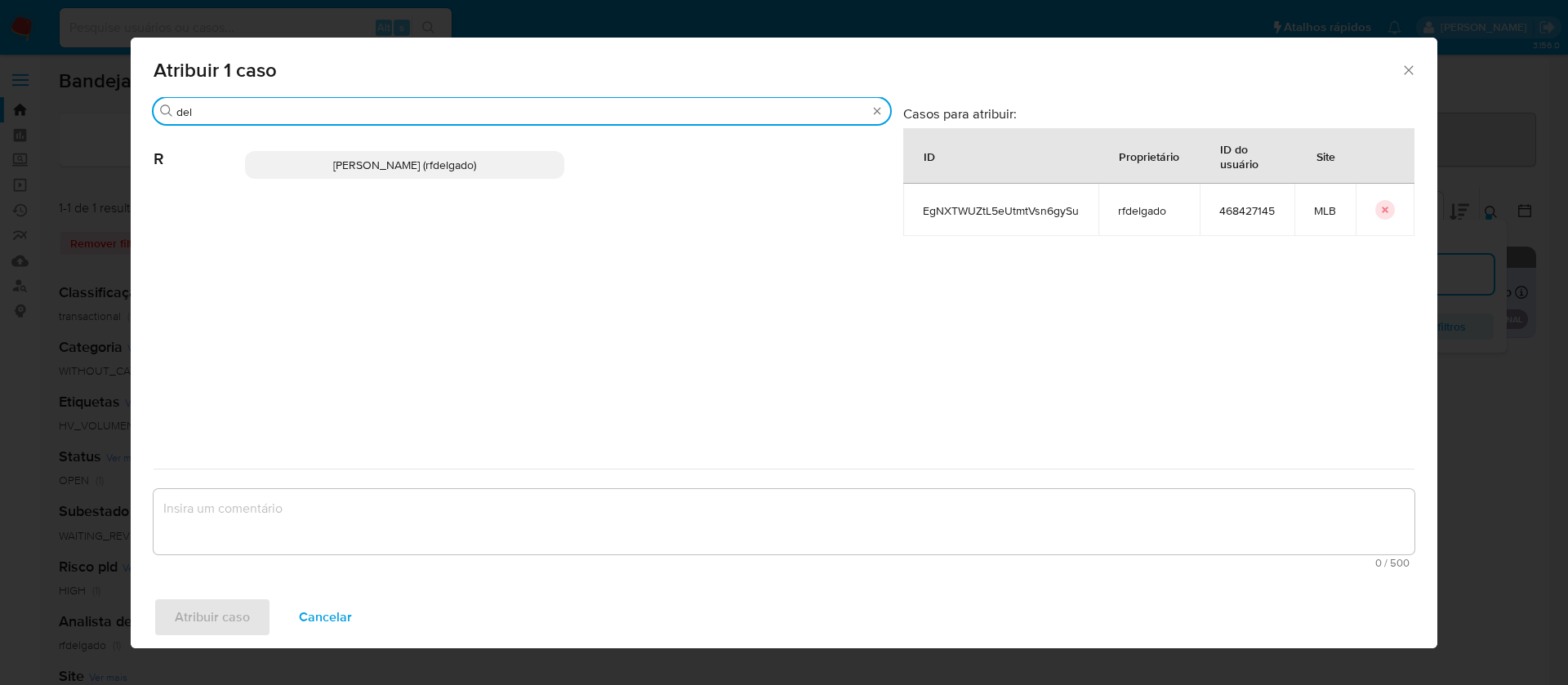
type input "del"
click at [537, 163] on p "[PERSON_NAME] (rfdelgado)" at bounding box center [405, 164] width 319 height 28
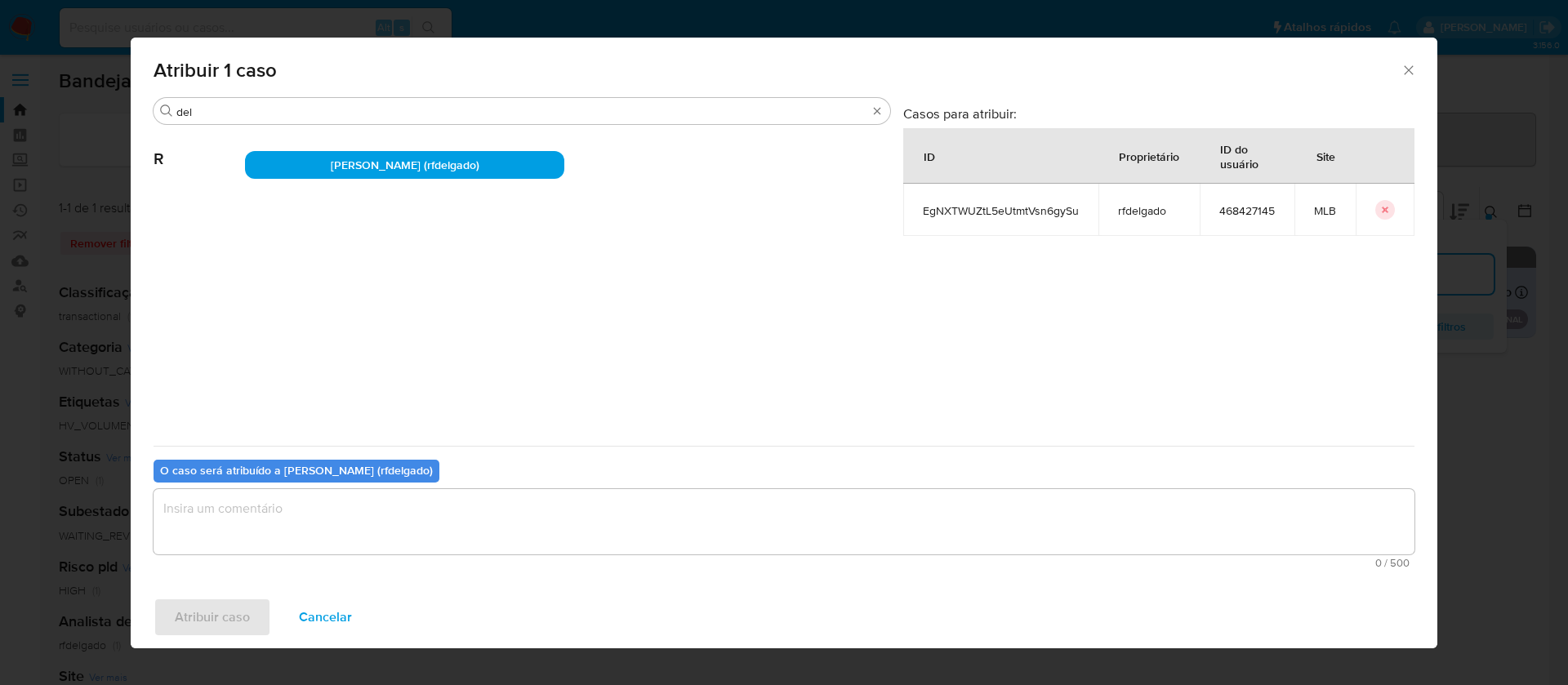
click at [790, 544] on textarea "assign-modal" at bounding box center [784, 522] width 1261 height 66
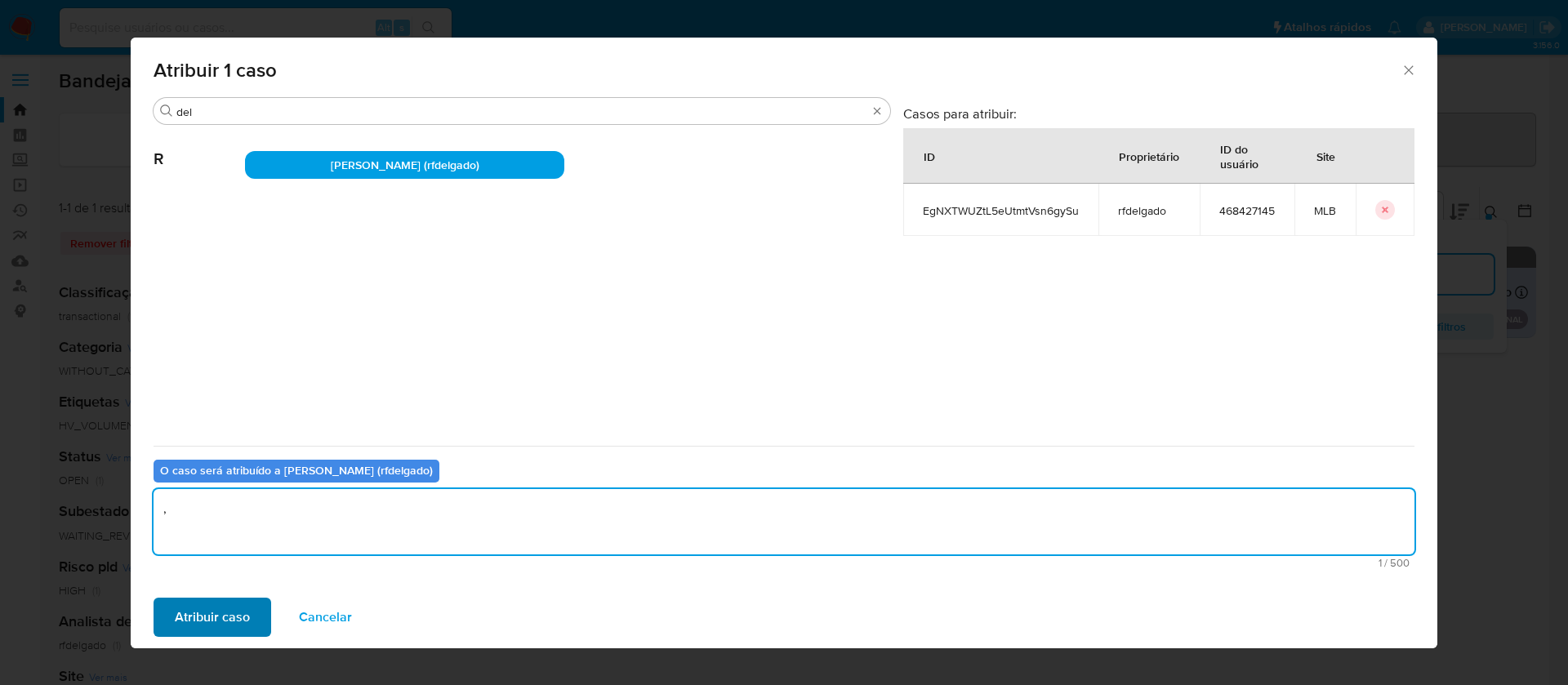
type textarea ","
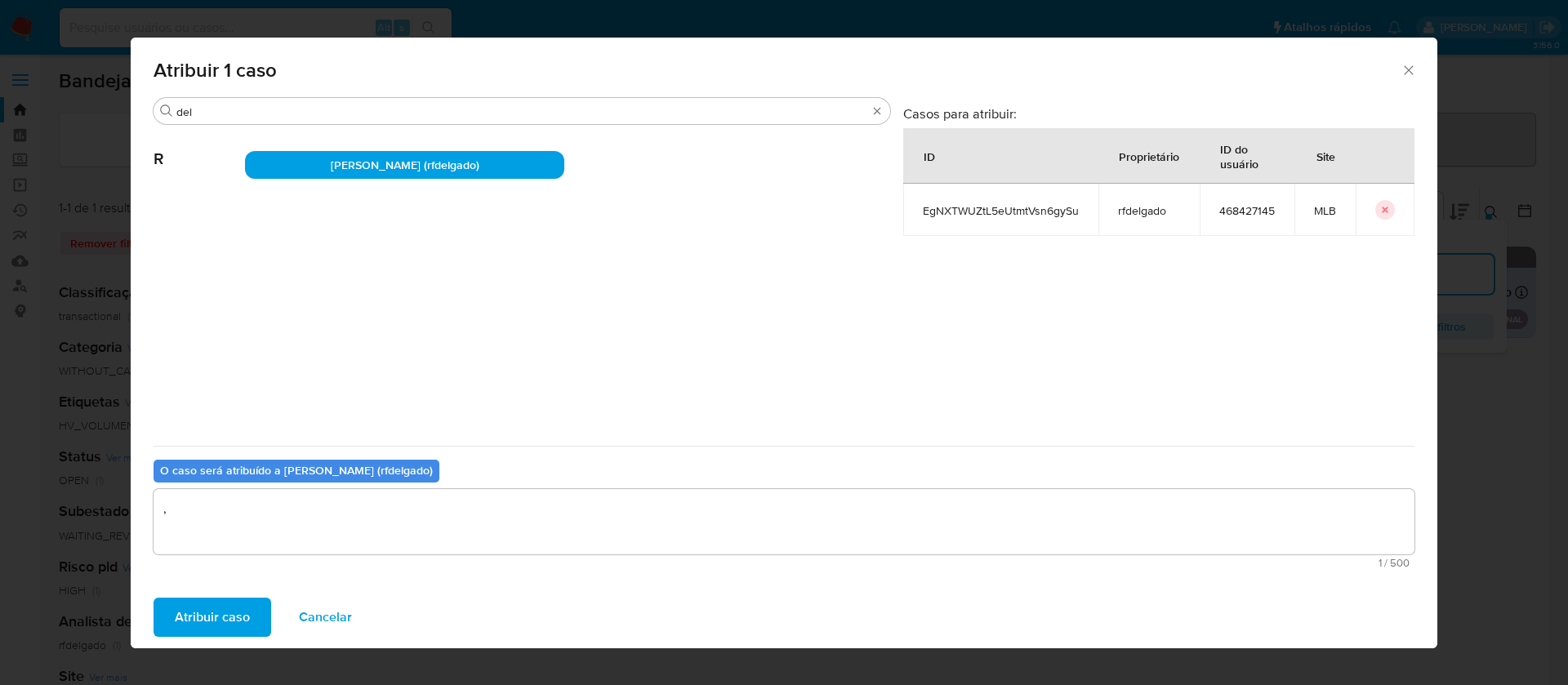
click at [213, 622] on span "Atribuir caso" at bounding box center [213, 616] width 75 height 36
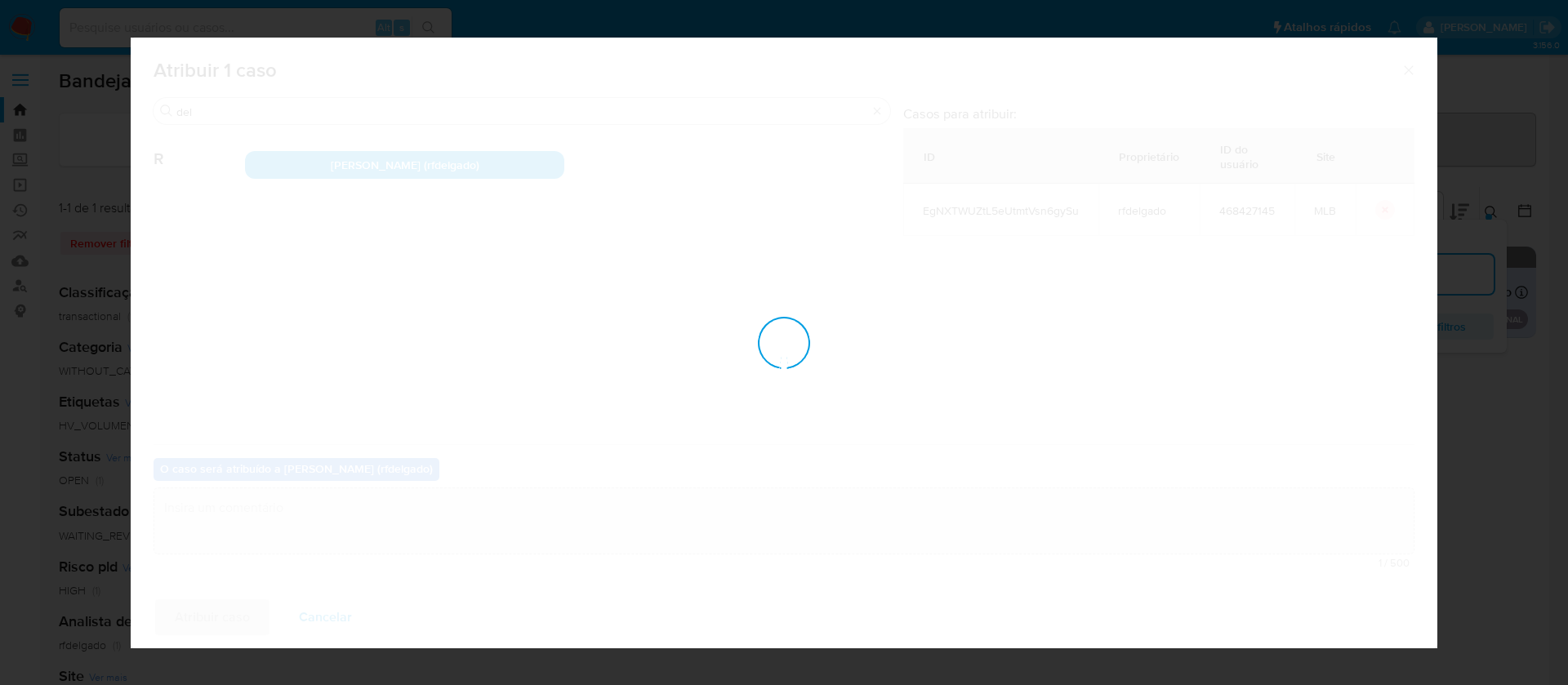
checkbox input "false"
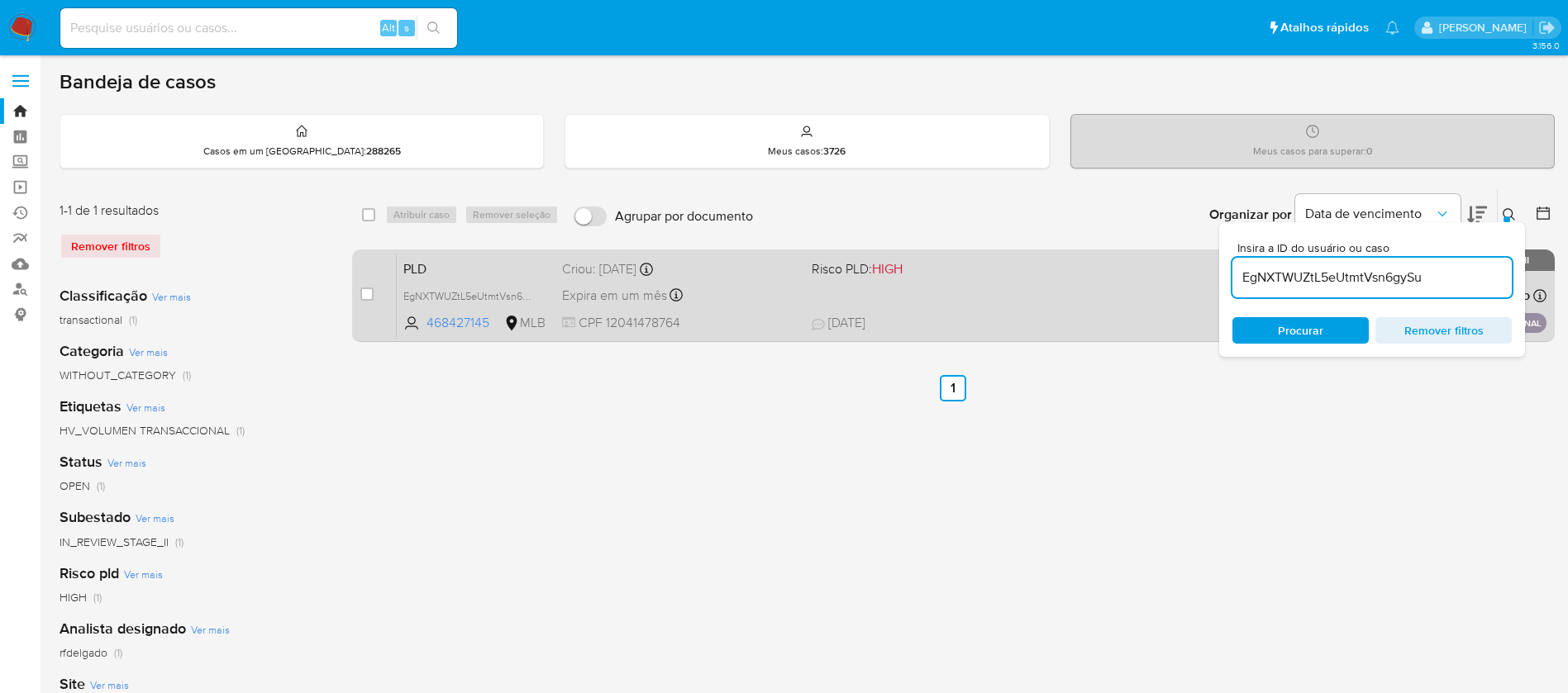
click at [976, 294] on div "PLD EgNXTWUZtL5eUtmtVsn6gySu 468427145 MLB Risco PLD: HIGH Criou: 14/08/2025 Cr…" at bounding box center [972, 295] width 1150 height 83
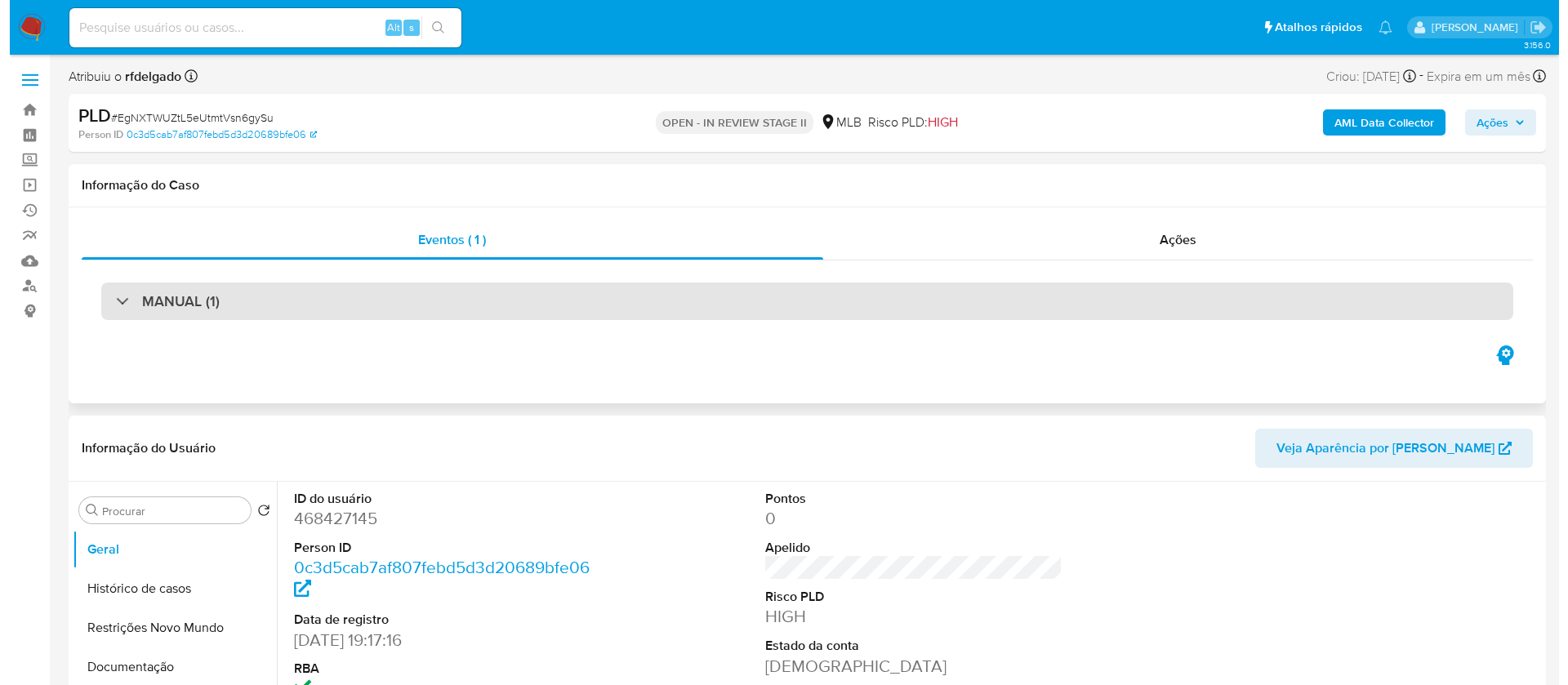
scroll to position [245, 0]
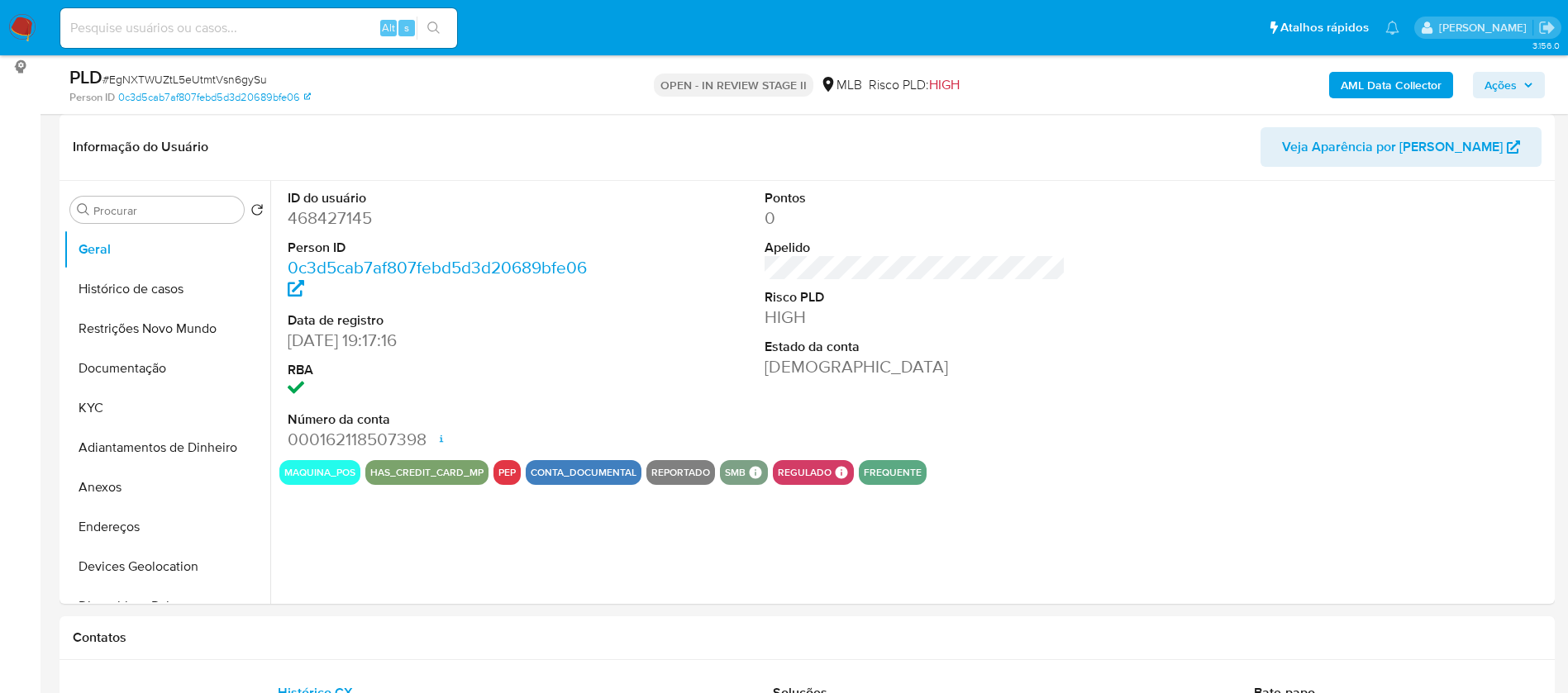
select select "10"
click at [142, 270] on button "Histórico de casos" at bounding box center [160, 289] width 193 height 40
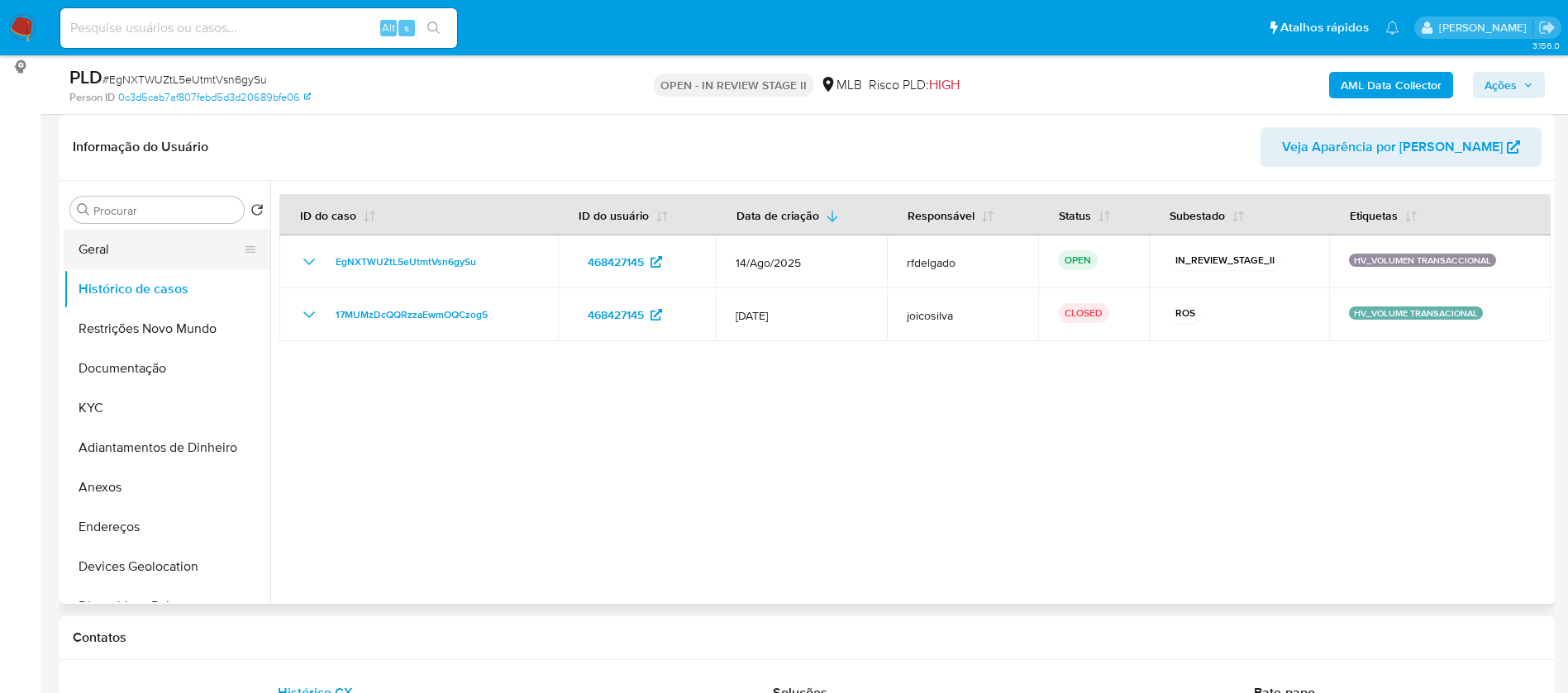
click at [114, 252] on button "Geral" at bounding box center [160, 250] width 193 height 40
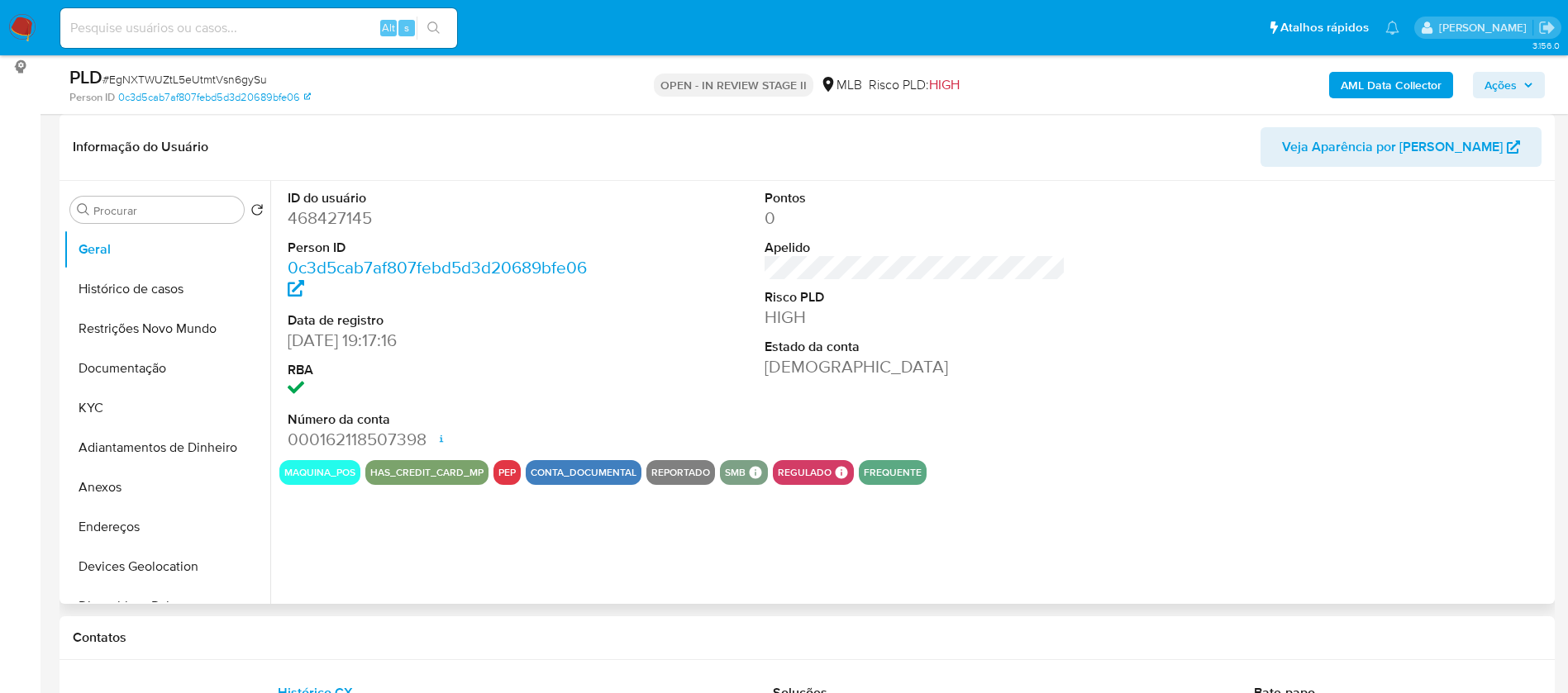
click at [355, 212] on dd "468427145" at bounding box center [439, 218] width 302 height 23
copy dd "468427145"
click at [154, 368] on button "Documentação" at bounding box center [160, 368] width 193 height 40
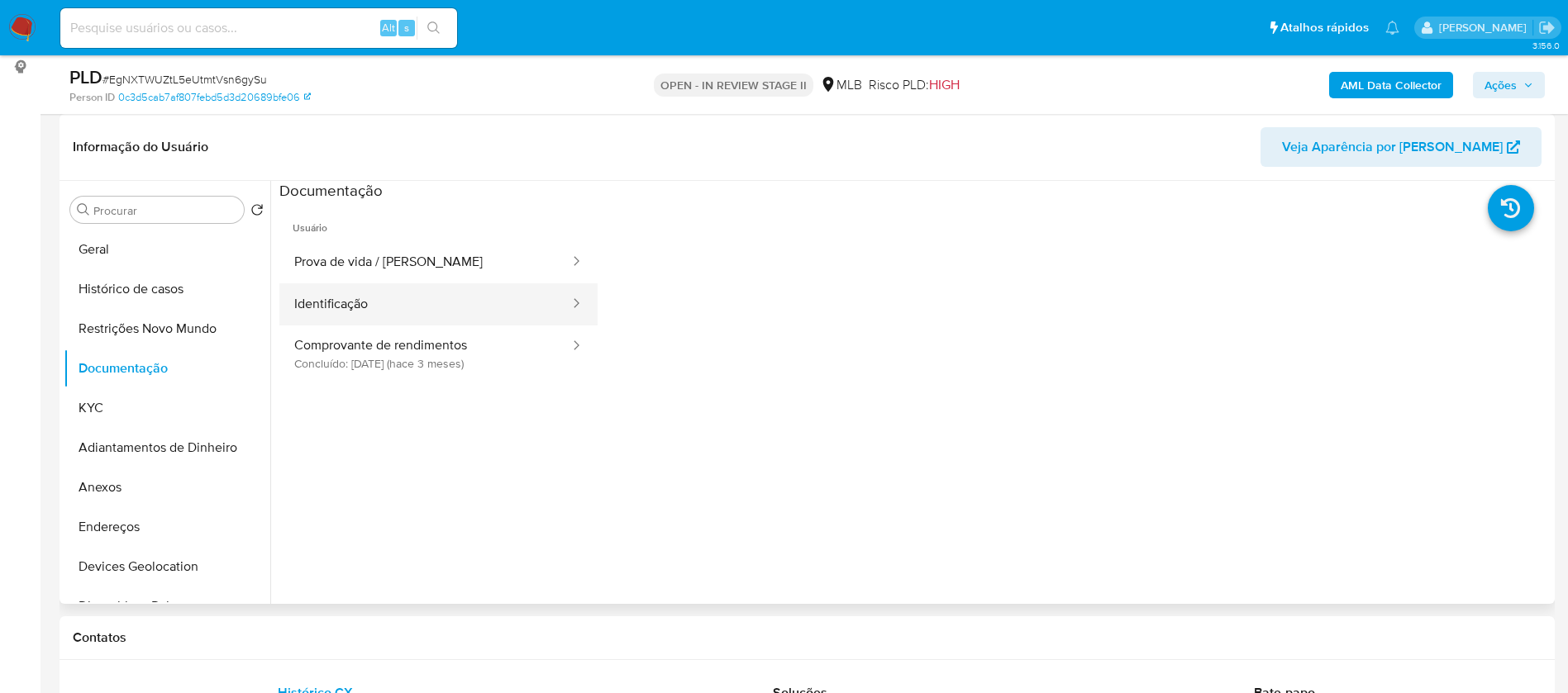
click at [376, 294] on button "Identificação" at bounding box center [425, 303] width 292 height 42
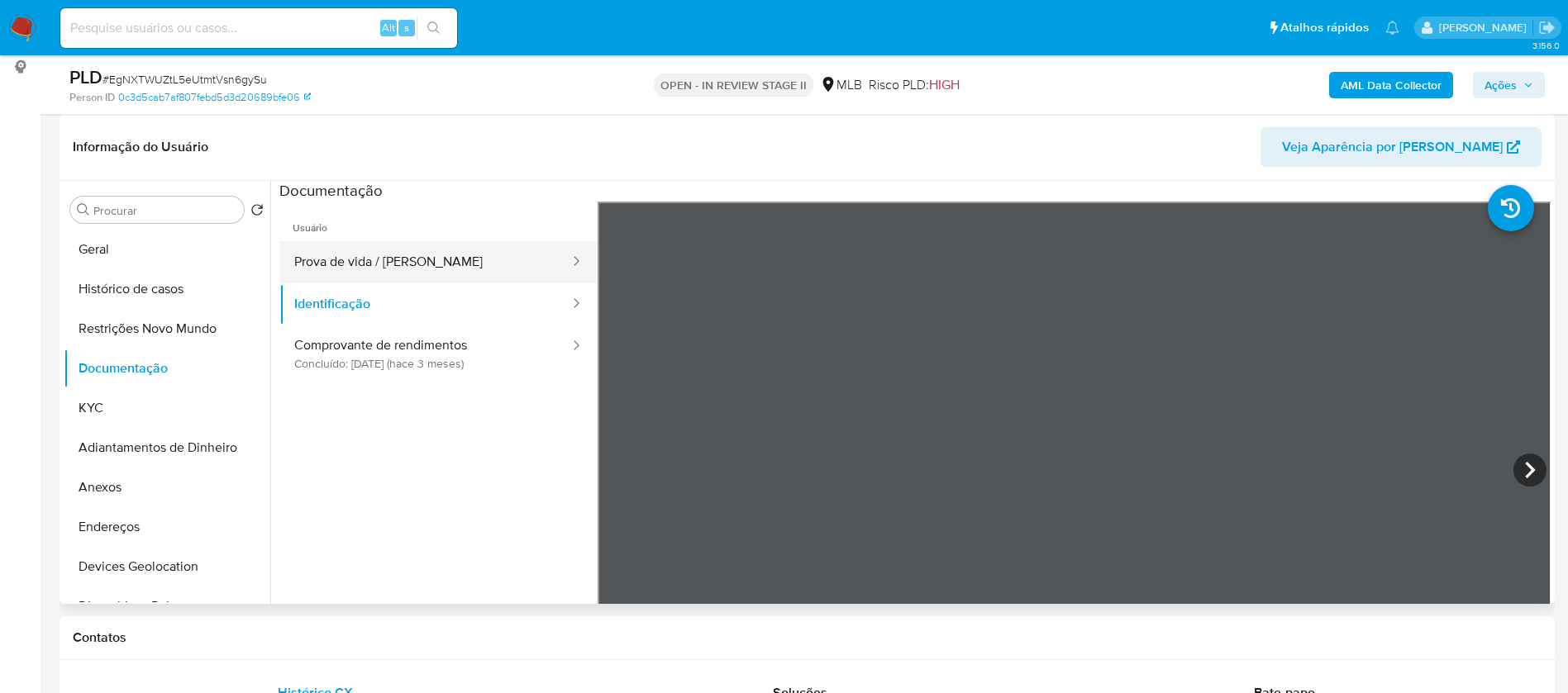
click at [423, 267] on button "Prova de vida / [PERSON_NAME]" at bounding box center [425, 261] width 292 height 42
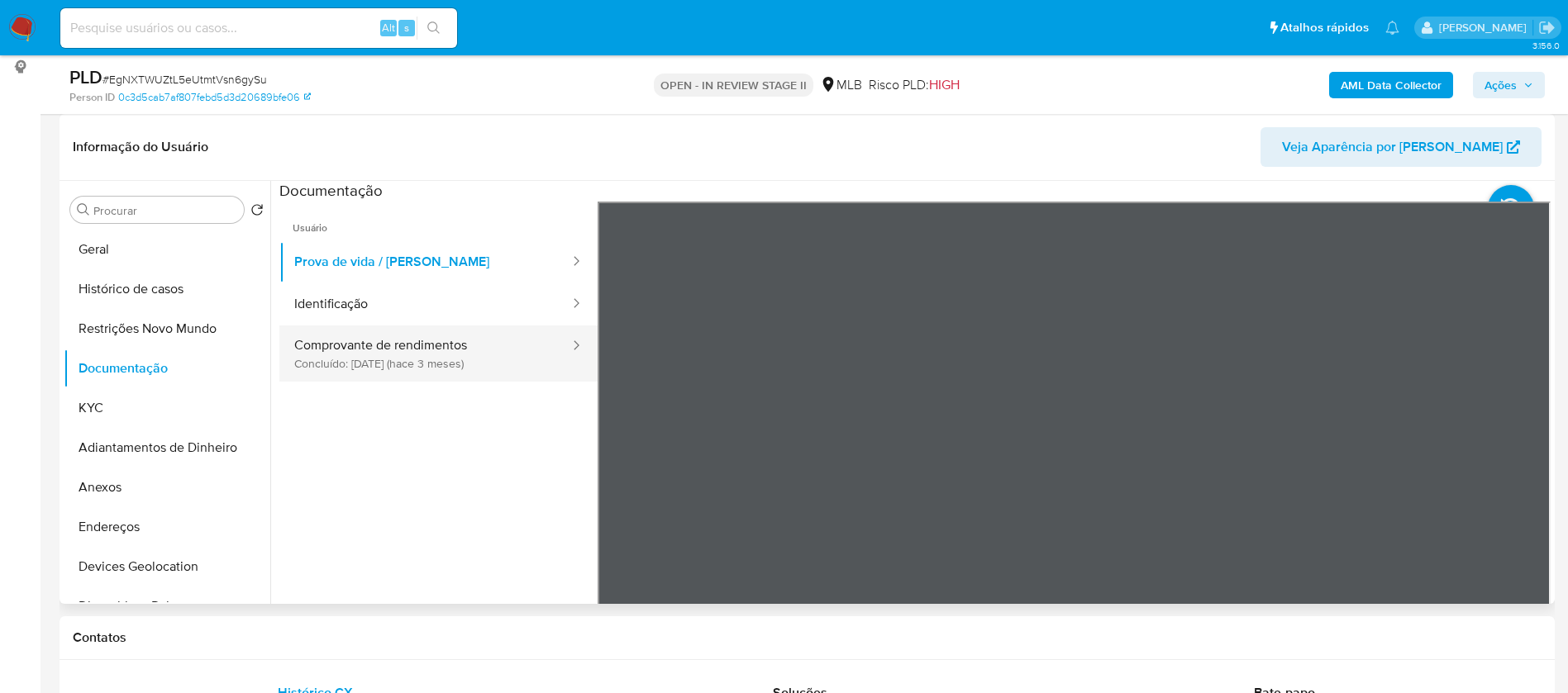
click at [363, 346] on button "Comprovante de rendimentos Concluído: [DATE] (hace 3 meses)" at bounding box center [425, 353] width 292 height 56
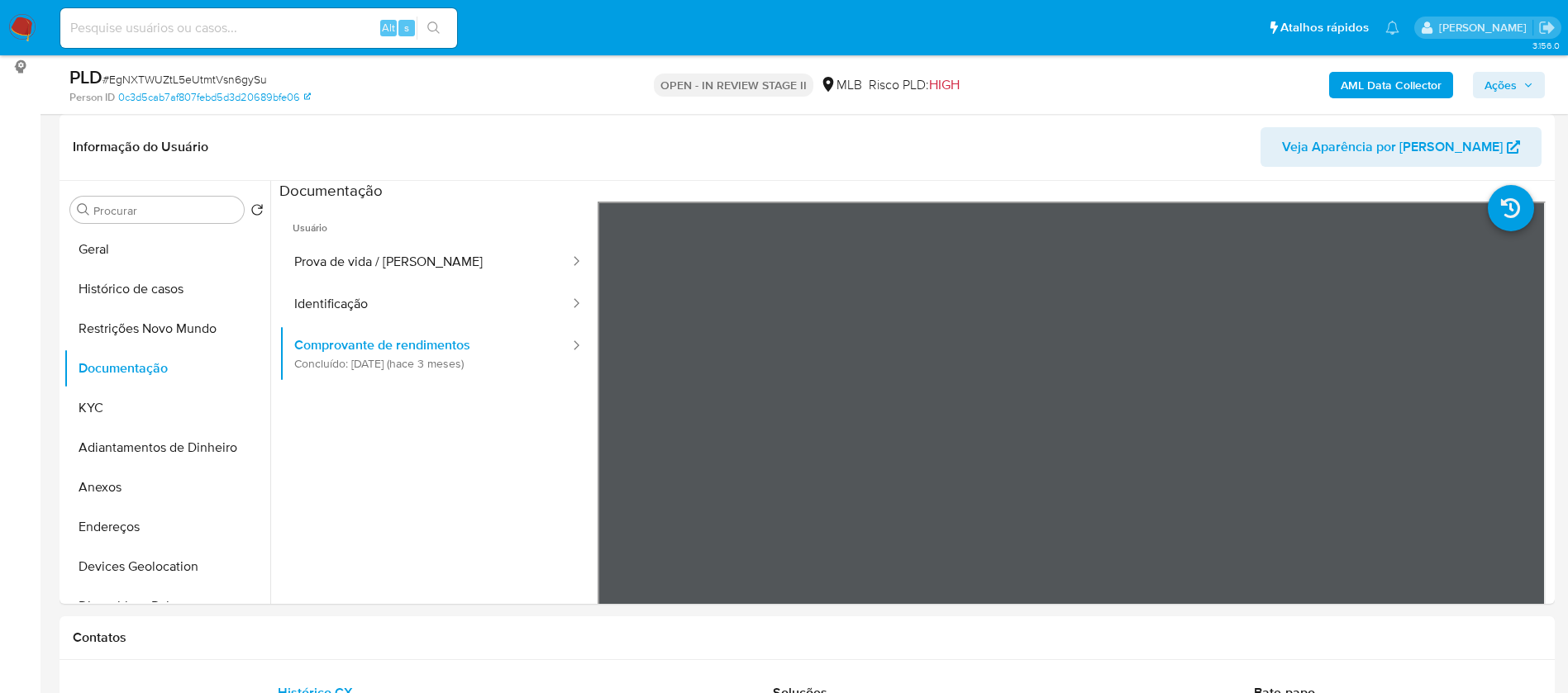
click at [1380, 80] on b "AML Data Collector" at bounding box center [1391, 84] width 101 height 26
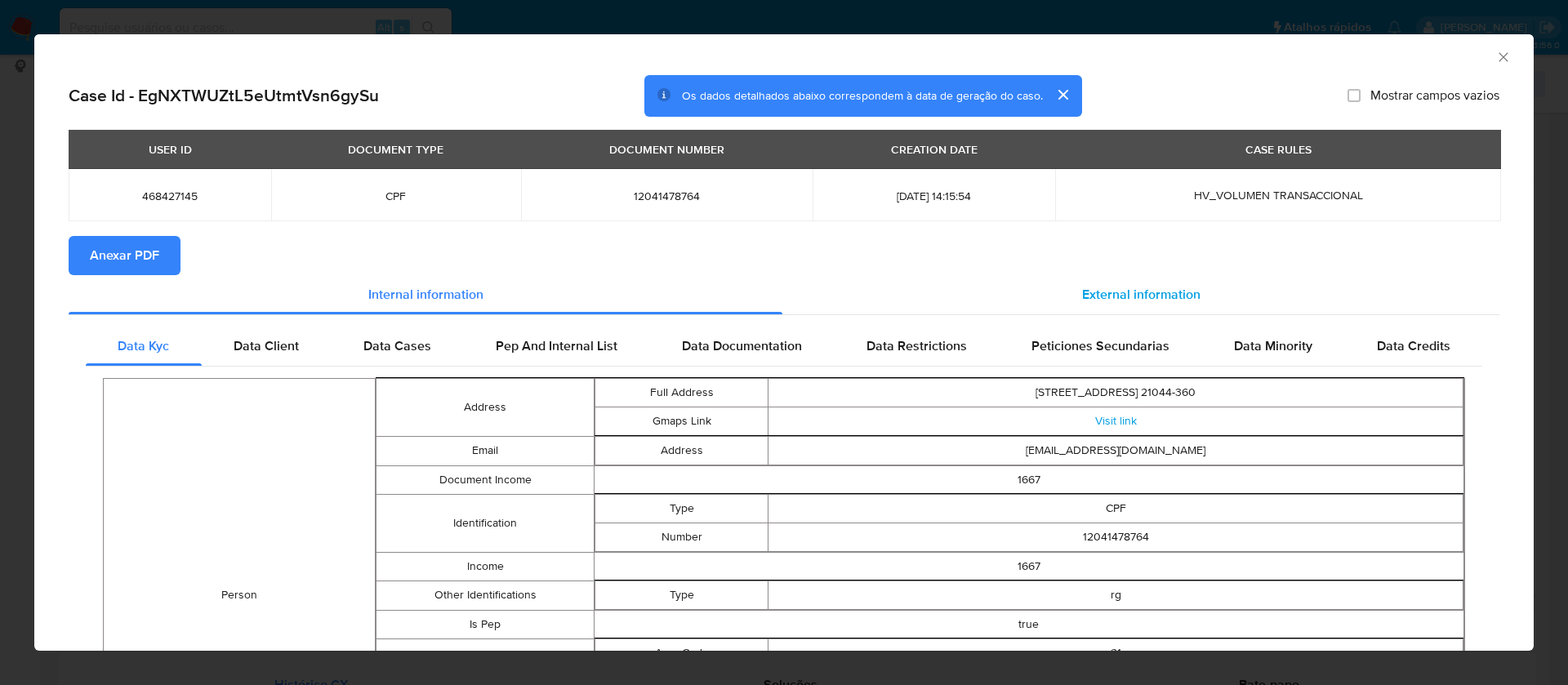
click at [1101, 280] on div "External information" at bounding box center [1141, 294] width 717 height 40
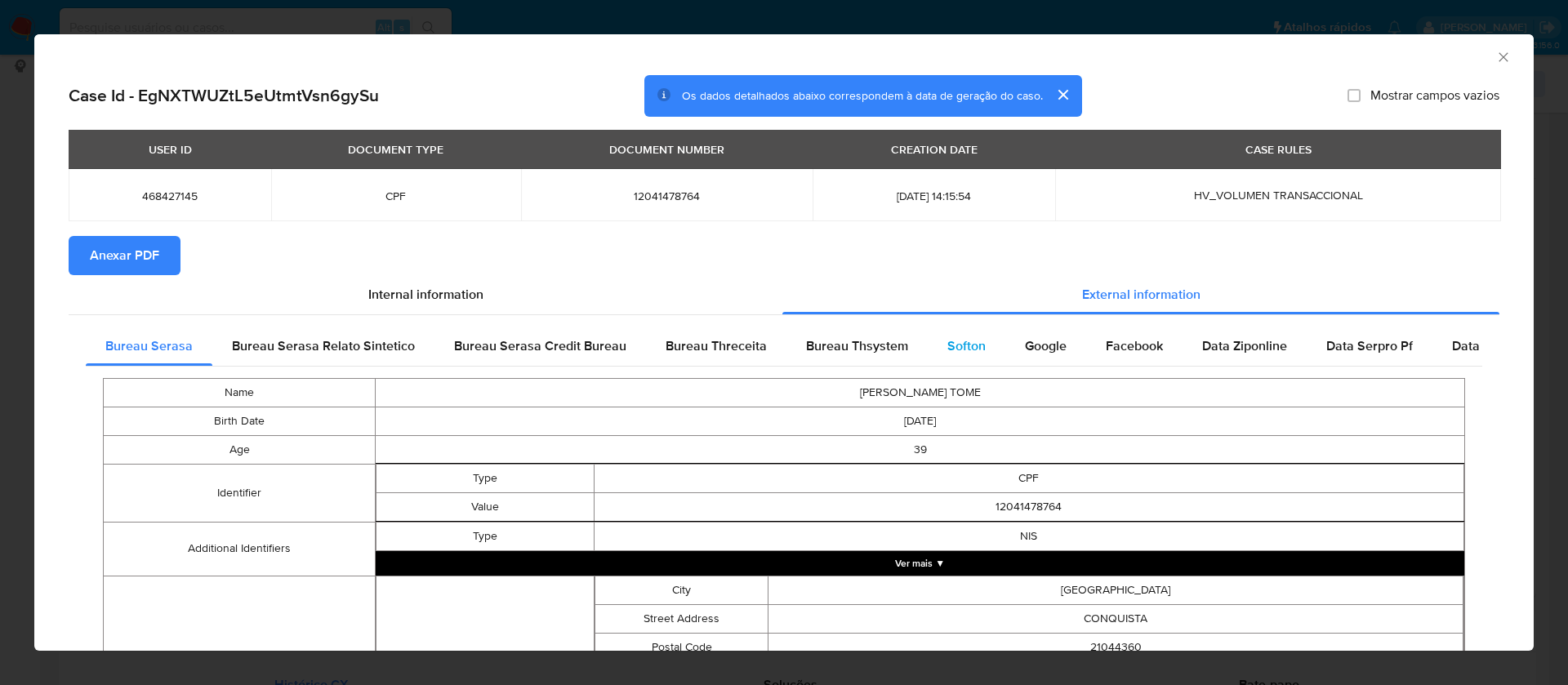
click at [954, 344] on span "Softon" at bounding box center [967, 345] width 39 height 18
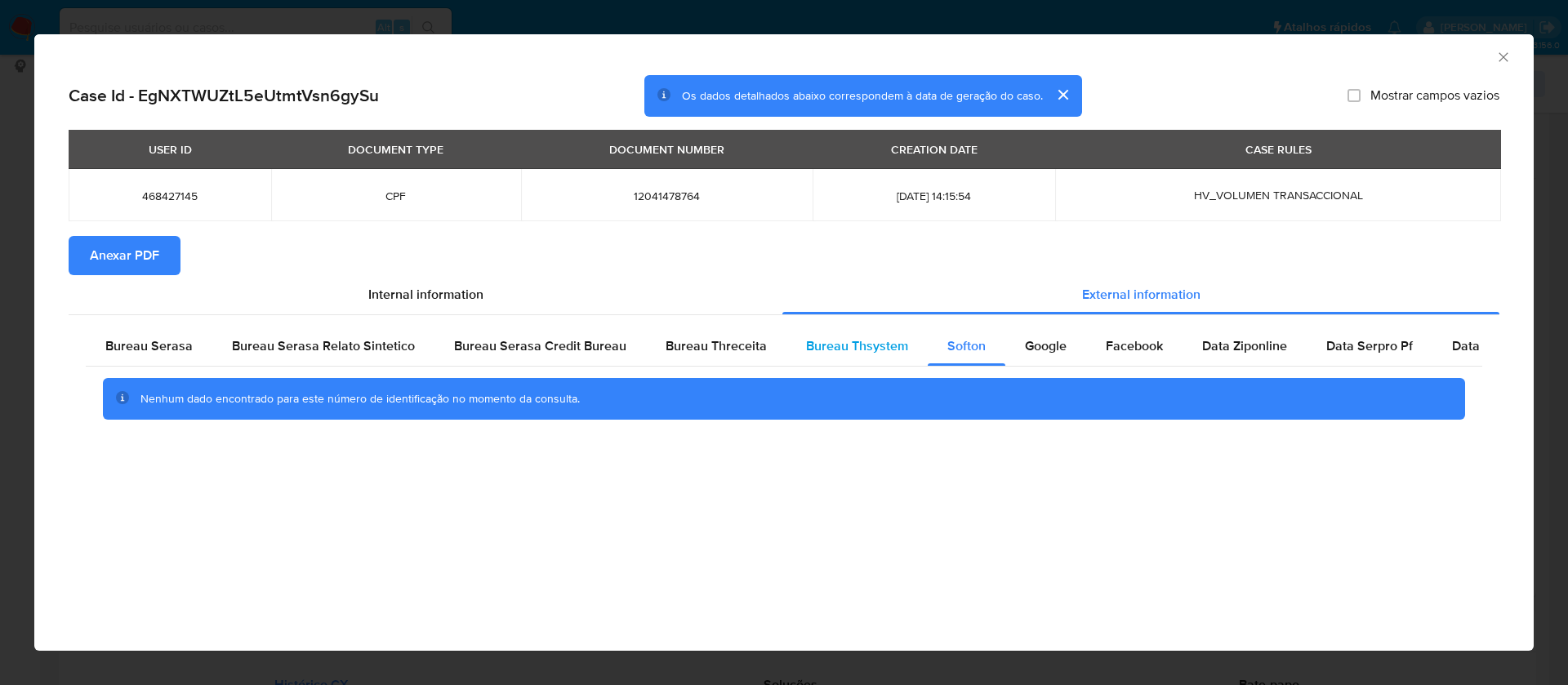
click at [883, 342] on span "Bureau Thsystem" at bounding box center [857, 345] width 102 height 18
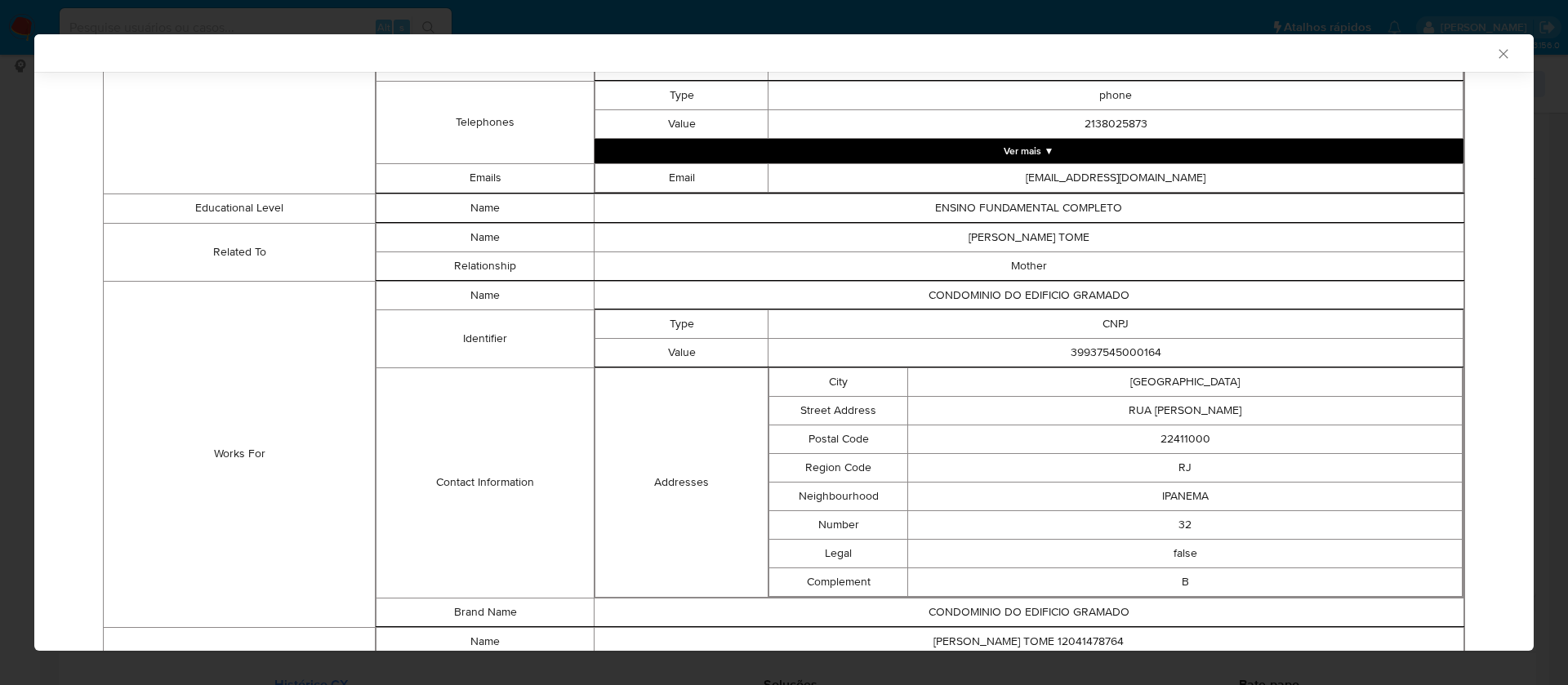
scroll to position [1073, 0]
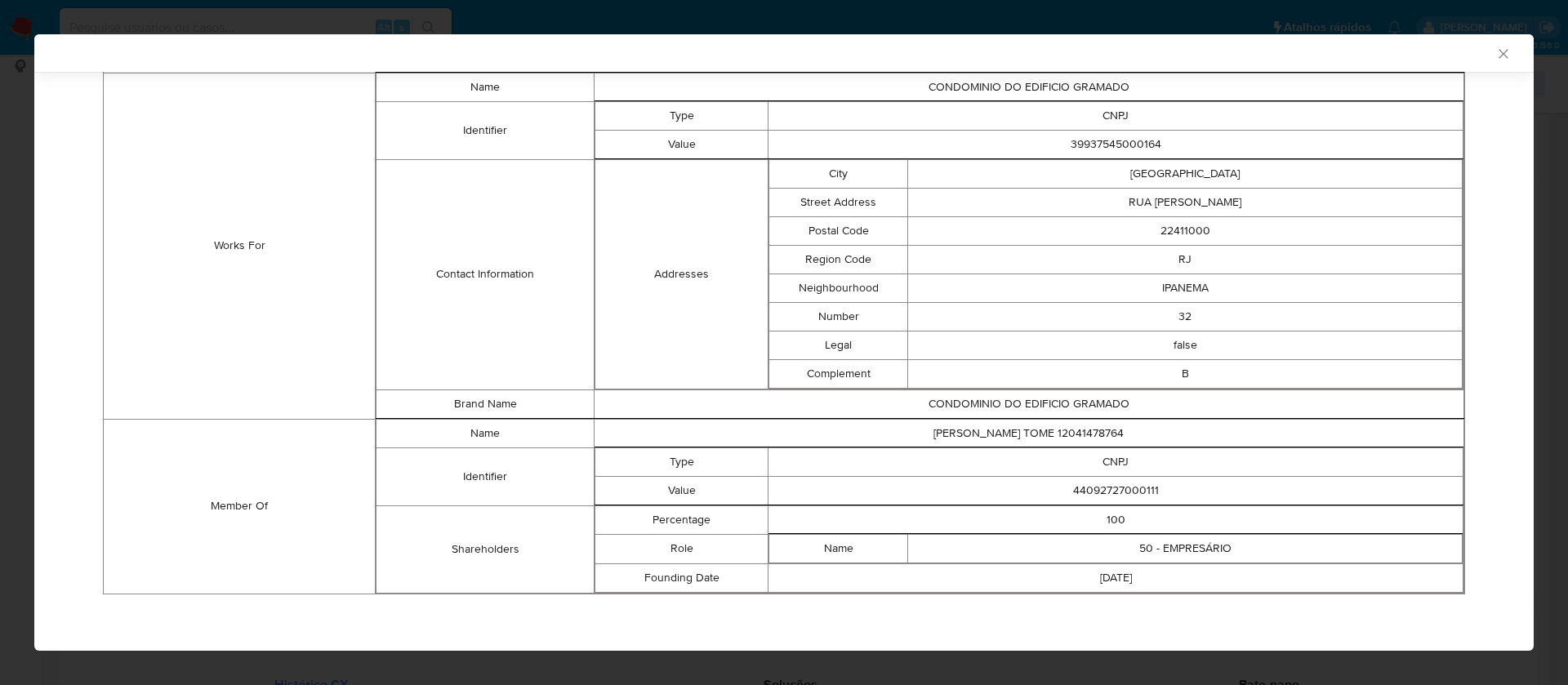
click at [1120, 490] on td "44092727000111" at bounding box center [1116, 491] width 695 height 29
copy td "44092727000111"
